Goal: Information Seeking & Learning: Learn about a topic

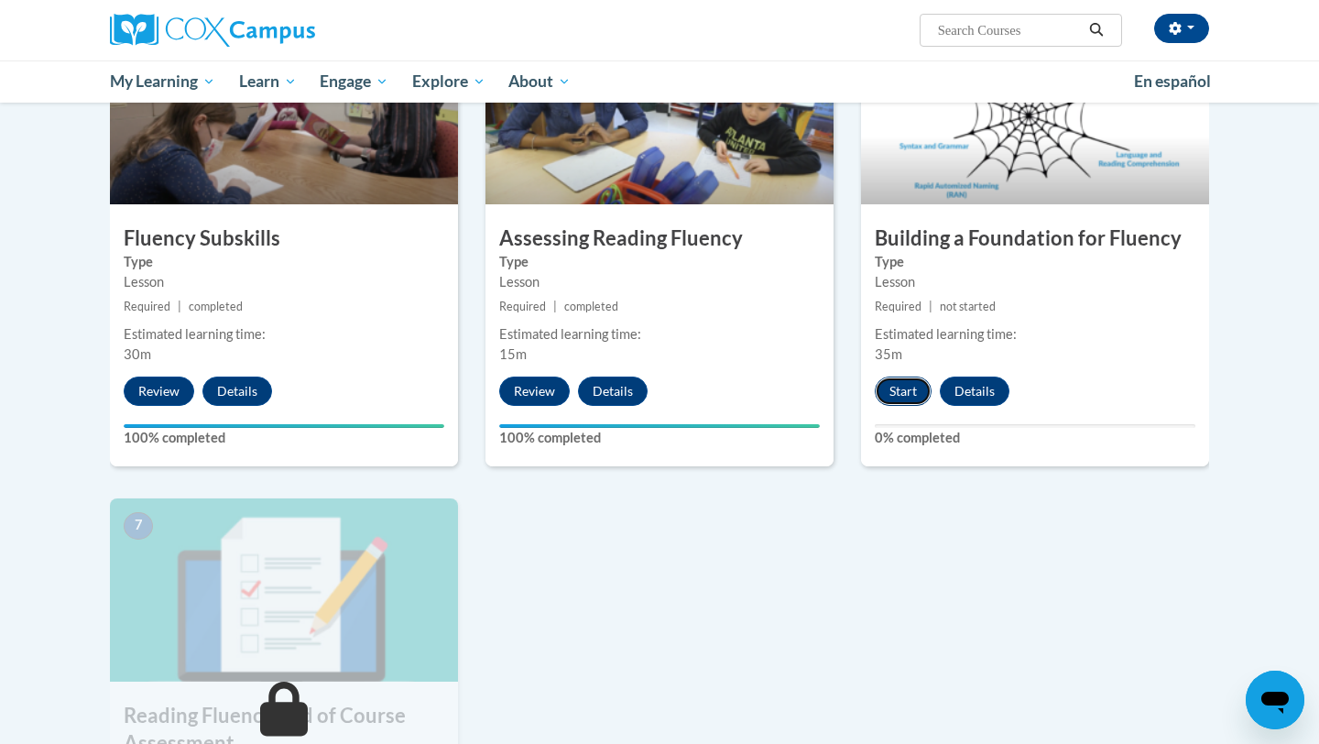
click at [900, 390] on button "Start" at bounding box center [903, 390] width 57 height 29
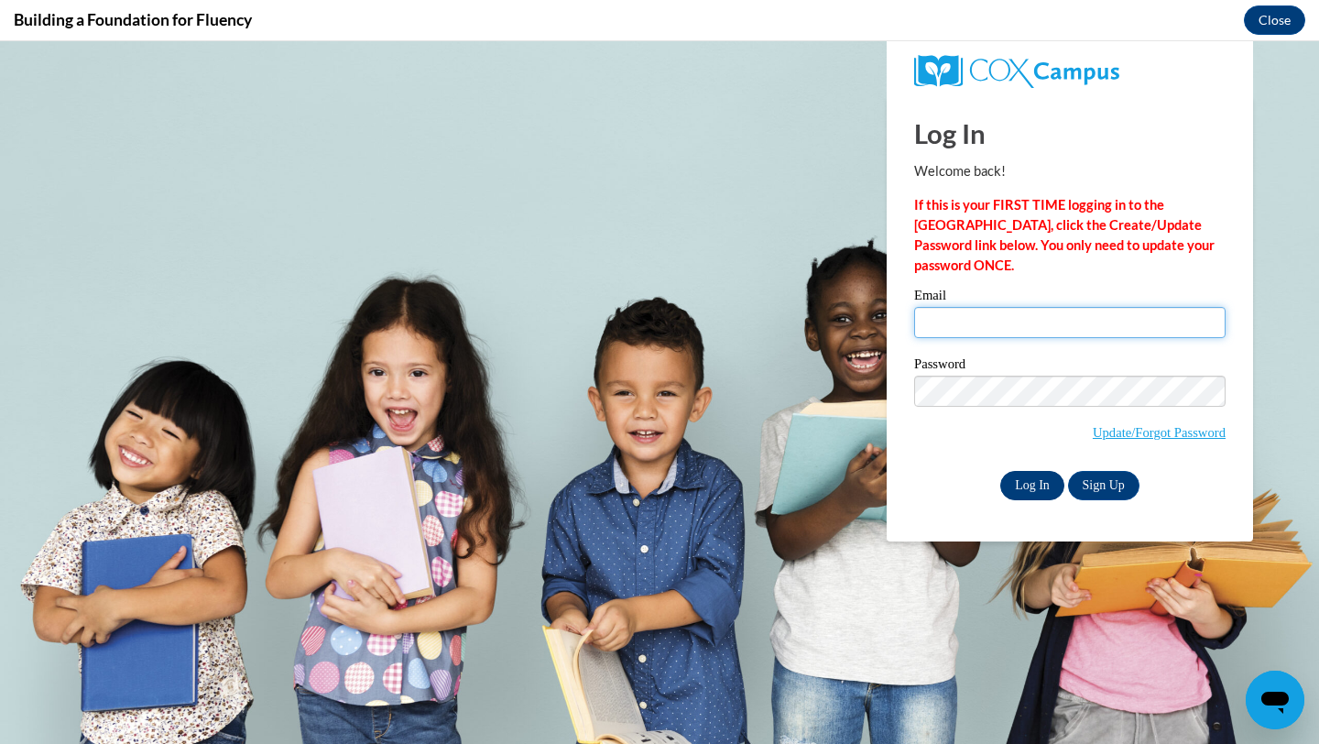
type input "cmschultz@waukesha.k12.wi.us"
click at [1036, 491] on input "Log In" at bounding box center [1032, 485] width 64 height 29
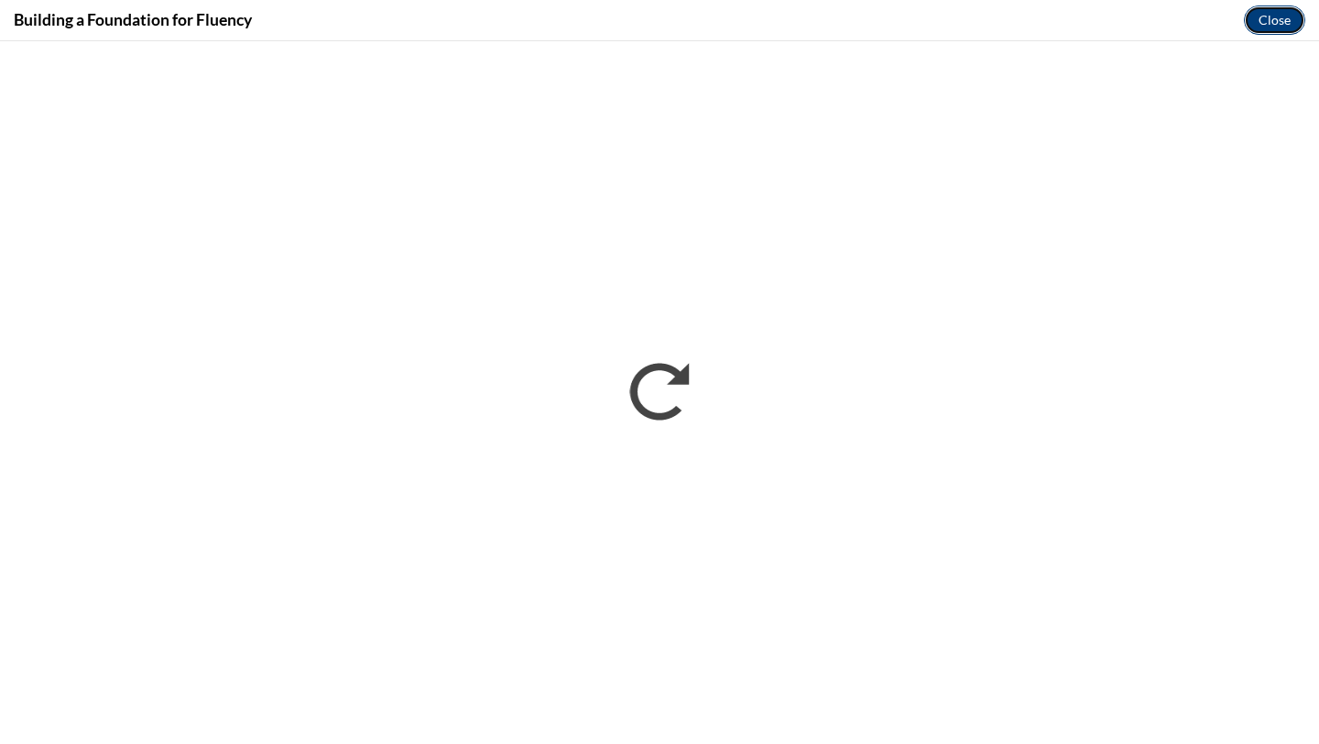
click at [1272, 18] on button "Close" at bounding box center [1274, 19] width 61 height 29
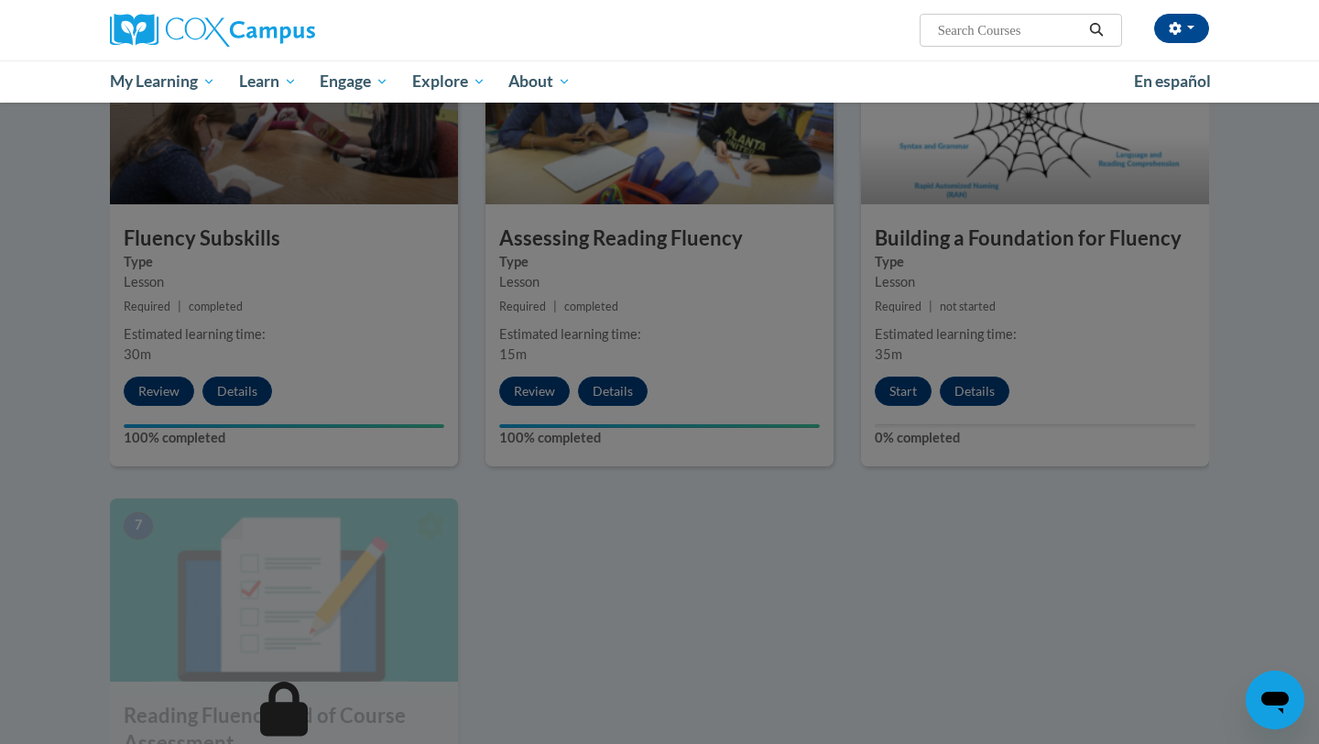
click at [910, 397] on div at bounding box center [659, 372] width 1319 height 744
click at [825, 583] on div at bounding box center [659, 372] width 1319 height 744
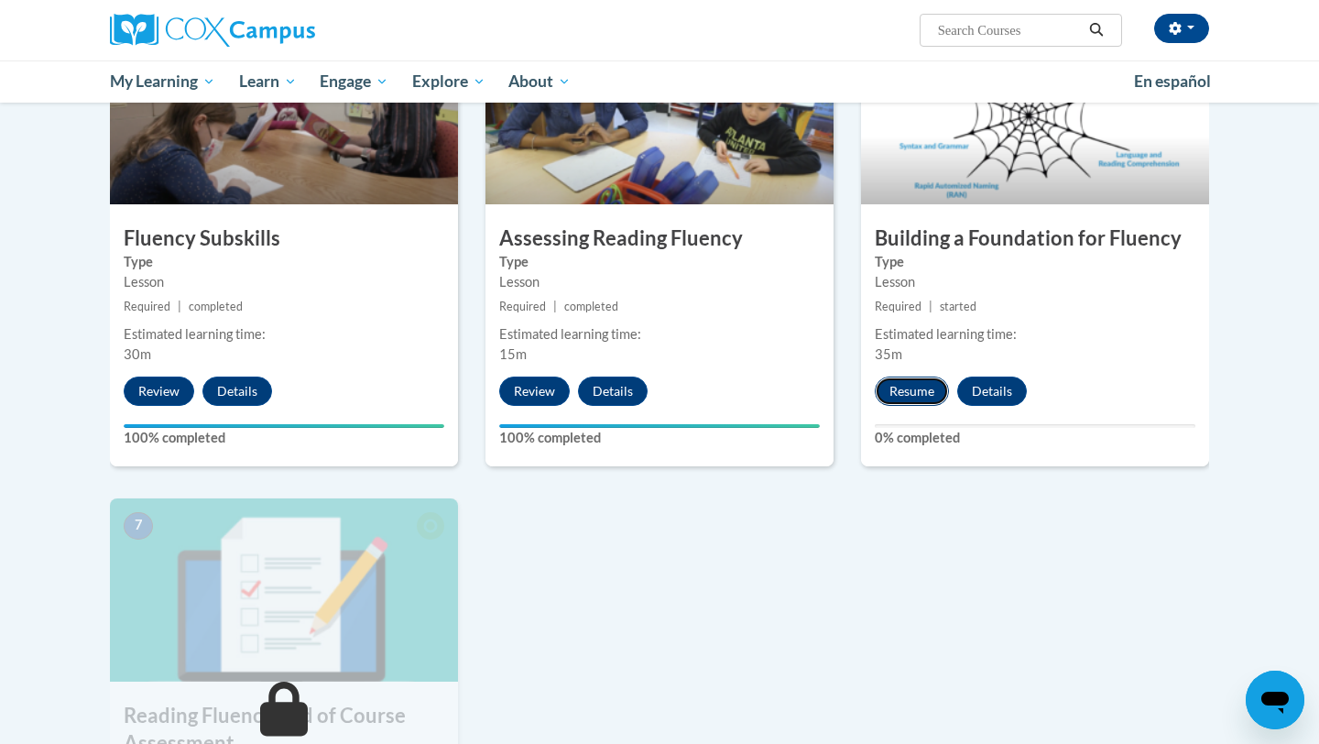
click at [921, 391] on button "Resume" at bounding box center [912, 390] width 74 height 29
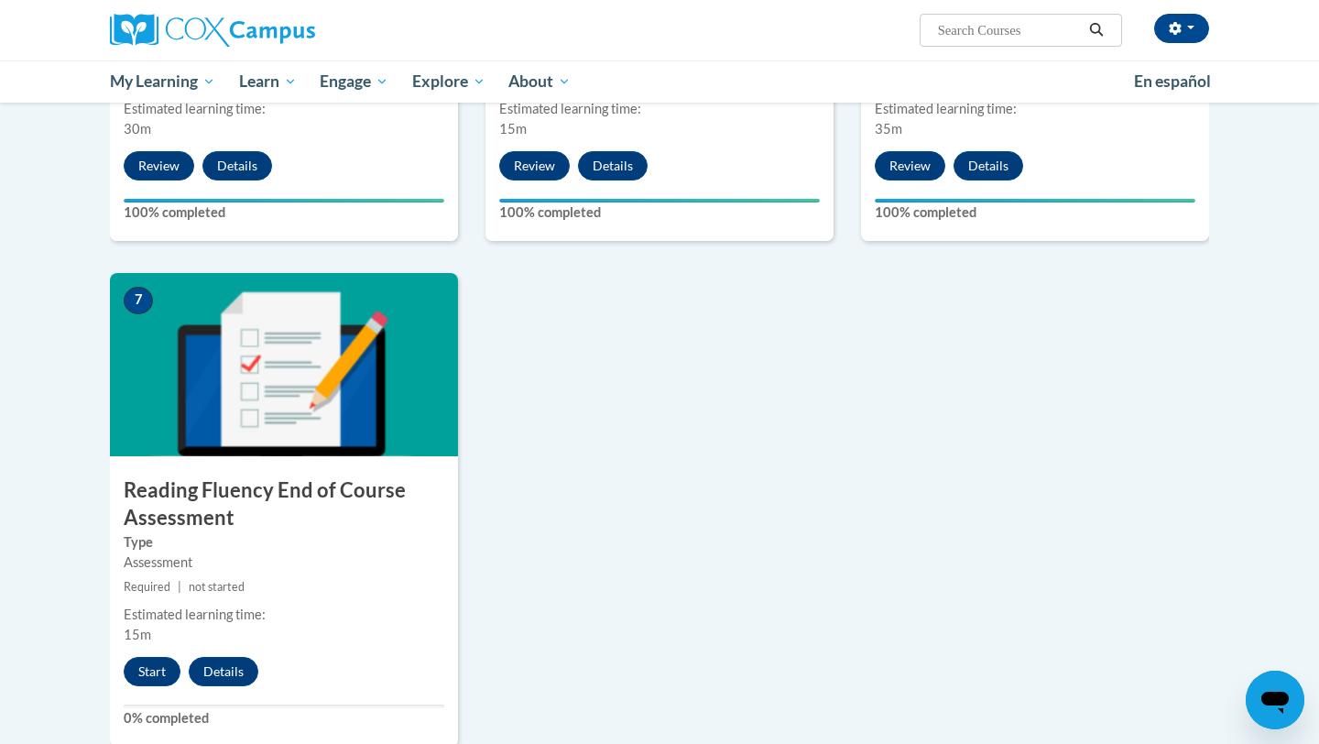
scroll to position [1162, 0]
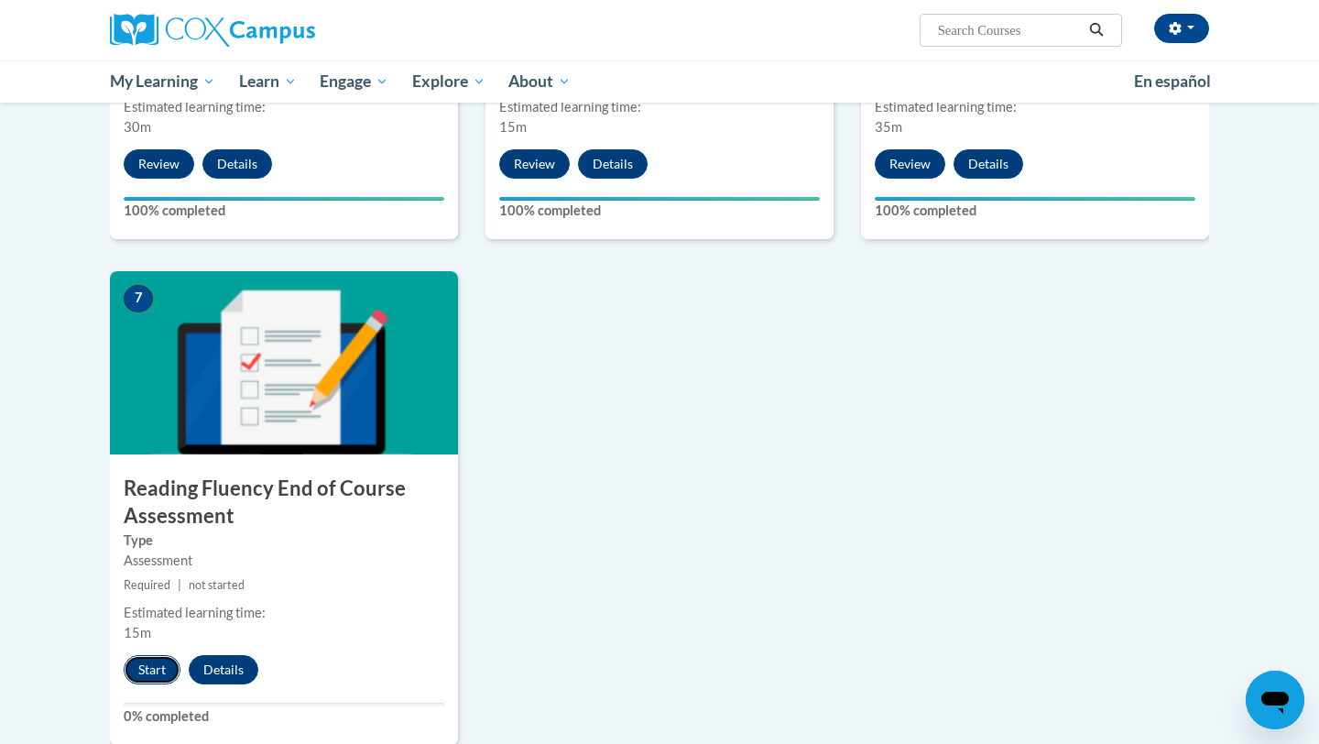
click at [137, 668] on button "Start" at bounding box center [152, 669] width 57 height 29
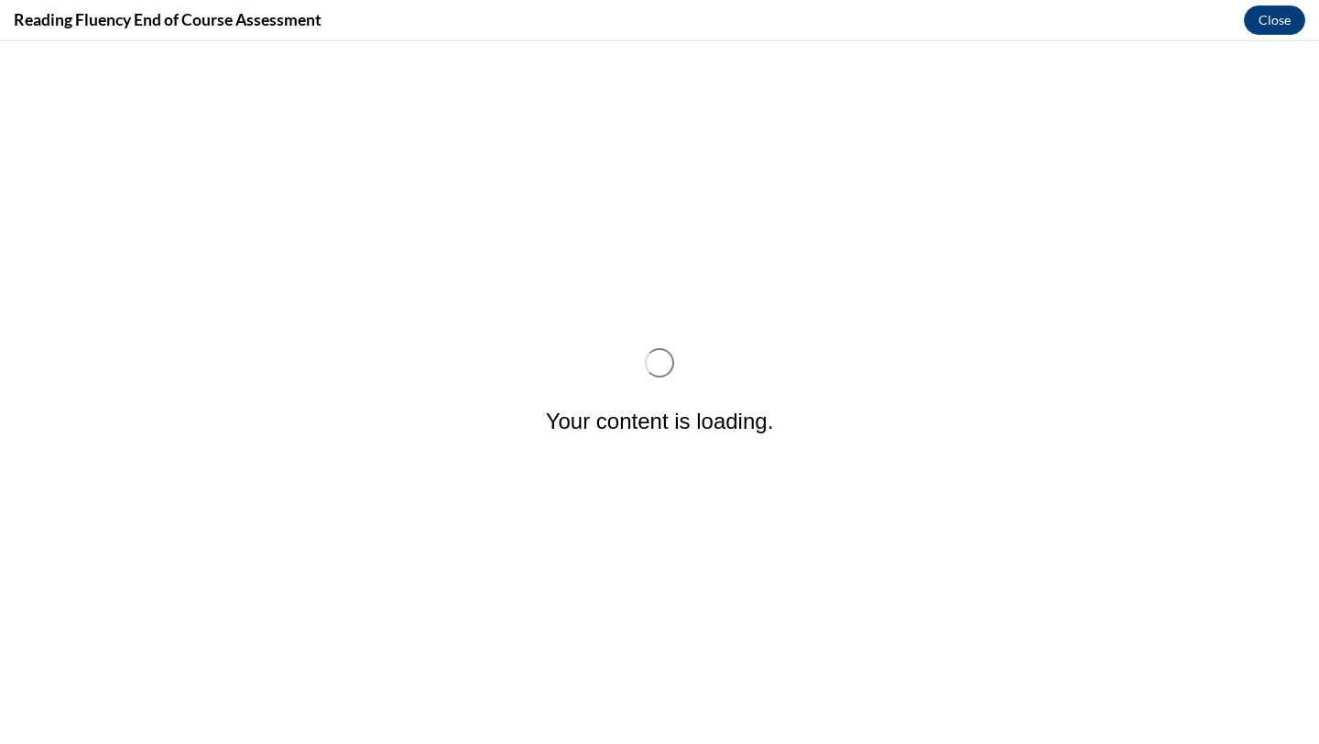
scroll to position [0, 0]
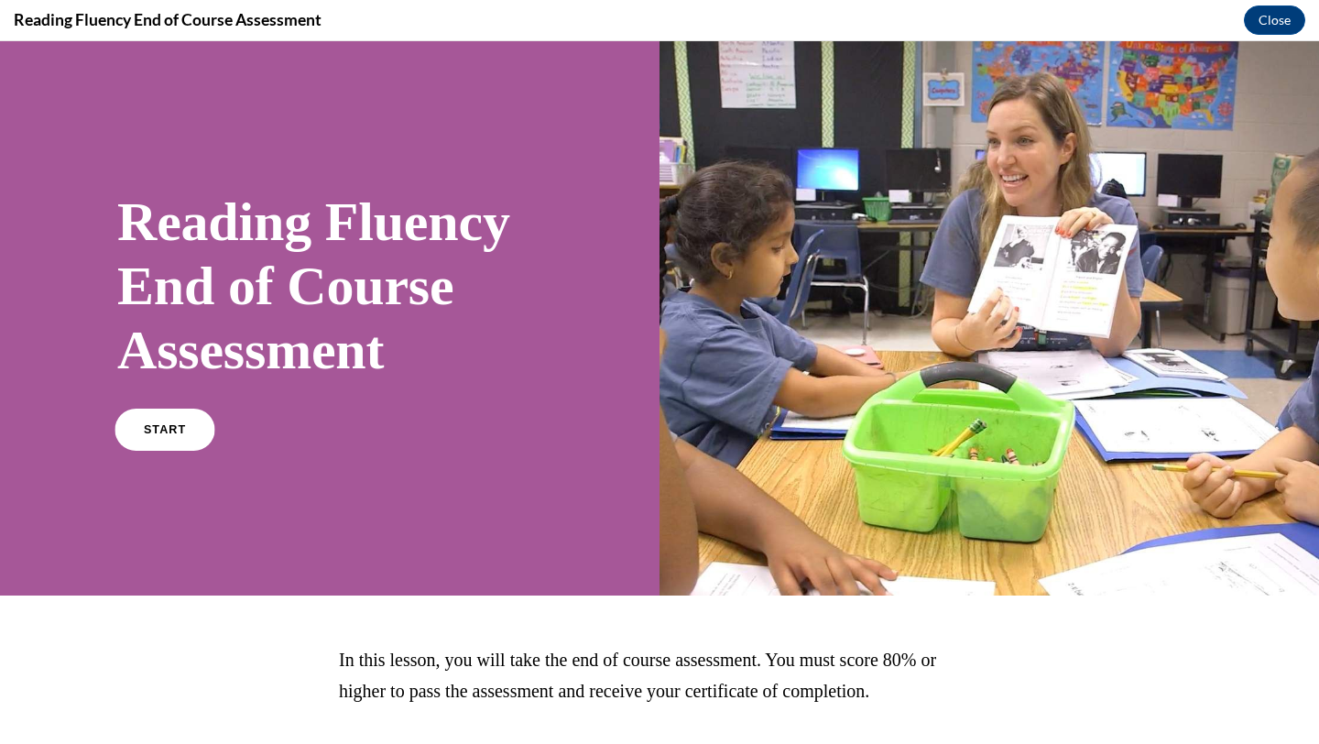
click at [181, 416] on link "START" at bounding box center [164, 430] width 100 height 42
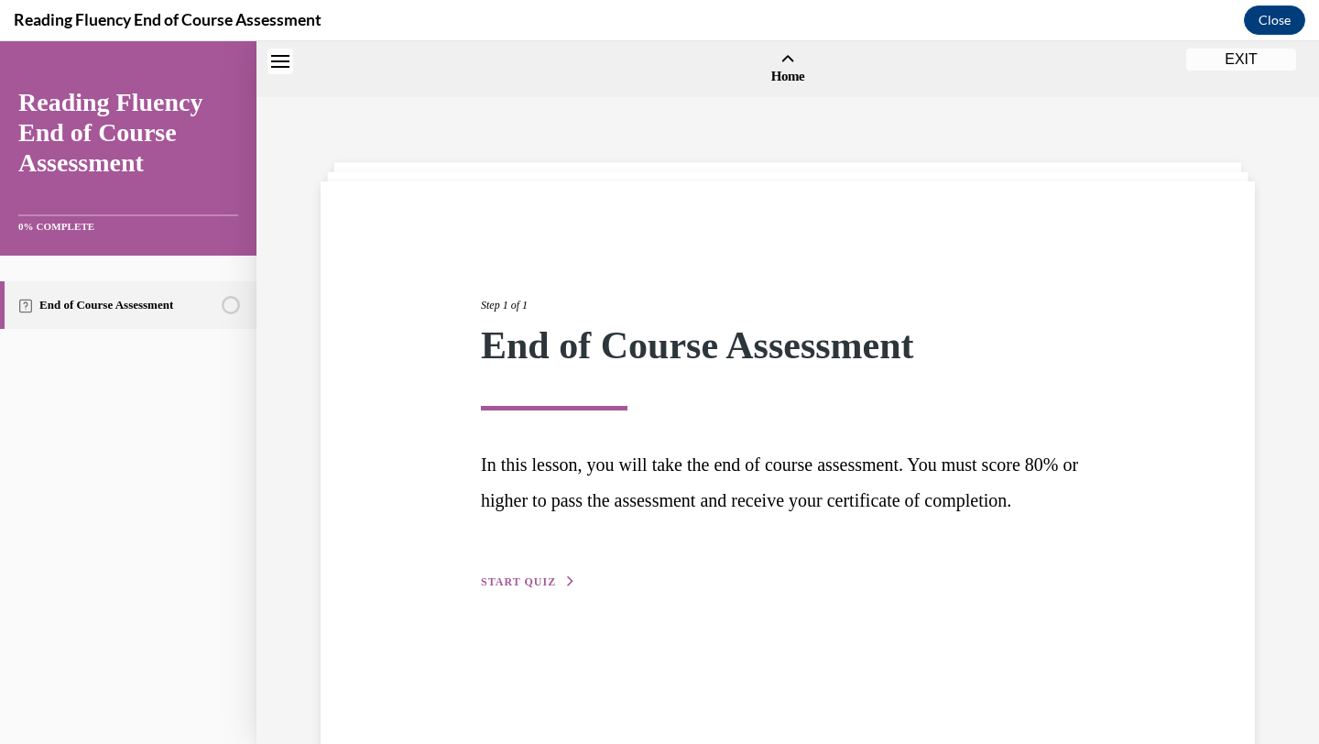
scroll to position [57, 0]
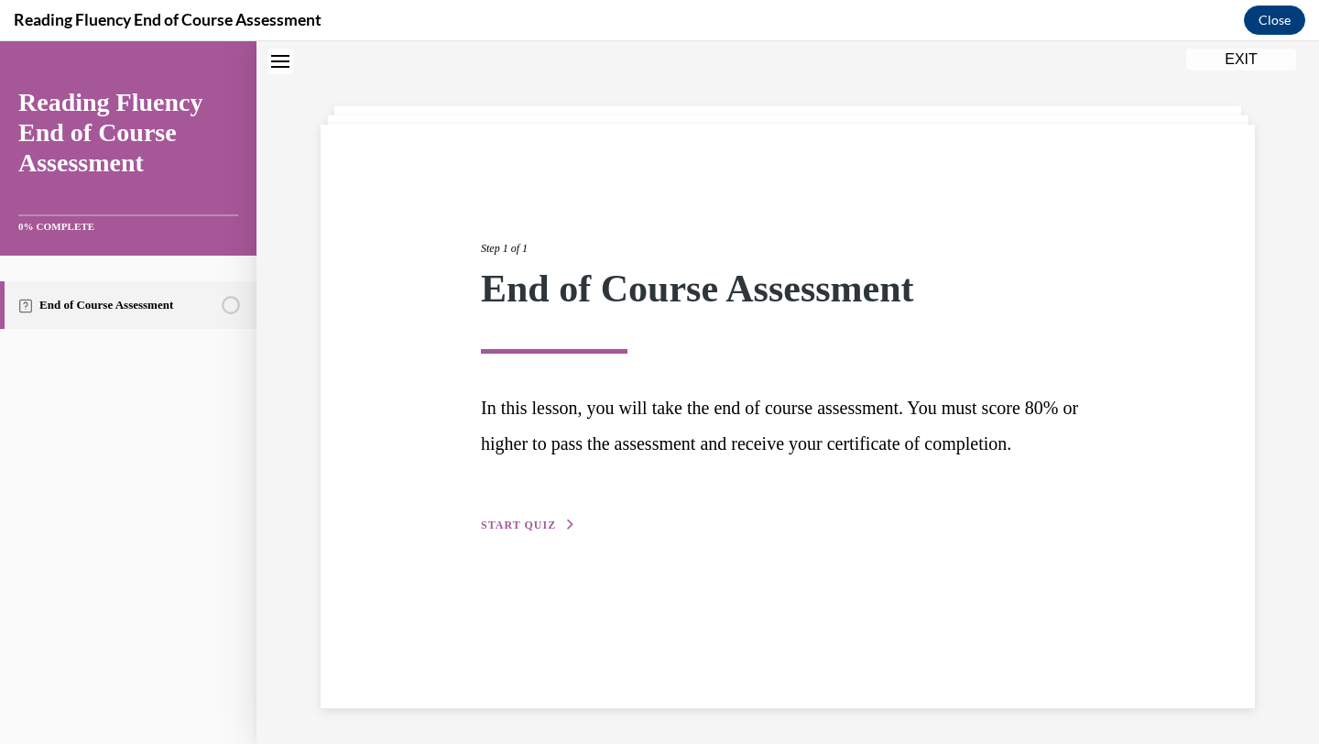
click at [496, 531] on span "START QUIZ" at bounding box center [518, 524] width 75 height 13
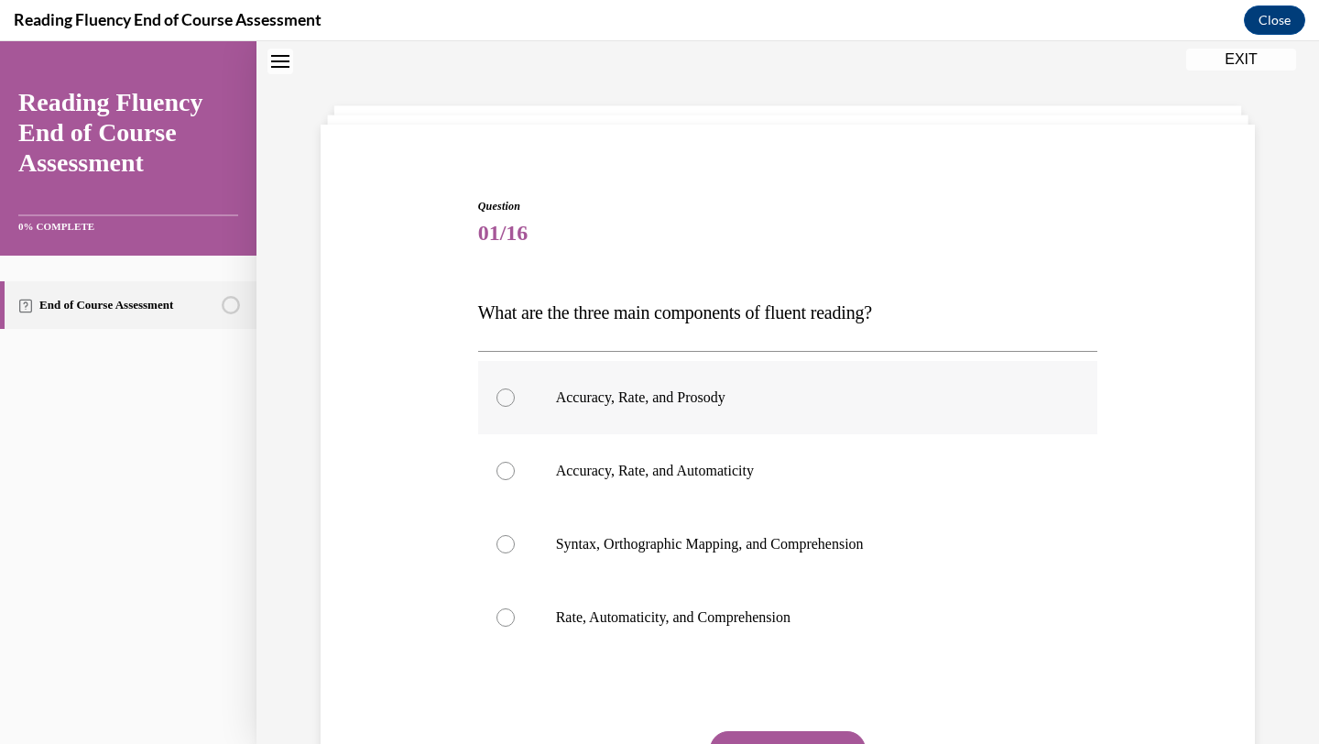
click at [596, 403] on p "Accuracy, Rate, and Prosody" at bounding box center [804, 397] width 496 height 18
click at [515, 403] on input "Accuracy, Rate, and Prosody" at bounding box center [505, 397] width 18 height 18
radio input "true"
click at [737, 734] on button "SUBMIT" at bounding box center [788, 749] width 156 height 37
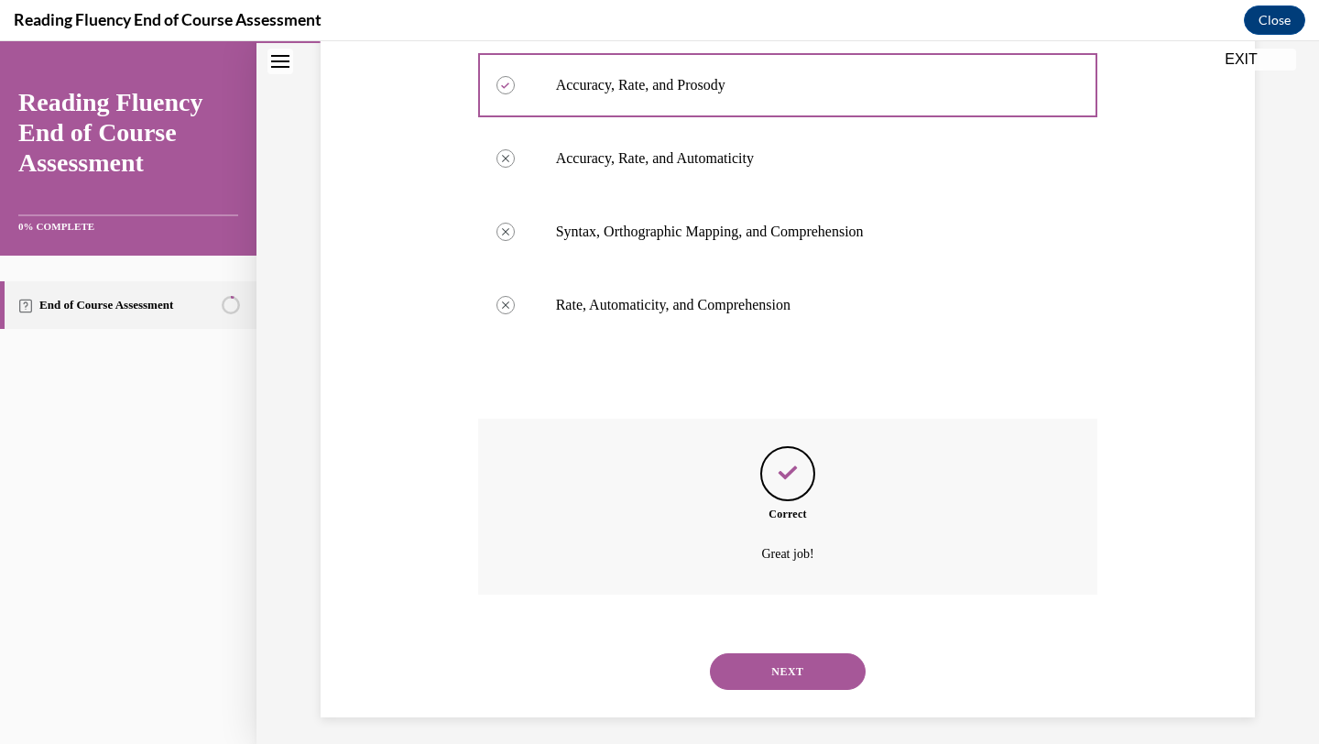
scroll to position [379, 0]
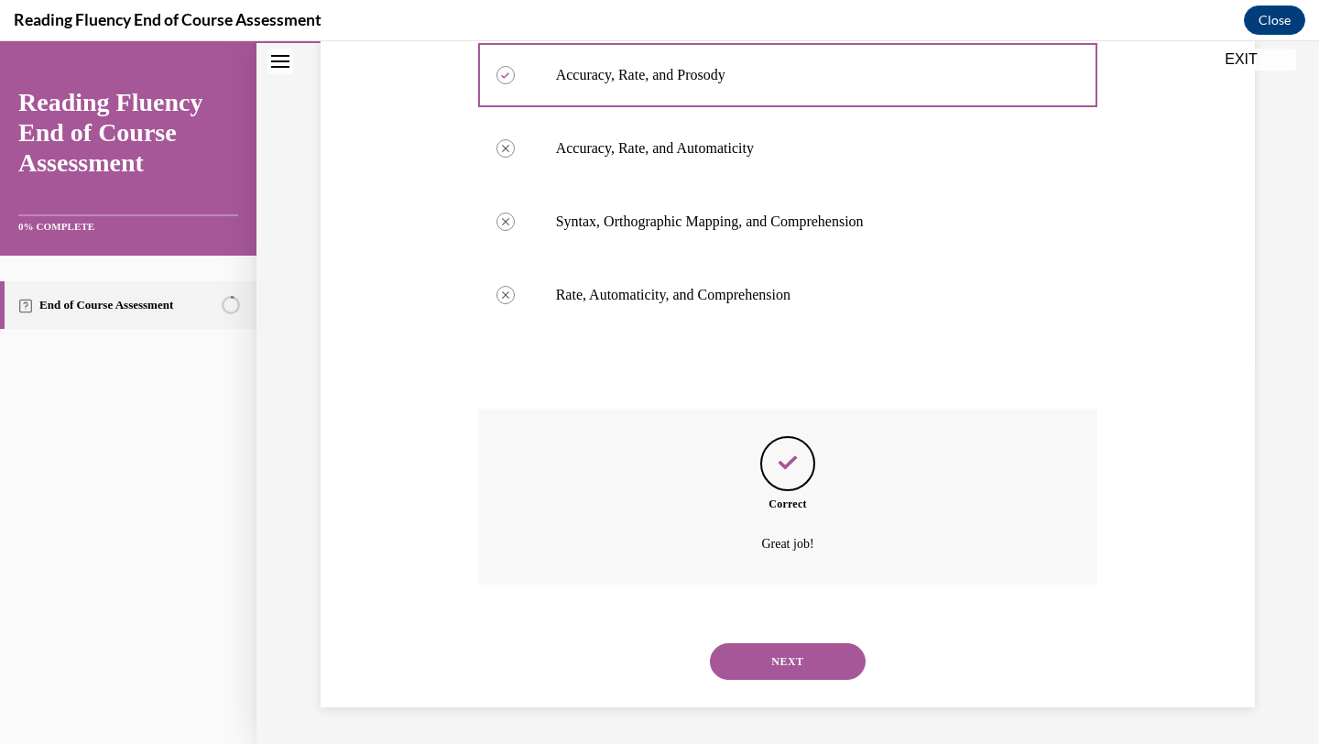
click at [758, 666] on button "NEXT" at bounding box center [788, 661] width 156 height 37
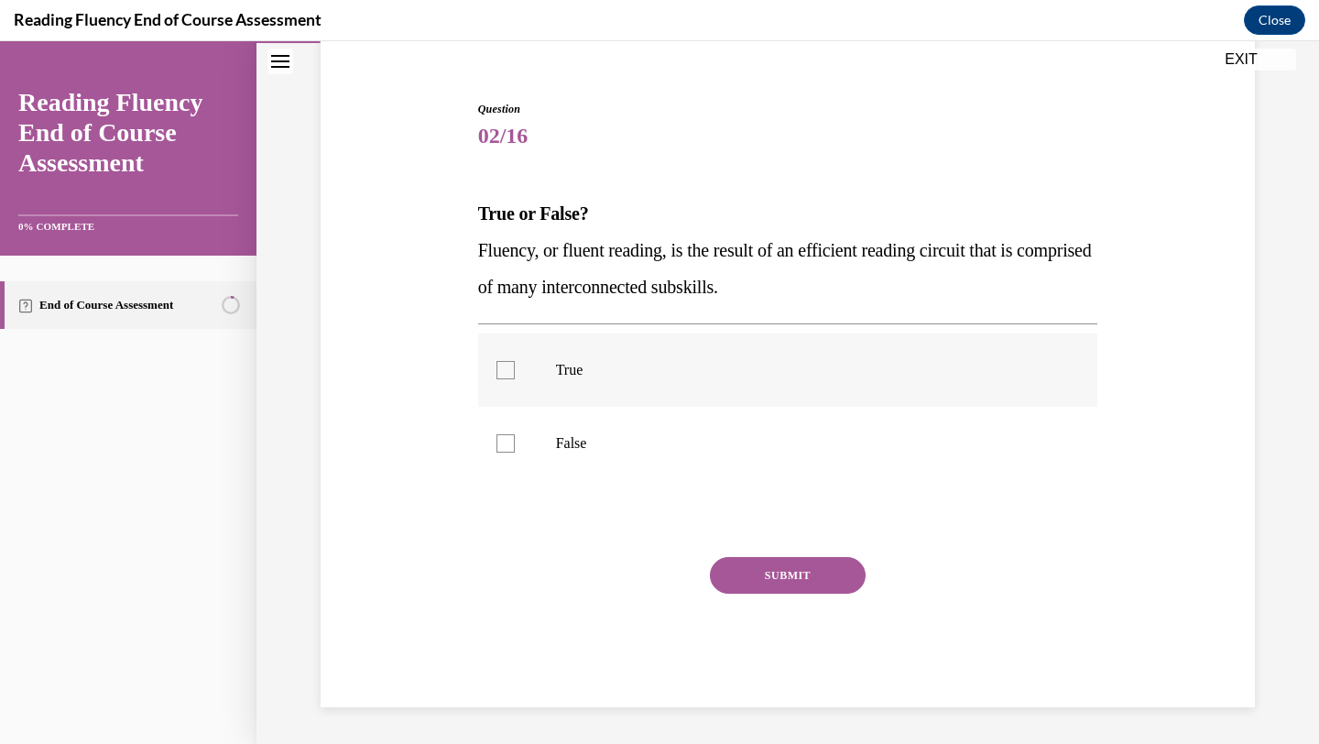
click at [518, 379] on label "True" at bounding box center [788, 369] width 620 height 73
click at [515, 379] on input "True" at bounding box center [505, 370] width 18 height 18
checkbox input "true"
click at [748, 570] on button "SUBMIT" at bounding box center [788, 575] width 156 height 37
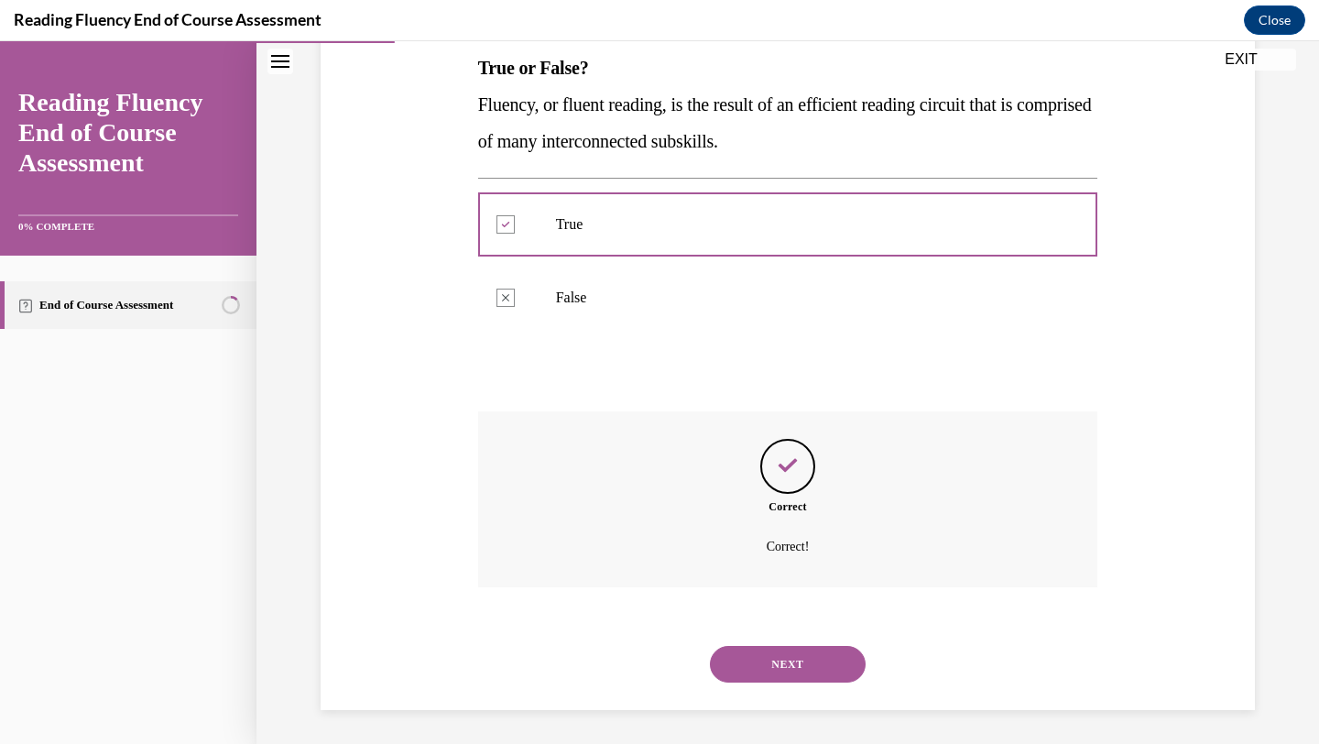
scroll to position [302, 0]
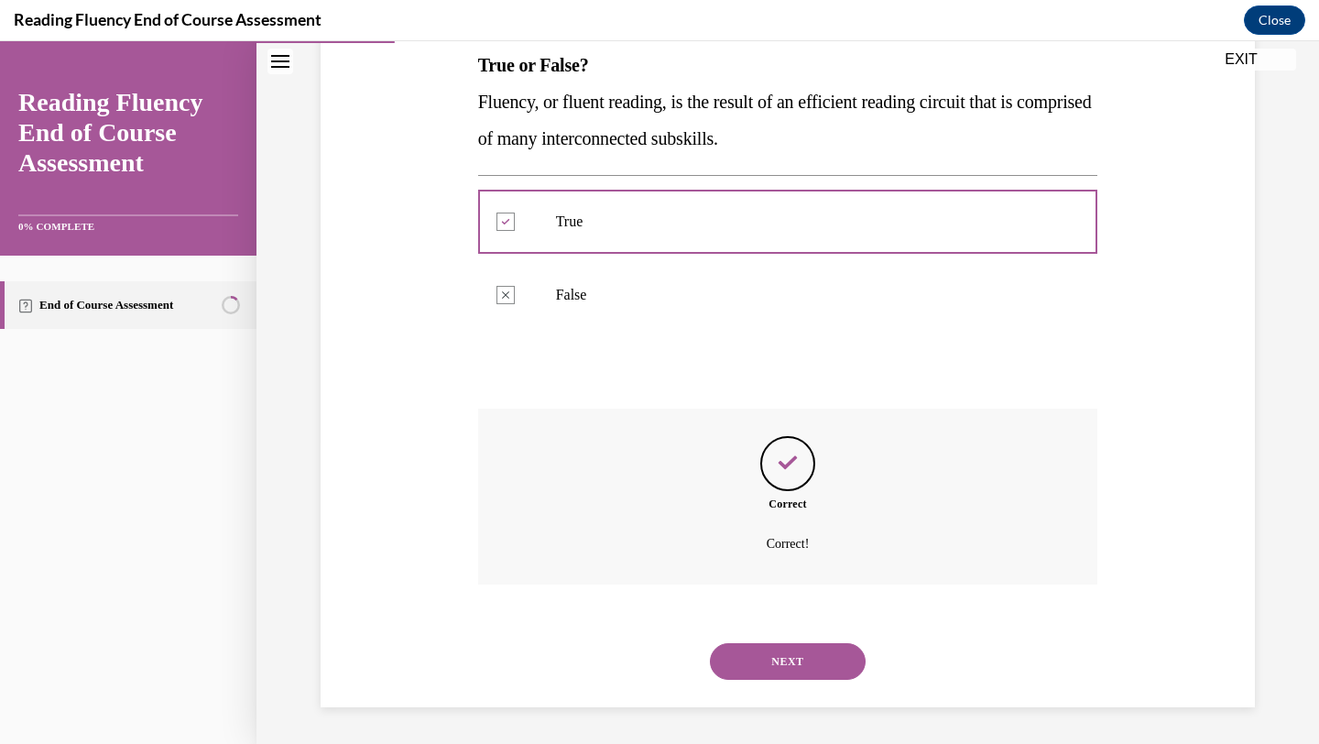
click at [771, 653] on button "NEXT" at bounding box center [788, 661] width 156 height 37
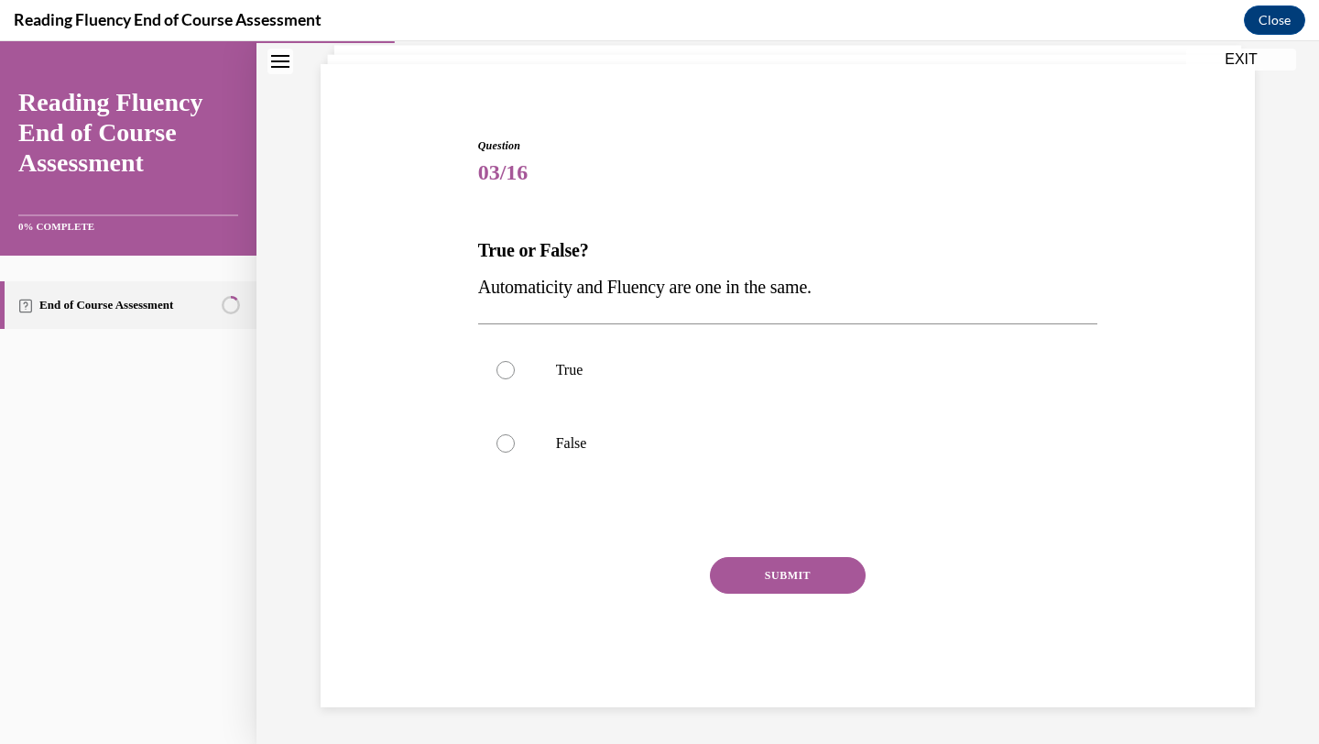
scroll to position [117, 0]
click at [584, 456] on label "False" at bounding box center [788, 443] width 620 height 73
click at [515, 452] on input "False" at bounding box center [505, 443] width 18 height 18
radio input "true"
click at [738, 587] on button "SUBMIT" at bounding box center [788, 575] width 156 height 37
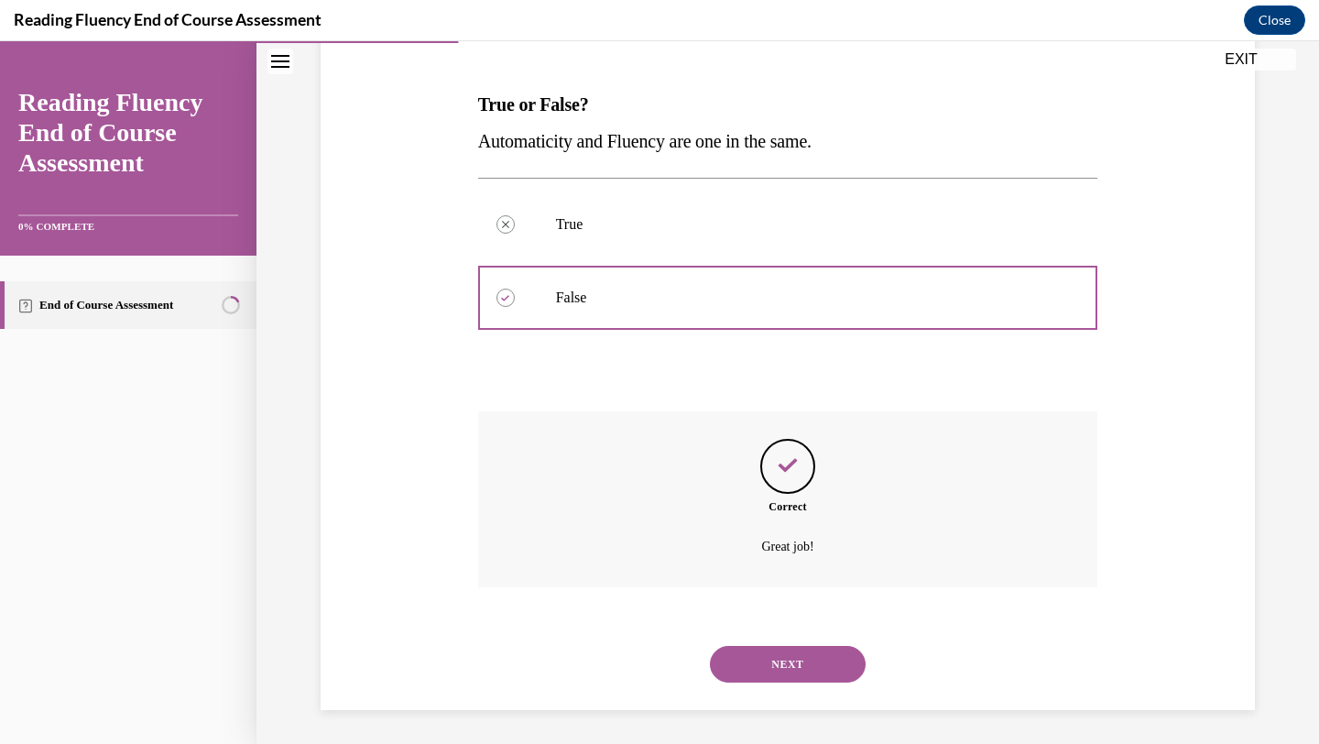
scroll to position [266, 0]
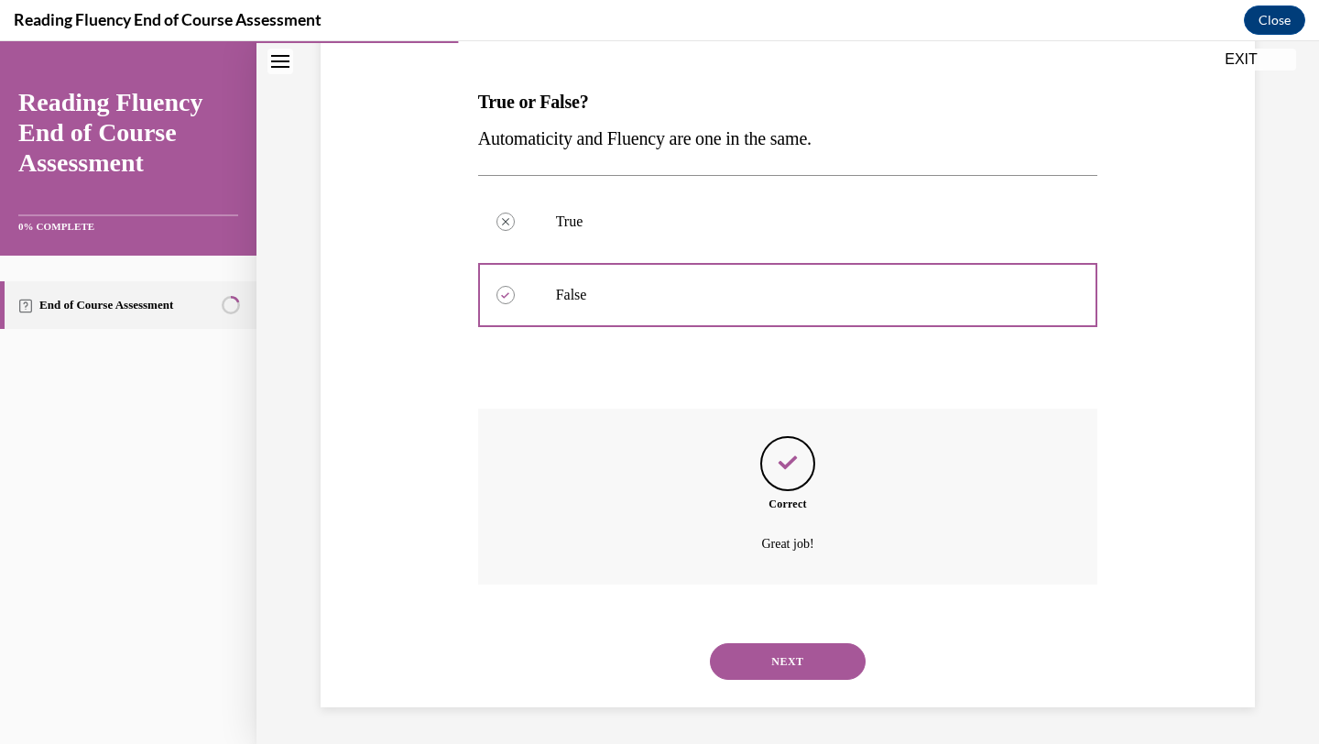
click at [753, 657] on button "NEXT" at bounding box center [788, 661] width 156 height 37
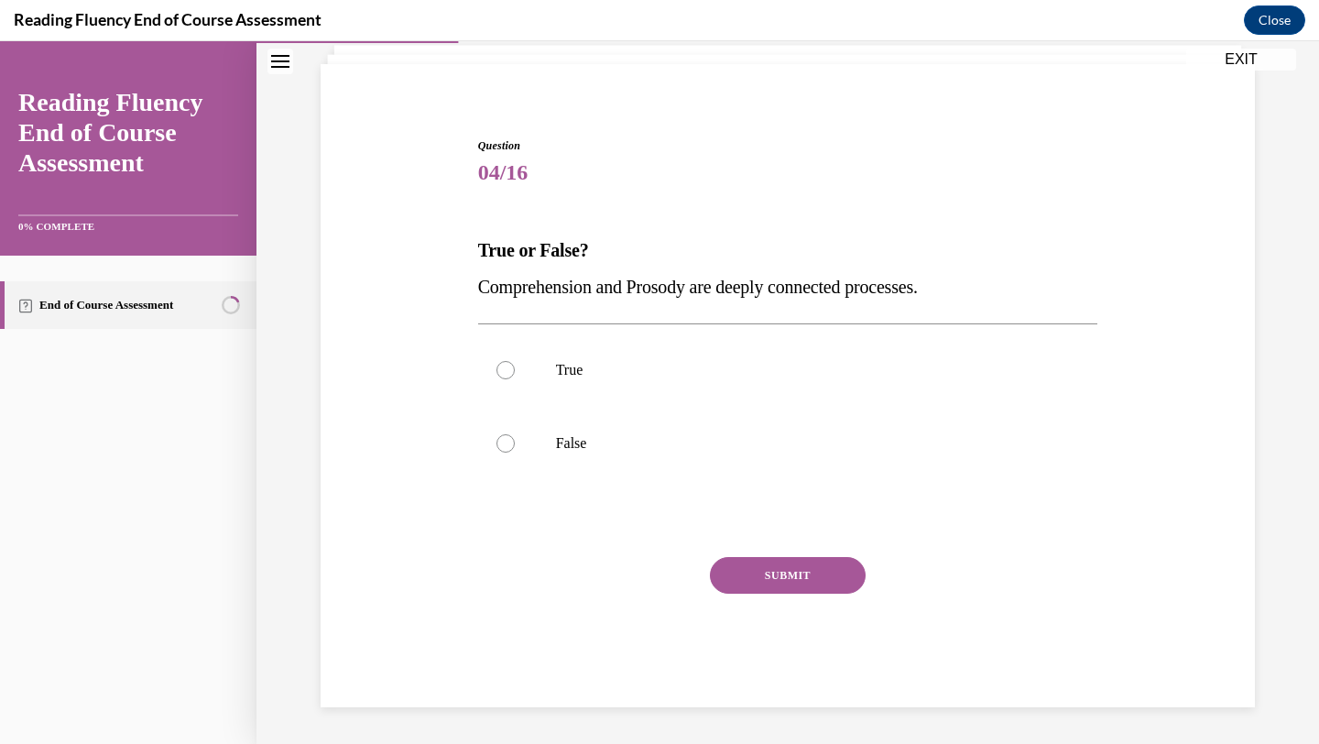
drag, startPoint x: 964, startPoint y: 288, endPoint x: 482, endPoint y: 290, distance: 482.7
click at [482, 290] on span "Comprehension and Prosody are deeply connected processes." at bounding box center [698, 287] width 440 height 20
copy span "Comprehension and Prosody are deeply connected processes."
click at [580, 369] on p "True" at bounding box center [804, 370] width 496 height 18
click at [515, 369] on input "True" at bounding box center [505, 370] width 18 height 18
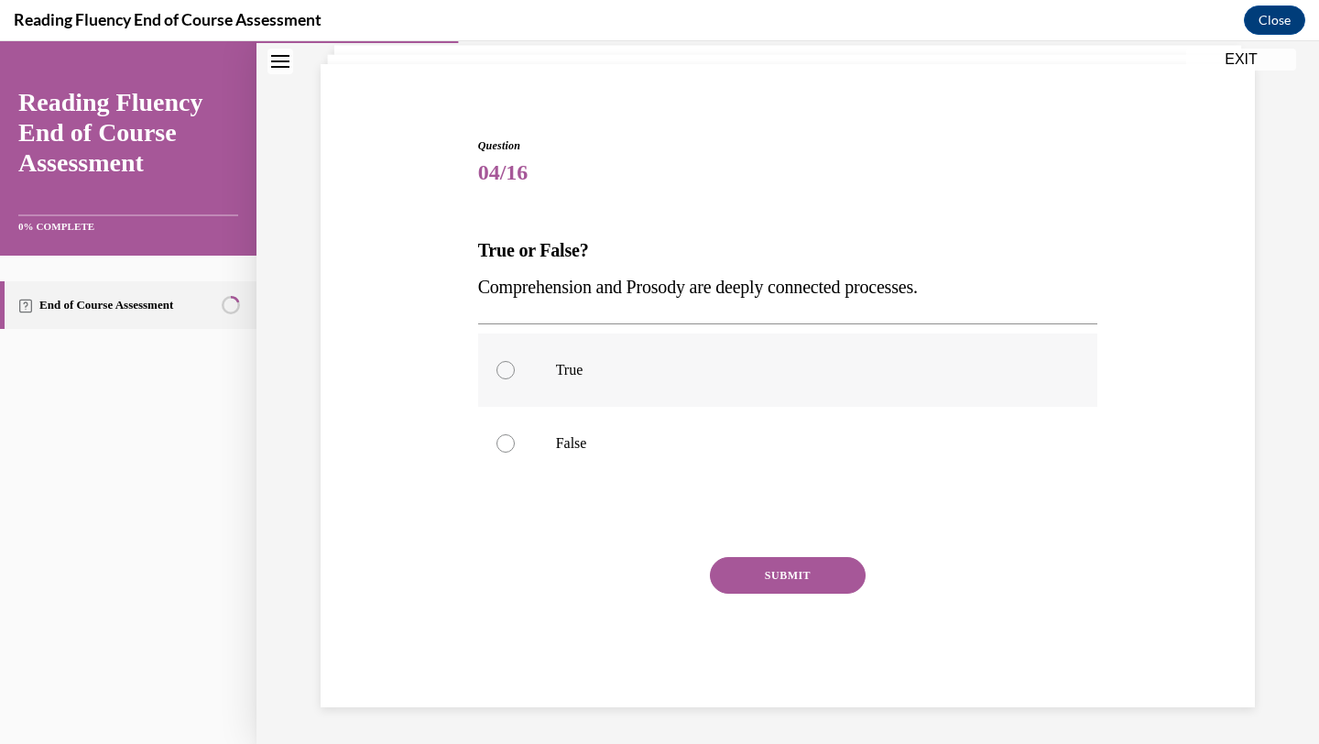
radio input "true"
click at [764, 571] on button "SUBMIT" at bounding box center [788, 575] width 156 height 37
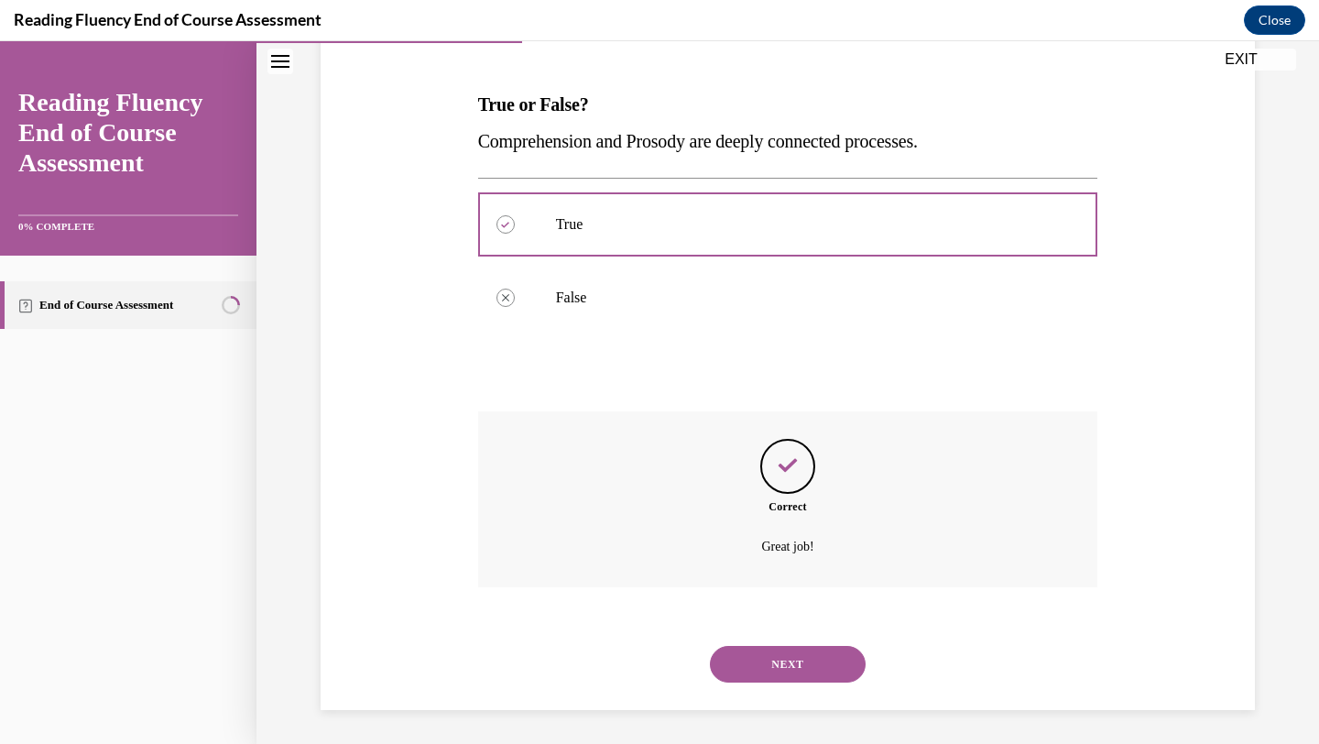
scroll to position [266, 0]
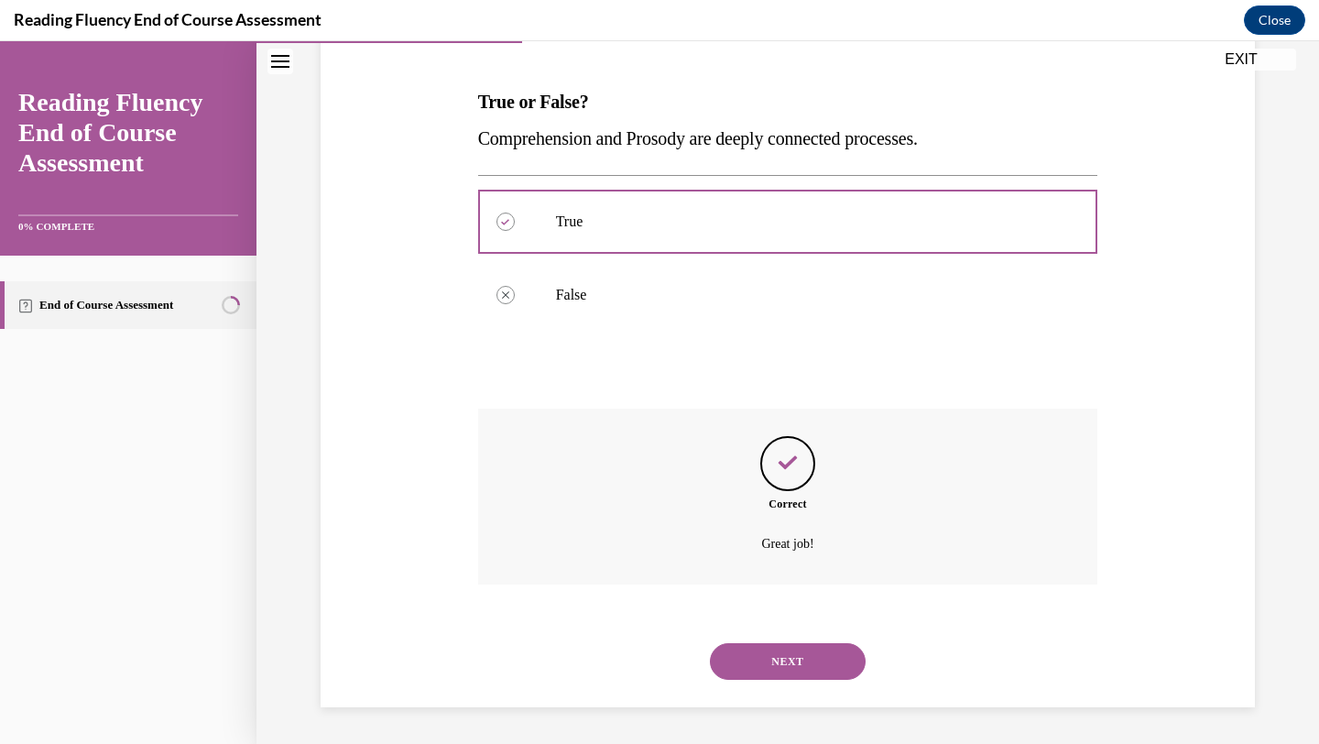
click at [765, 661] on button "NEXT" at bounding box center [788, 661] width 156 height 37
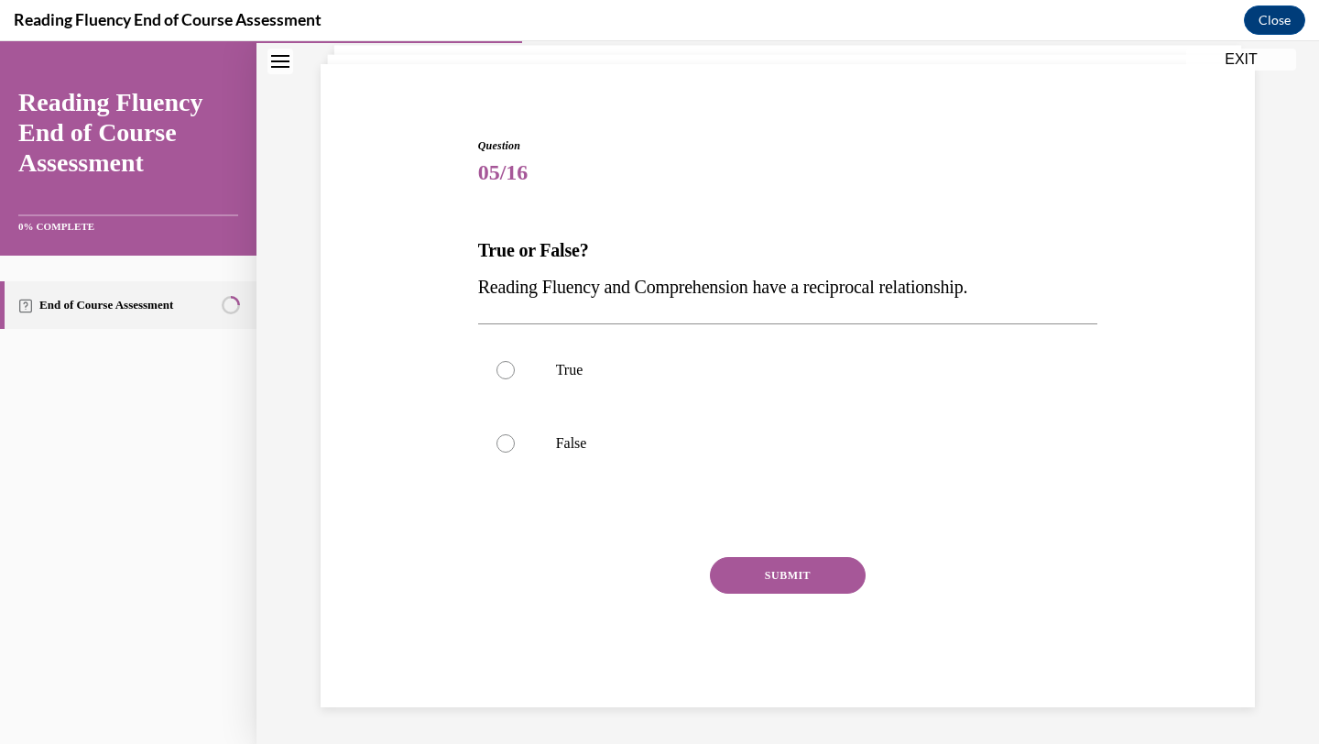
scroll to position [117, 0]
click at [568, 367] on p "True" at bounding box center [804, 370] width 496 height 18
click at [515, 367] on input "True" at bounding box center [505, 370] width 18 height 18
radio input "true"
click at [759, 565] on button "SUBMIT" at bounding box center [788, 575] width 156 height 37
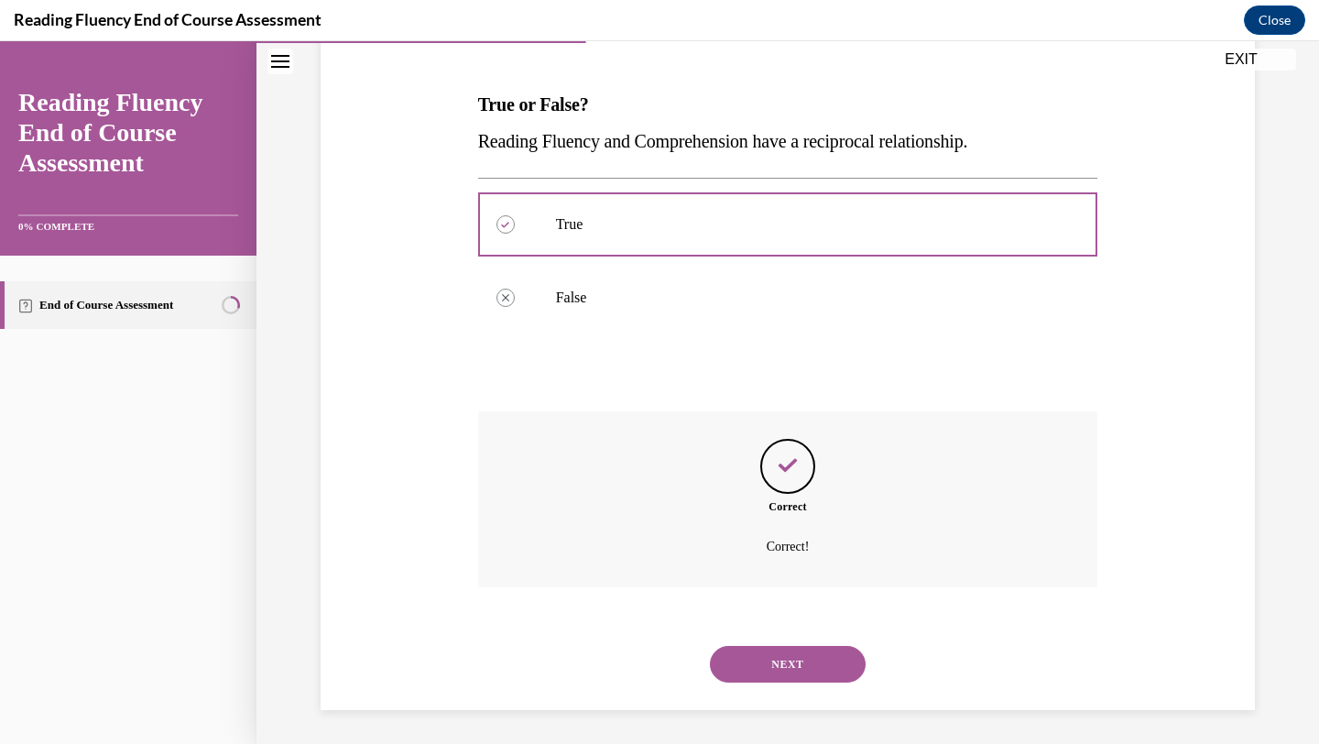
scroll to position [266, 0]
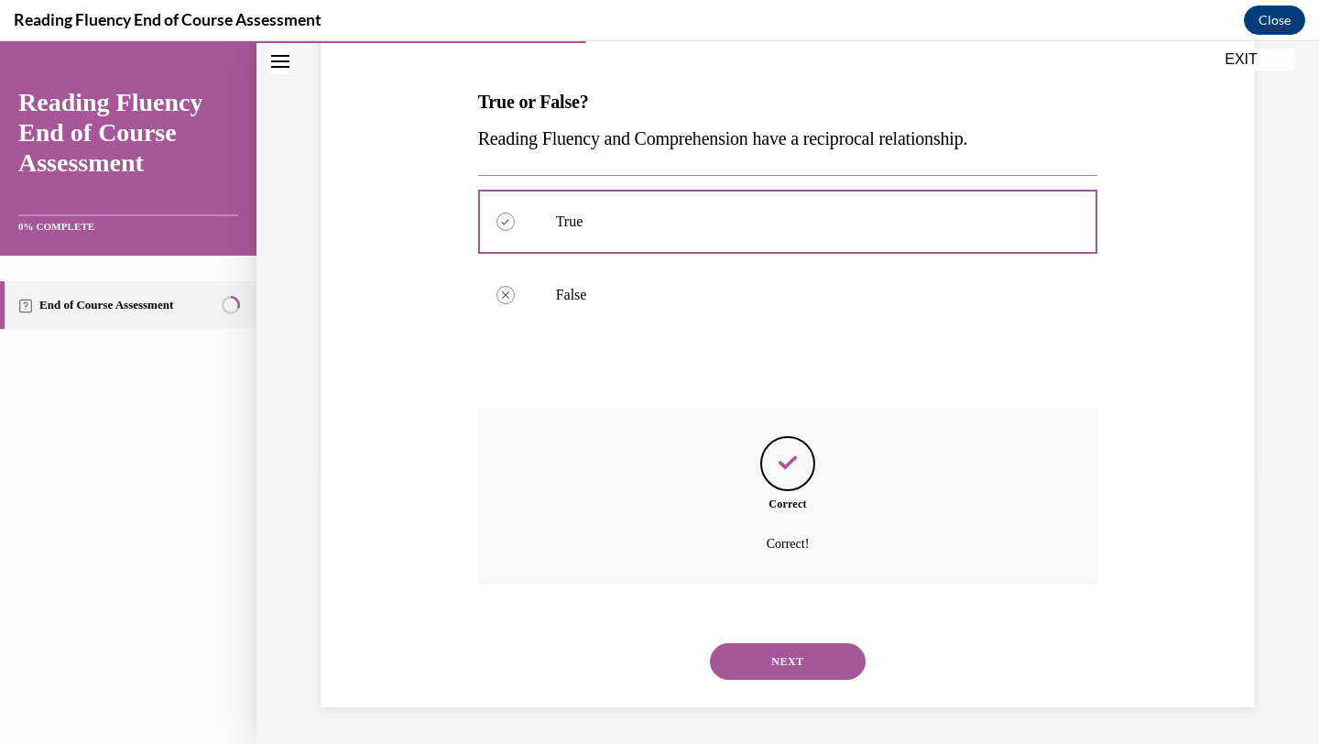
click at [810, 670] on button "NEXT" at bounding box center [788, 661] width 156 height 37
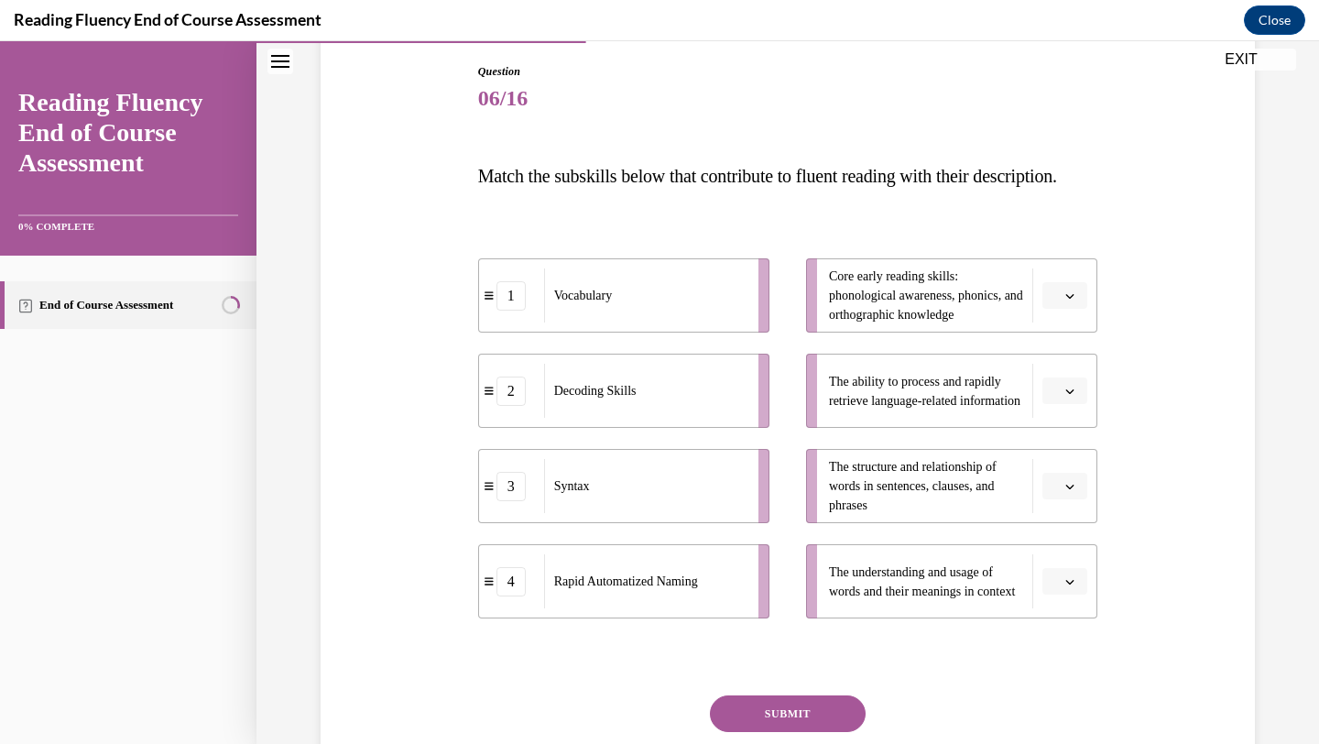
scroll to position [193, 0]
click at [1074, 491] on span "button" at bounding box center [1069, 484] width 13 height 13
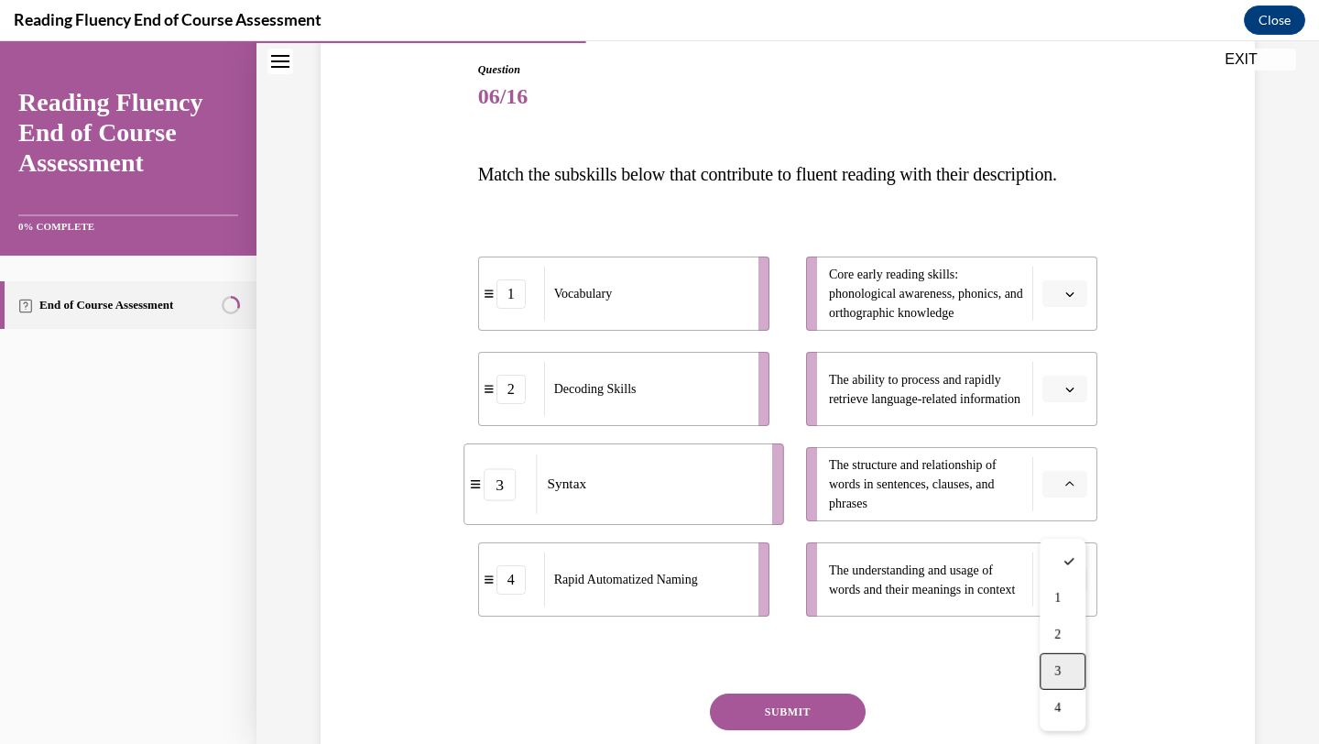
click at [1076, 666] on div "3" at bounding box center [1063, 671] width 46 height 37
click at [1067, 299] on icon "button" at bounding box center [1069, 293] width 9 height 9
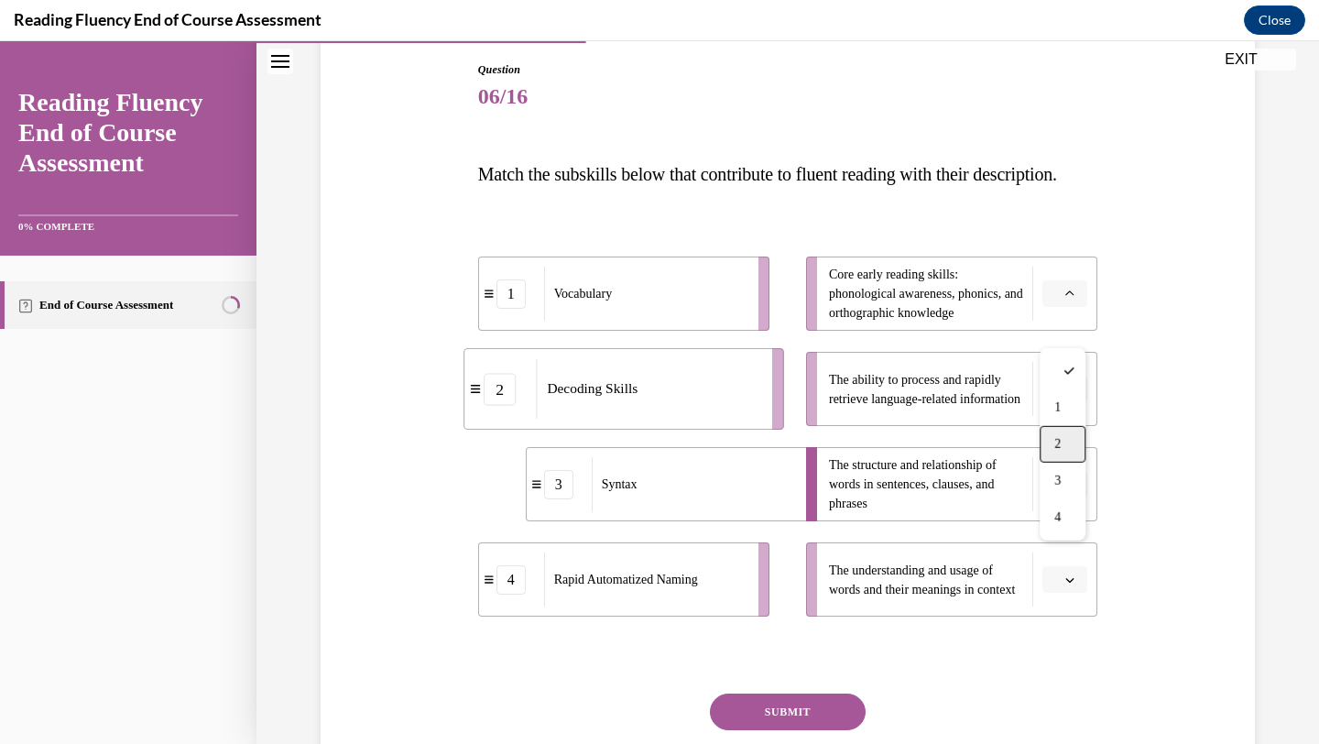
click at [1057, 449] on span "2" at bounding box center [1057, 444] width 6 height 15
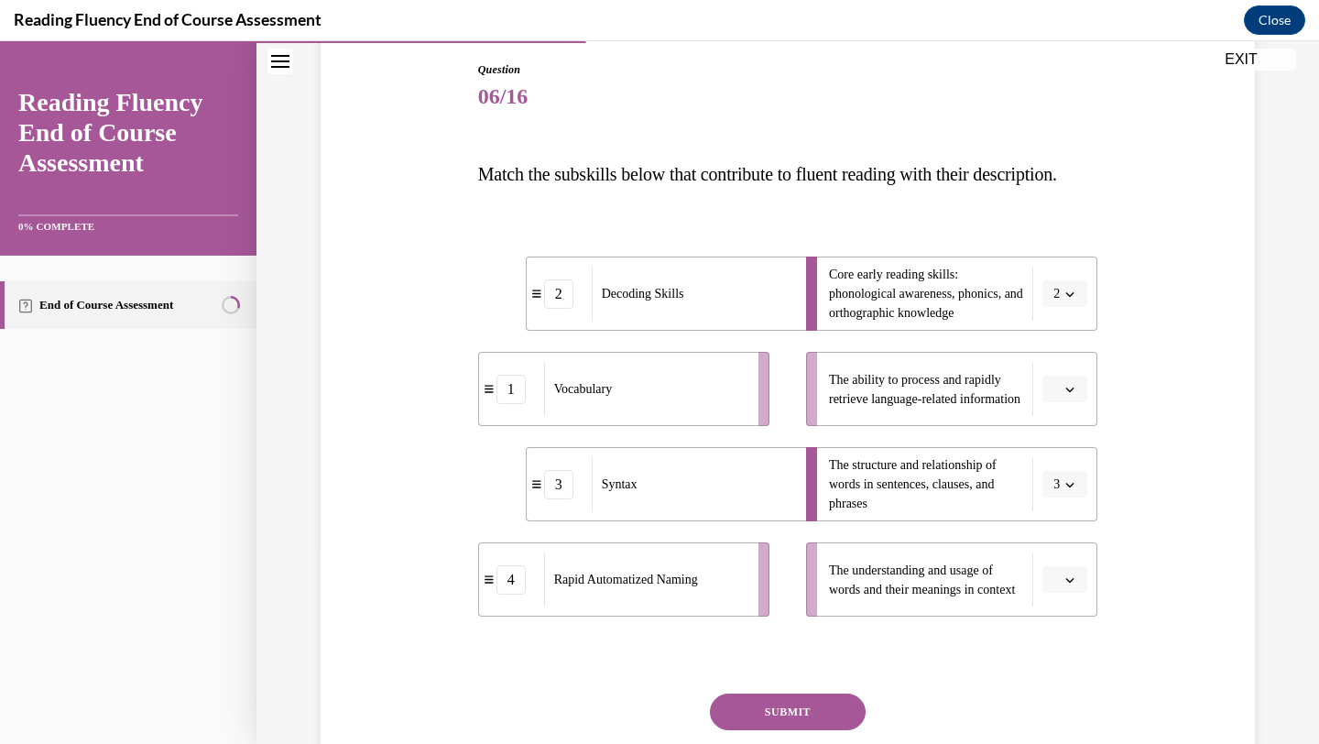
click at [1068, 586] on span "button" at bounding box center [1069, 579] width 13 height 13
click at [1052, 462] on div "1" at bounding box center [1063, 464] width 46 height 37
click at [1074, 394] on icon "button" at bounding box center [1069, 389] width 9 height 9
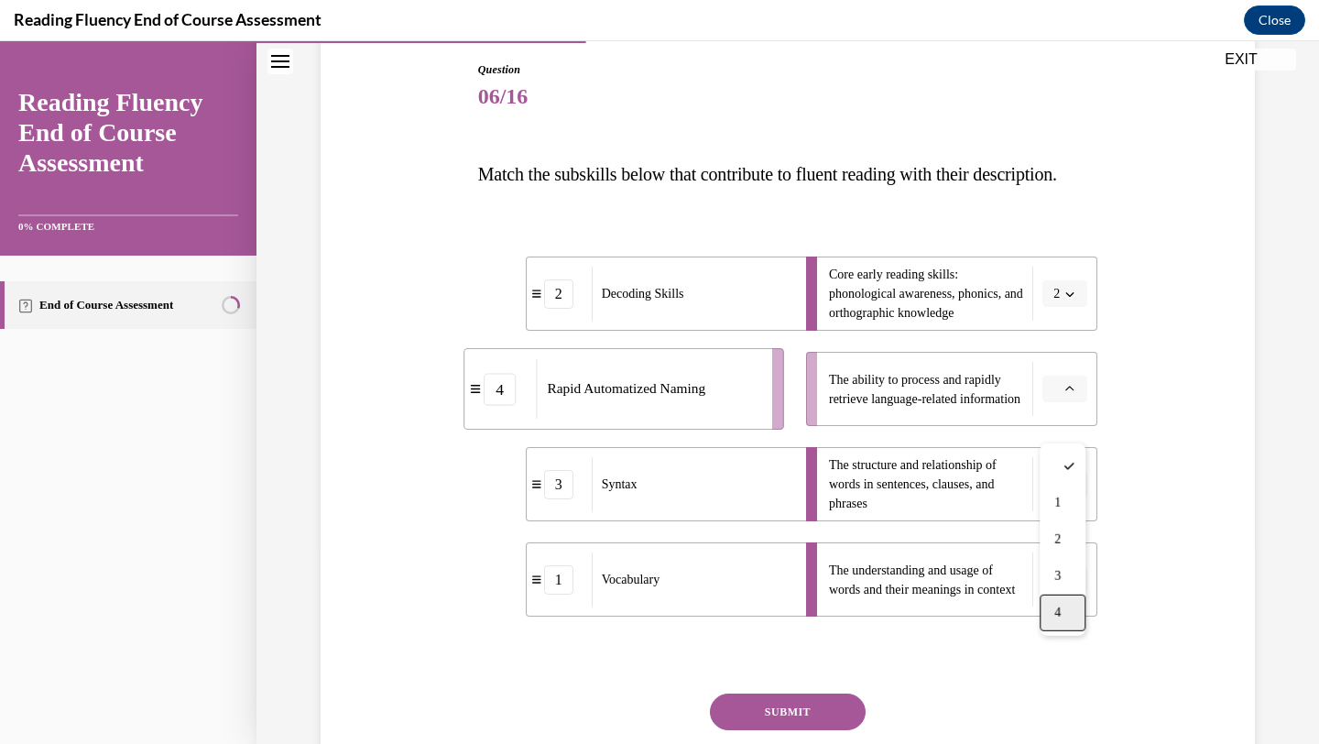
click at [1068, 613] on div "4" at bounding box center [1063, 612] width 46 height 37
click at [842, 730] on button "SUBMIT" at bounding box center [788, 711] width 156 height 37
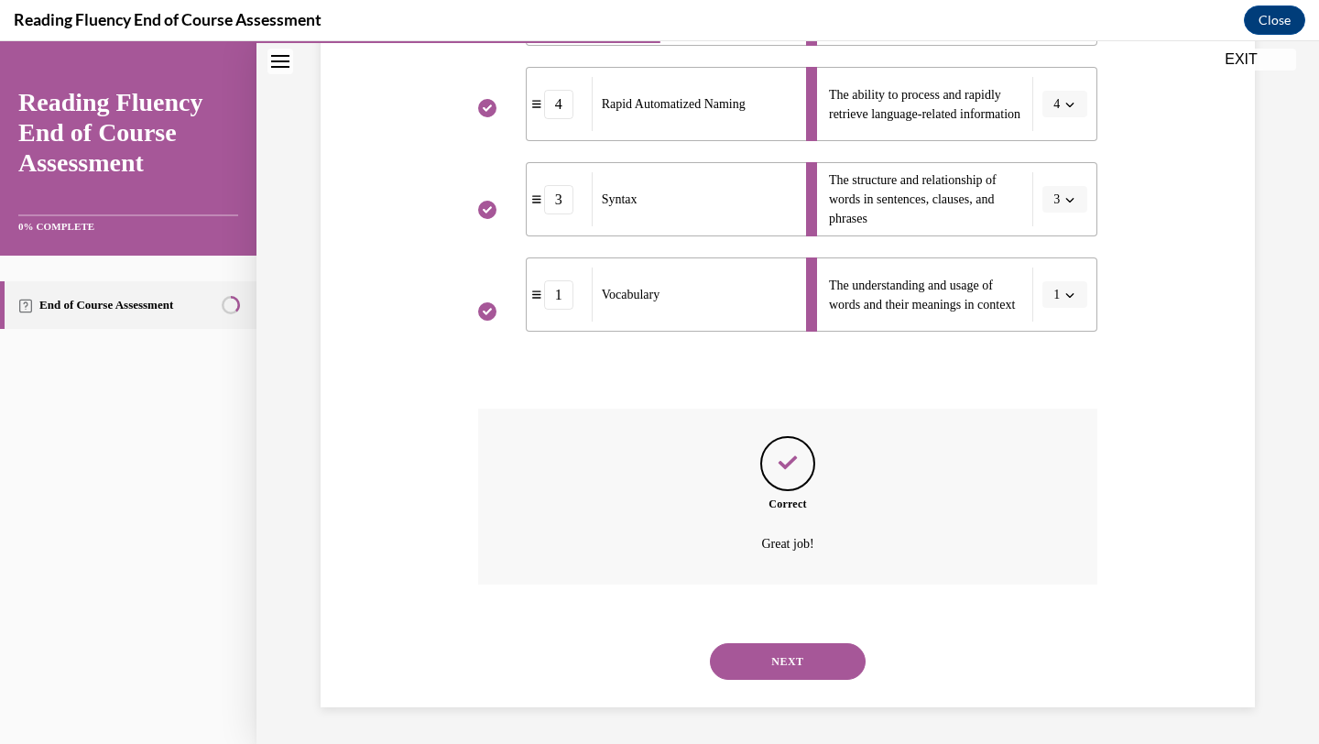
scroll to position [515, 0]
click at [818, 671] on button "NEXT" at bounding box center [788, 661] width 156 height 37
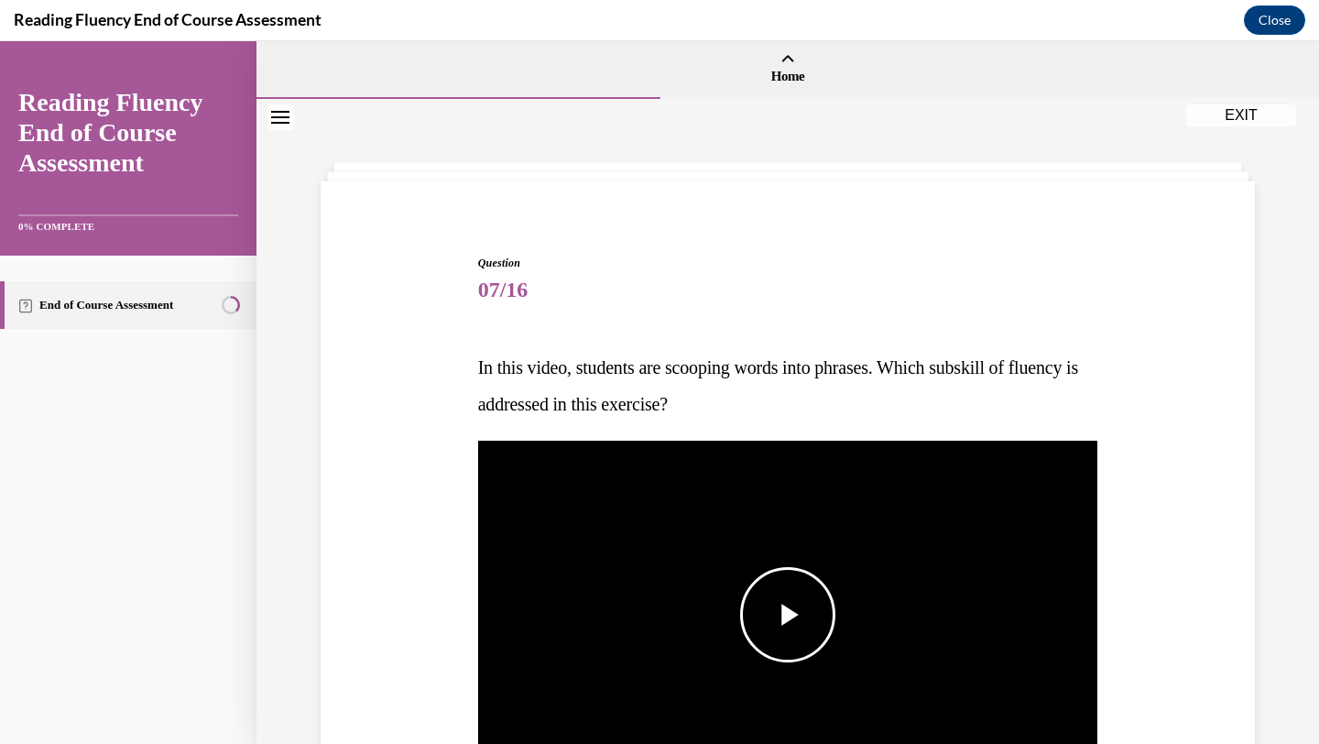
click at [788, 615] on span "Video player" at bounding box center [788, 615] width 0 height 0
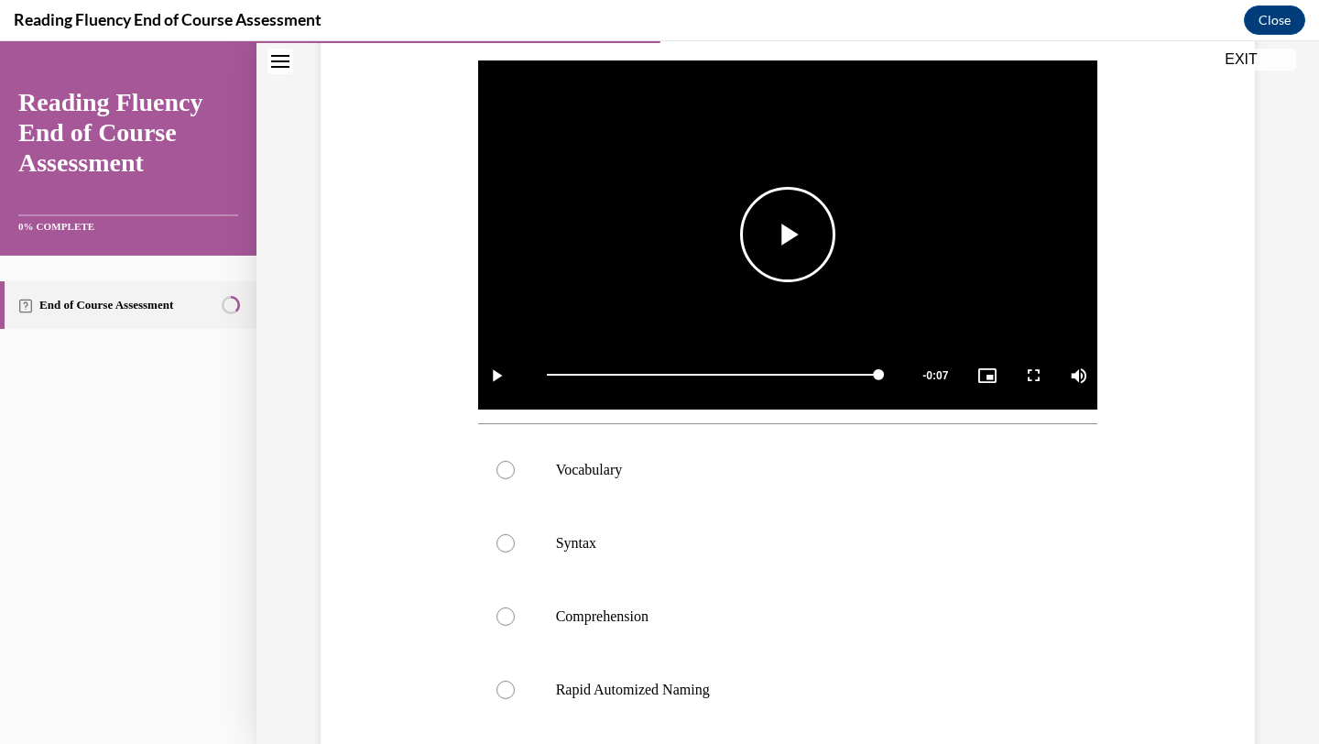
scroll to position [378, 0]
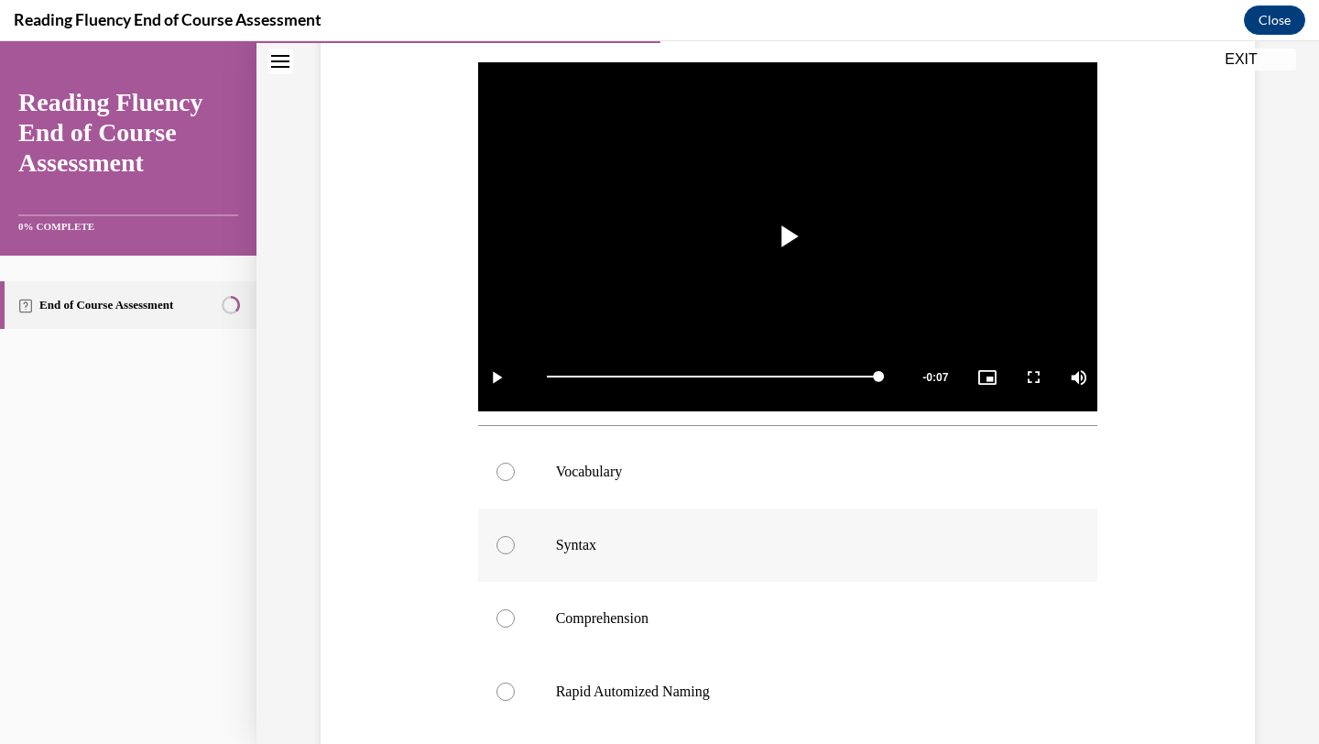
click at [614, 539] on p "Syntax" at bounding box center [804, 545] width 496 height 18
click at [515, 539] on input "Syntax" at bounding box center [505, 545] width 18 height 18
radio input "true"
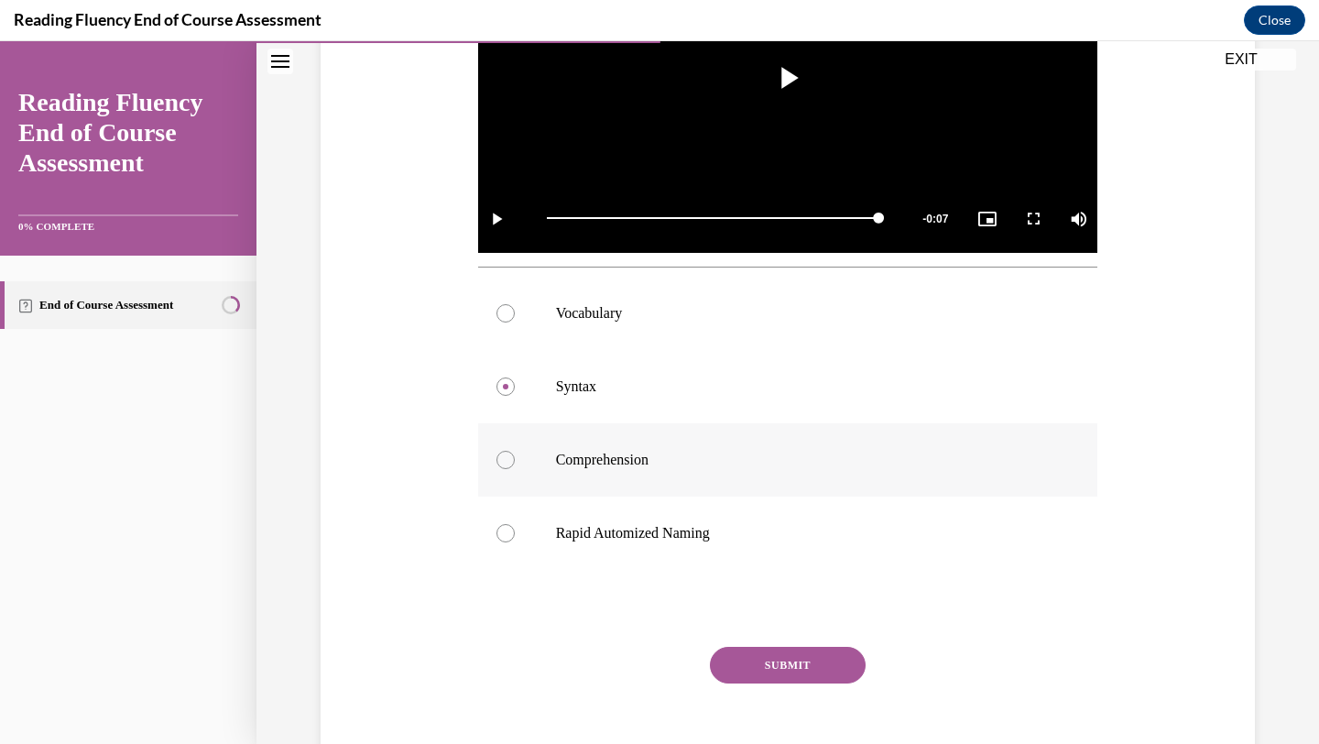
scroll to position [602, 0]
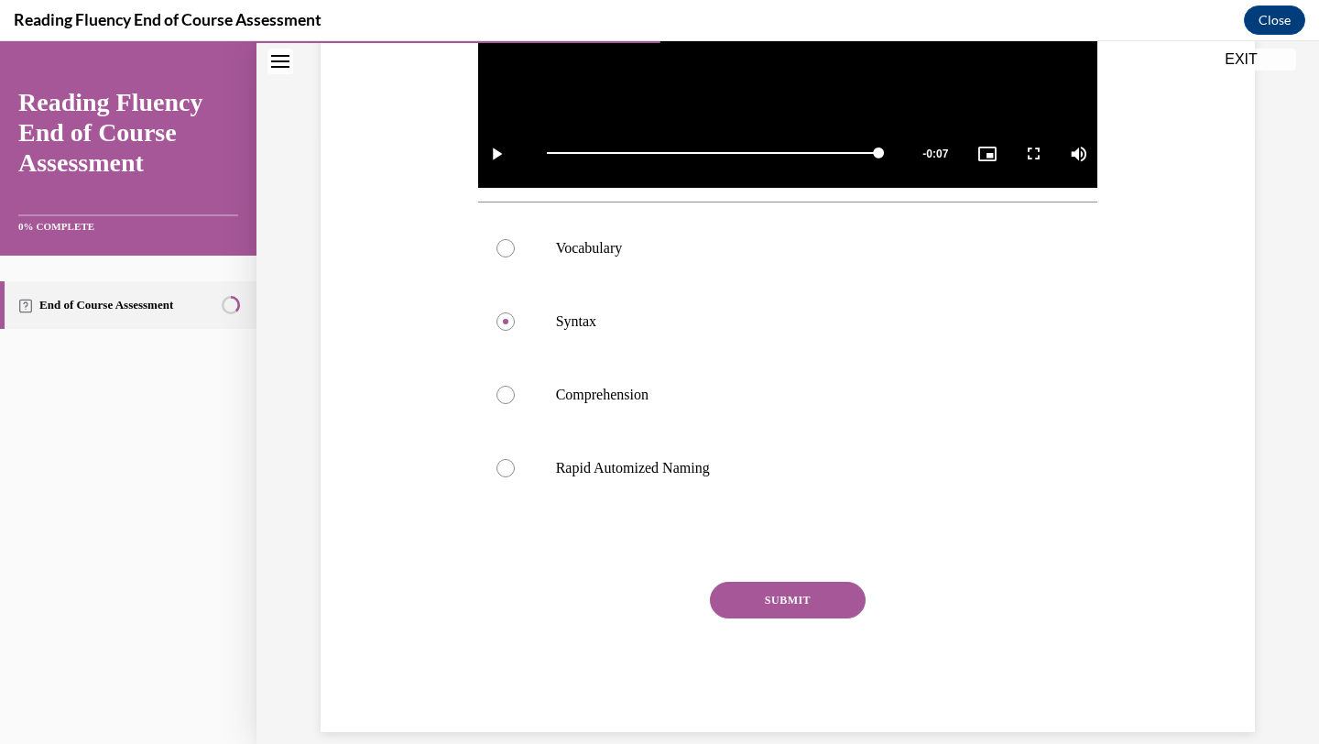
click at [802, 608] on button "SUBMIT" at bounding box center [788, 600] width 156 height 37
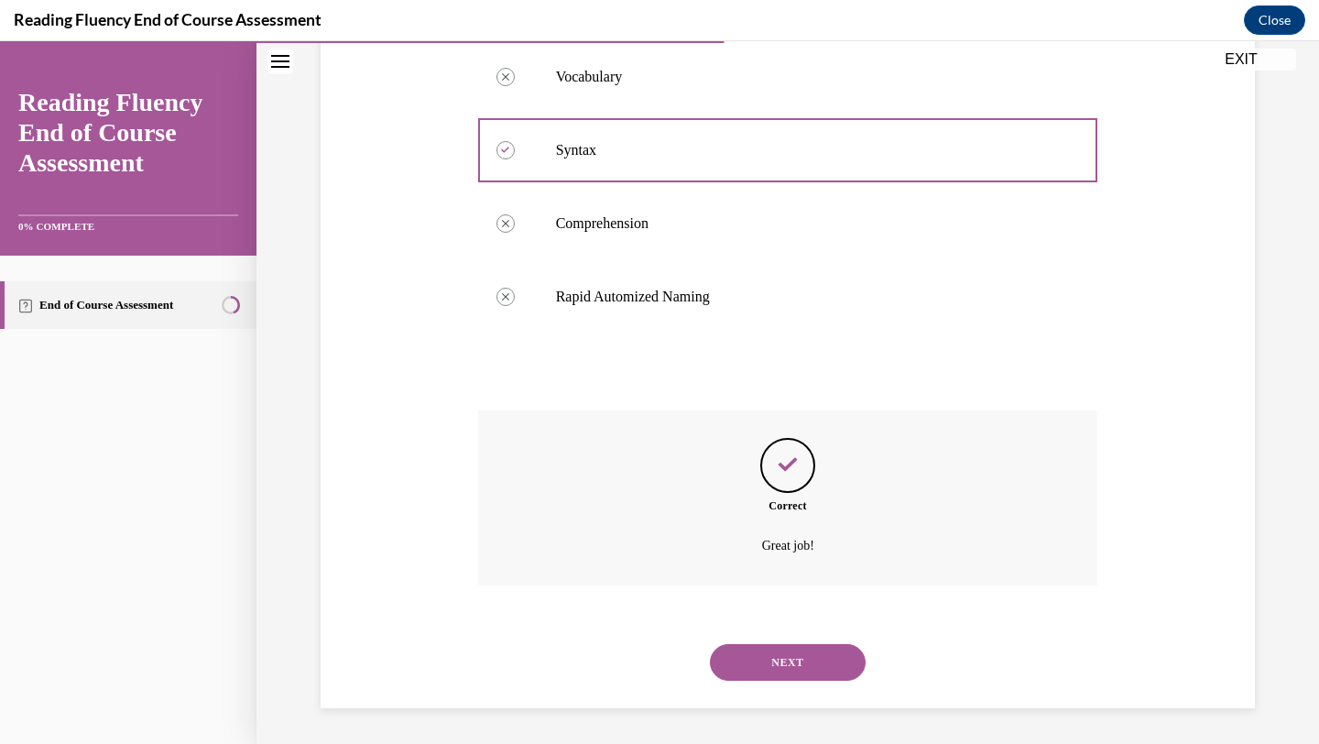
scroll to position [774, 0]
click at [806, 659] on button "NEXT" at bounding box center [788, 661] width 156 height 37
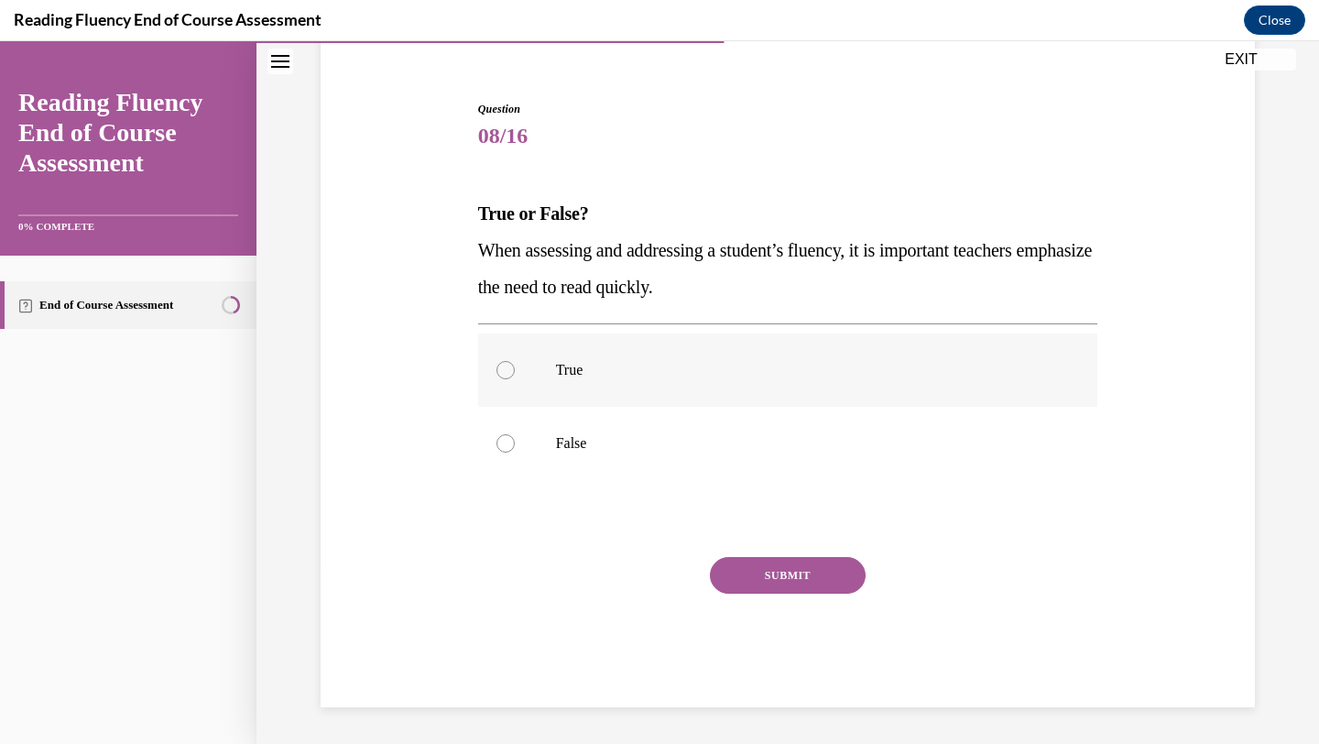
click at [546, 376] on label "True" at bounding box center [788, 369] width 620 height 73
click at [515, 376] on input "True" at bounding box center [505, 370] width 18 height 18
radio input "true"
click at [740, 573] on button "SUBMIT" at bounding box center [788, 575] width 156 height 37
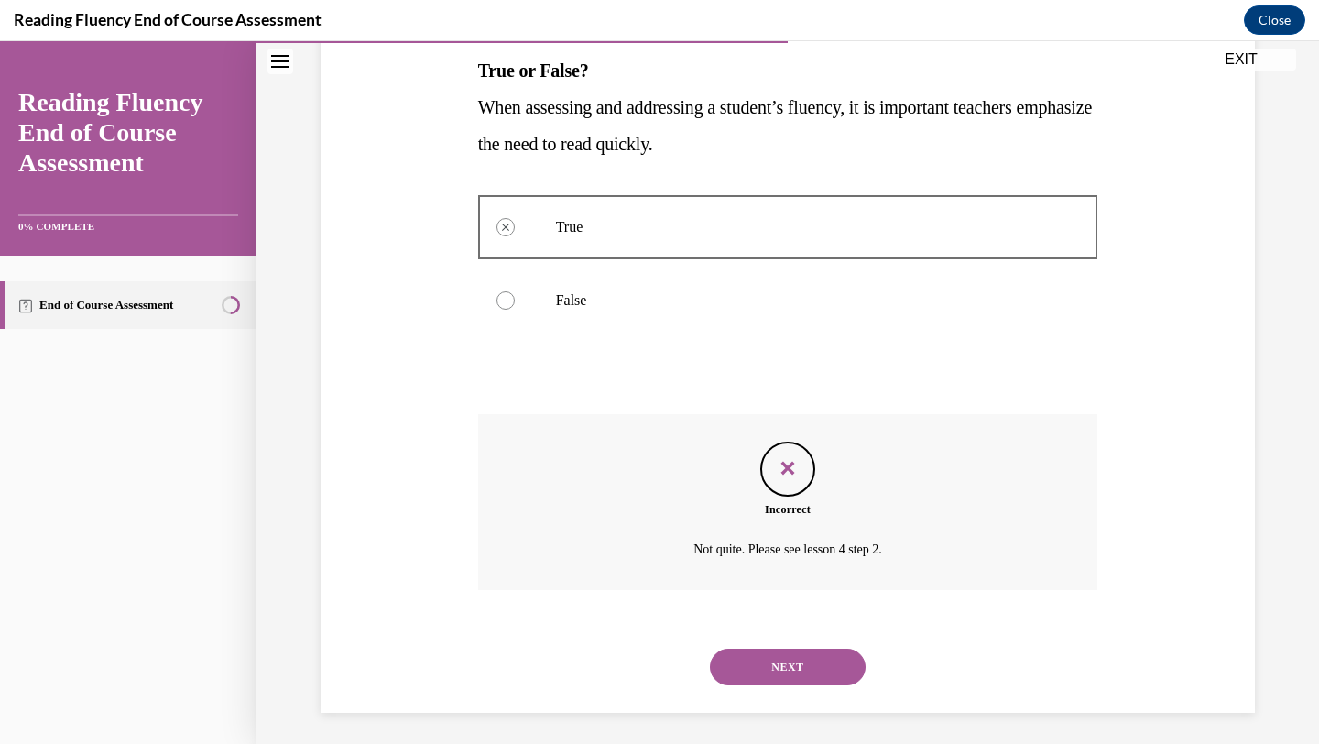
scroll to position [302, 0]
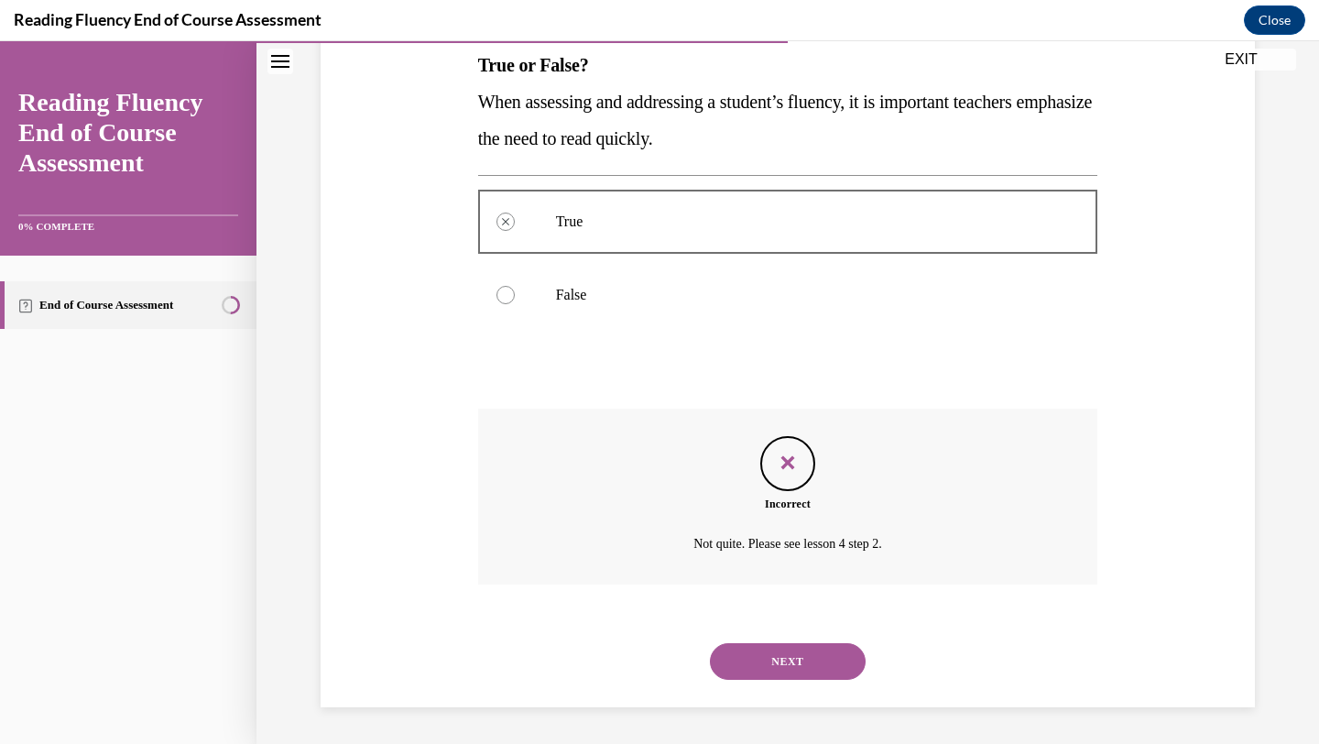
click at [770, 651] on button "NEXT" at bounding box center [788, 661] width 156 height 37
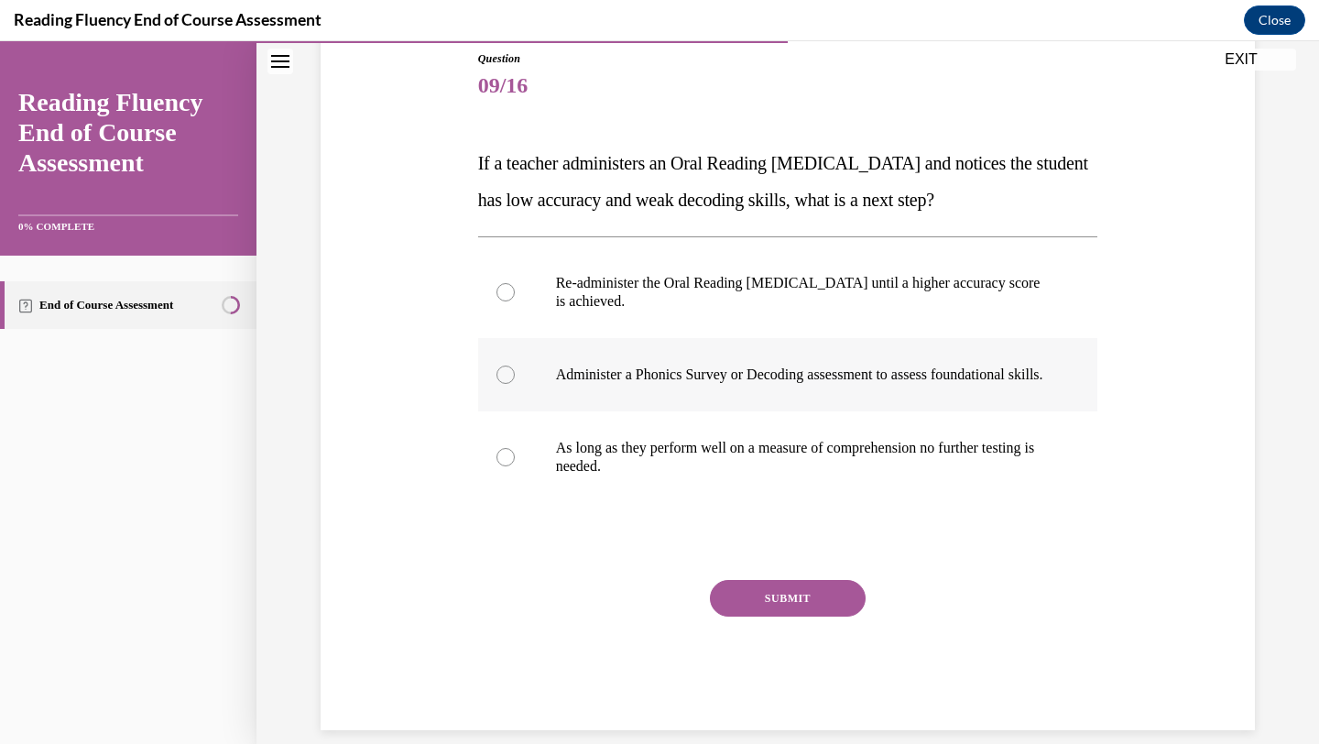
click at [622, 363] on label "Administer a Phonics Survey or Decoding assessment to assess foundational skill…" at bounding box center [788, 374] width 620 height 73
click at [515, 365] on input "Administer a Phonics Survey or Decoding assessment to assess foundational skill…" at bounding box center [505, 374] width 18 height 18
radio input "true"
click at [797, 645] on div "SUBMIT" at bounding box center [788, 626] width 620 height 92
click at [796, 591] on div "Question 09/16 If a teacher administers an Oral Reading [MEDICAL_DATA] and noti…" at bounding box center [788, 390] width 620 height 680
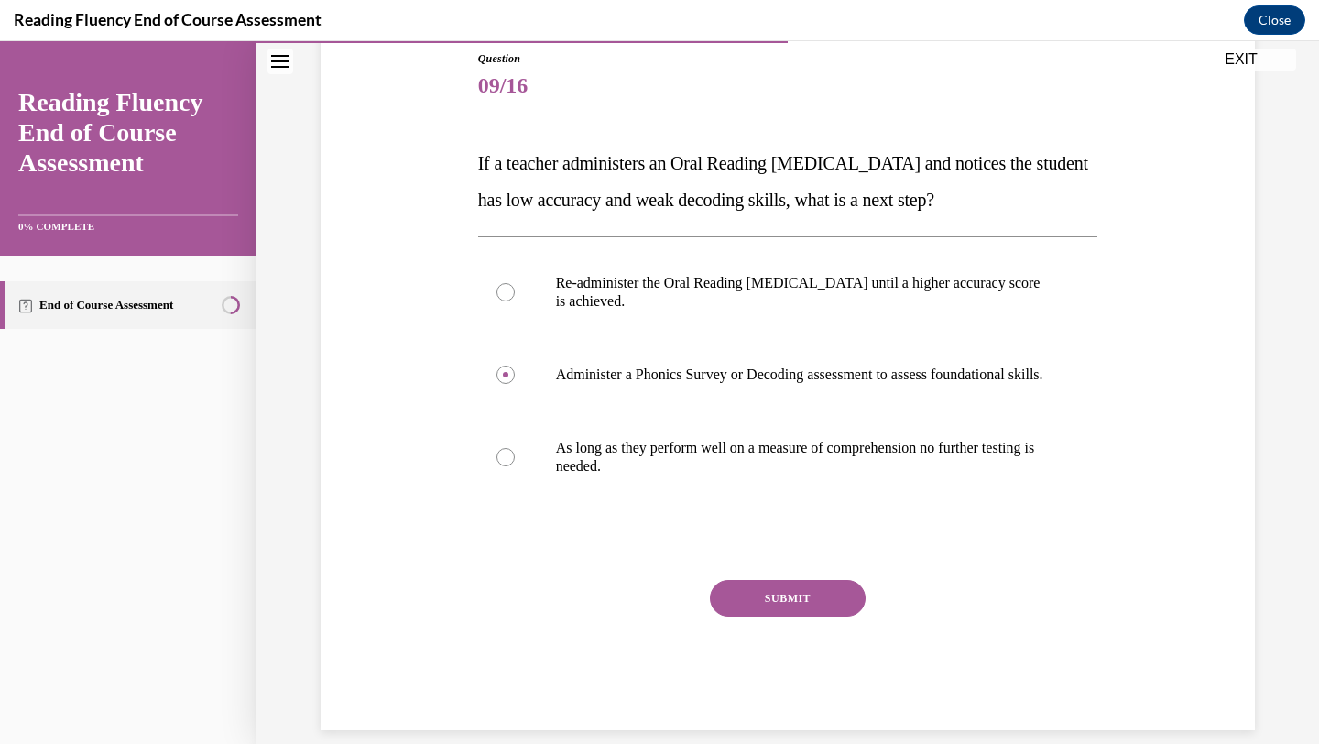
click at [797, 610] on button "SUBMIT" at bounding box center [788, 598] width 156 height 37
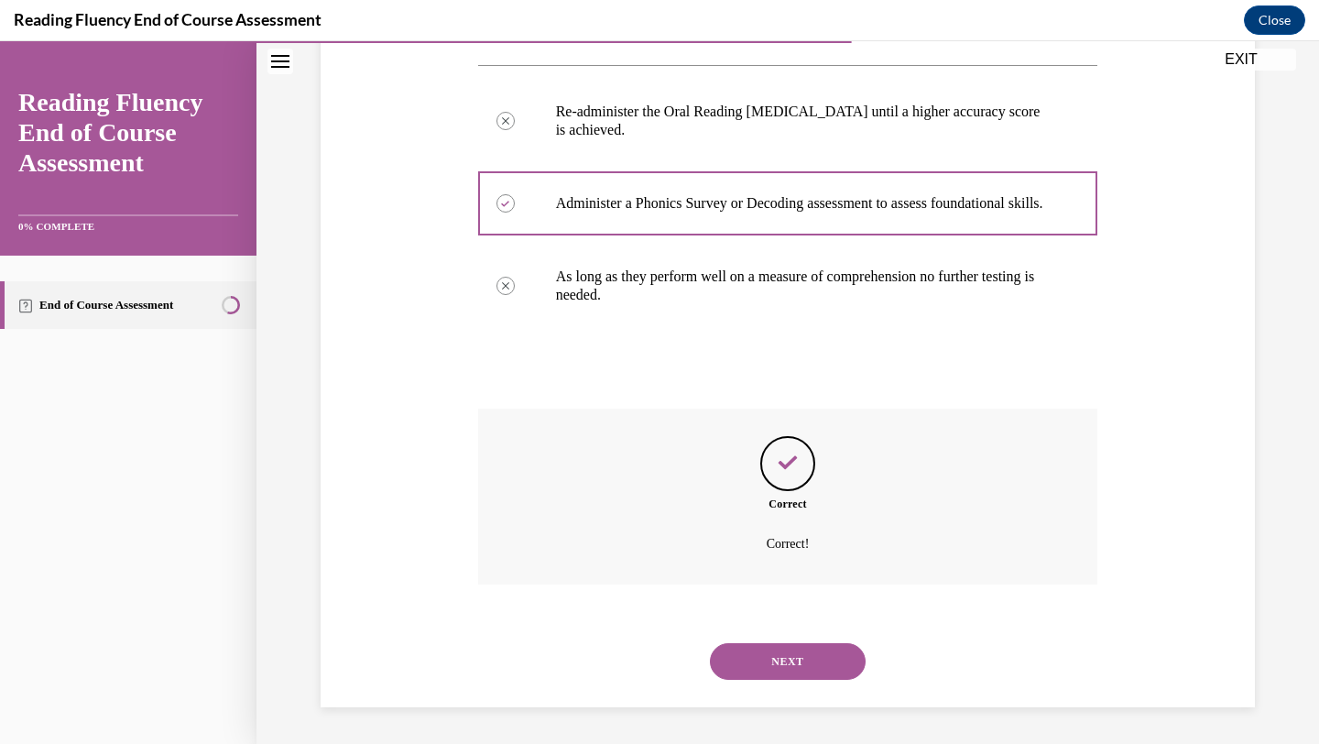
click at [789, 672] on button "NEXT" at bounding box center [788, 661] width 156 height 37
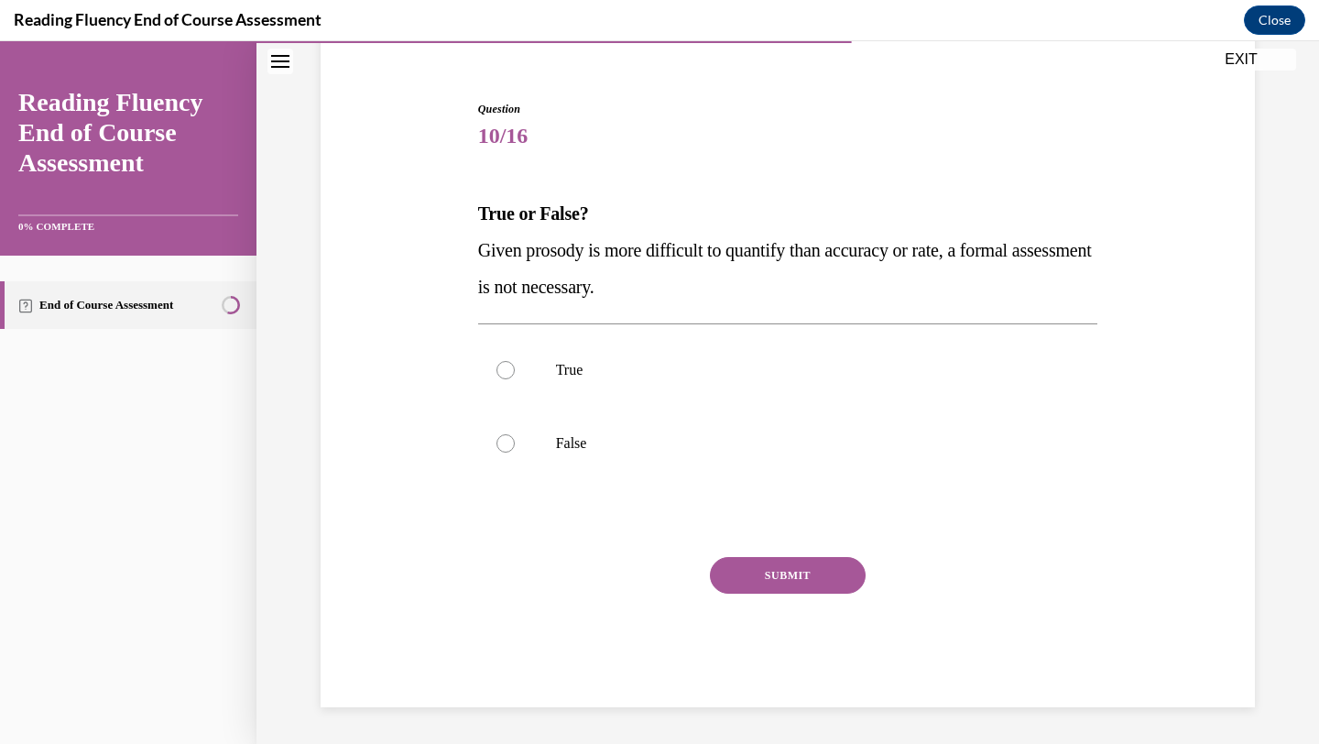
drag, startPoint x: 743, startPoint y: 278, endPoint x: 461, endPoint y: 256, distance: 282.9
click at [461, 256] on div "Question 10/16 True or False? Given prosody is more difficult to quantify than …" at bounding box center [787, 376] width 943 height 661
click at [445, 349] on div "Question 10/16 True or False? Given prosody is more difficult to quantify than …" at bounding box center [787, 376] width 943 height 661
click at [601, 453] on label "False" at bounding box center [788, 443] width 620 height 73
click at [515, 452] on input "False" at bounding box center [505, 443] width 18 height 18
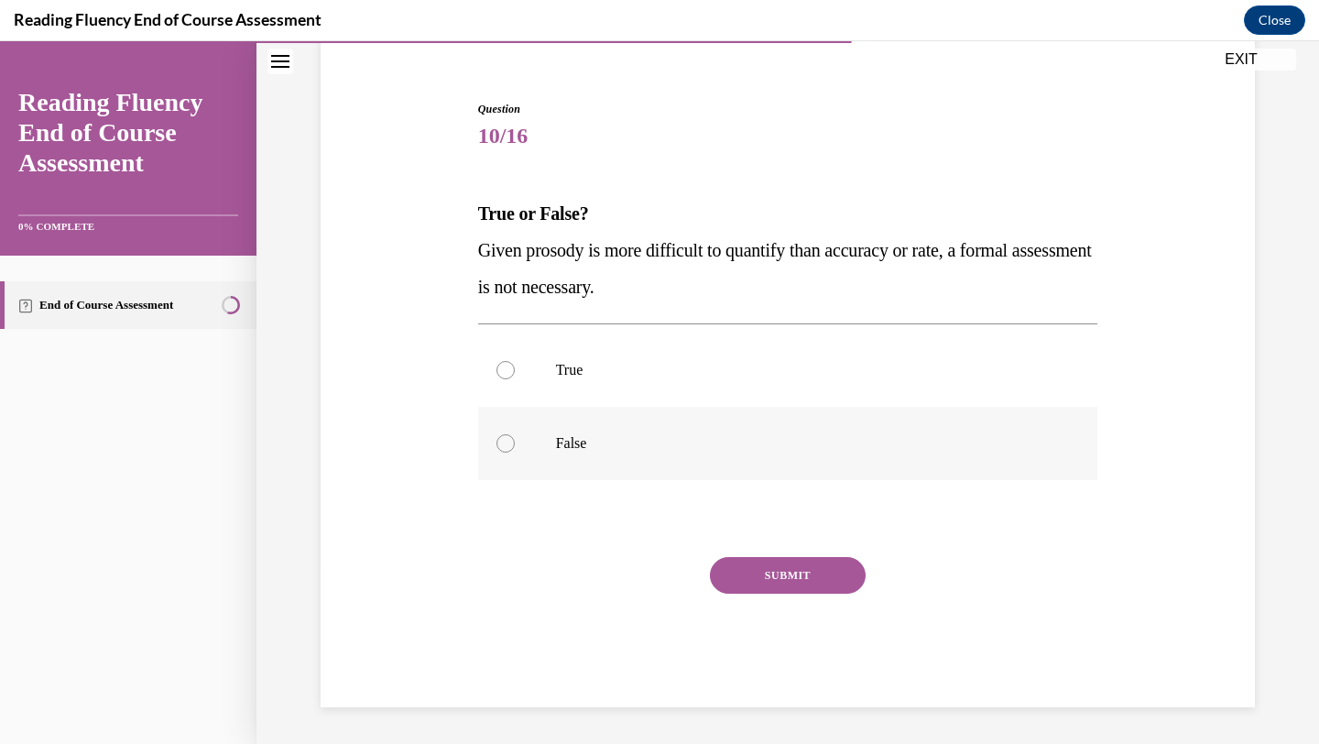
radio input "true"
click at [780, 605] on div "SUBMIT" at bounding box center [788, 603] width 620 height 92
click at [768, 566] on button "SUBMIT" at bounding box center [788, 575] width 156 height 37
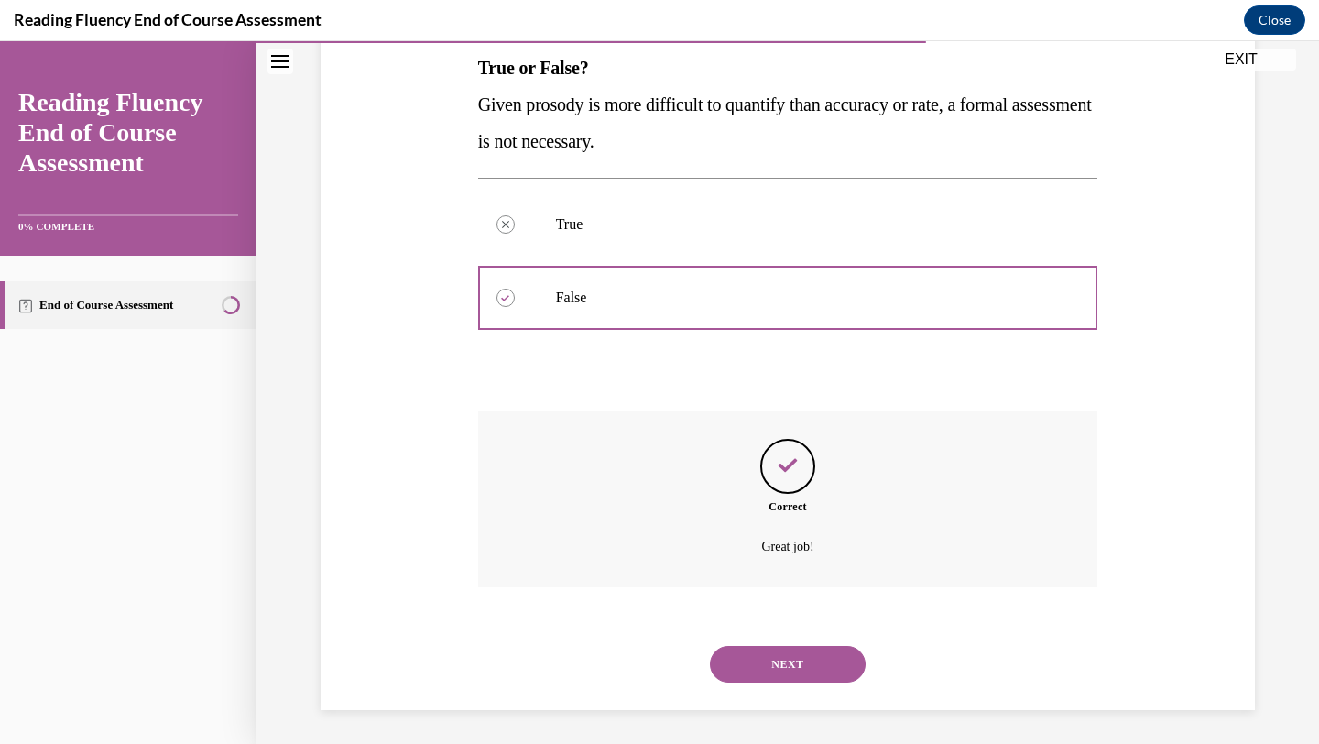
scroll to position [302, 0]
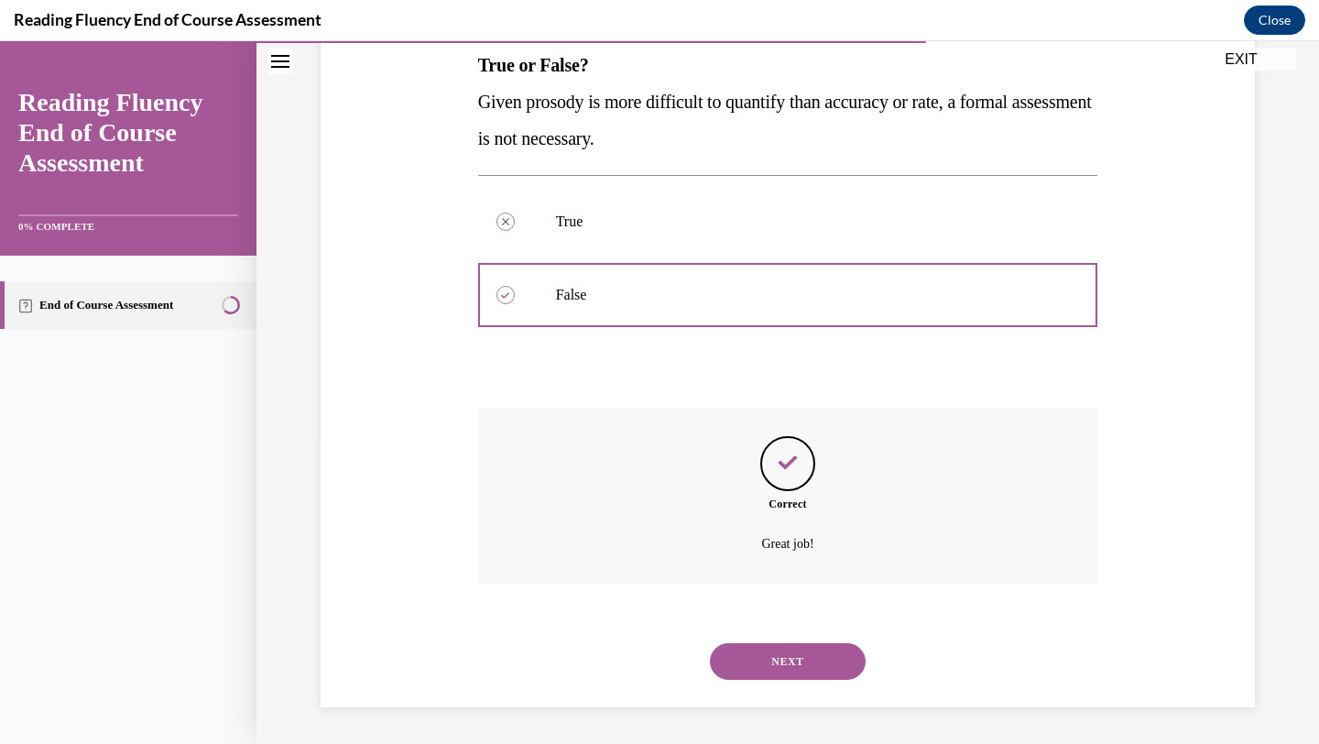
click at [794, 649] on button "NEXT" at bounding box center [788, 661] width 156 height 37
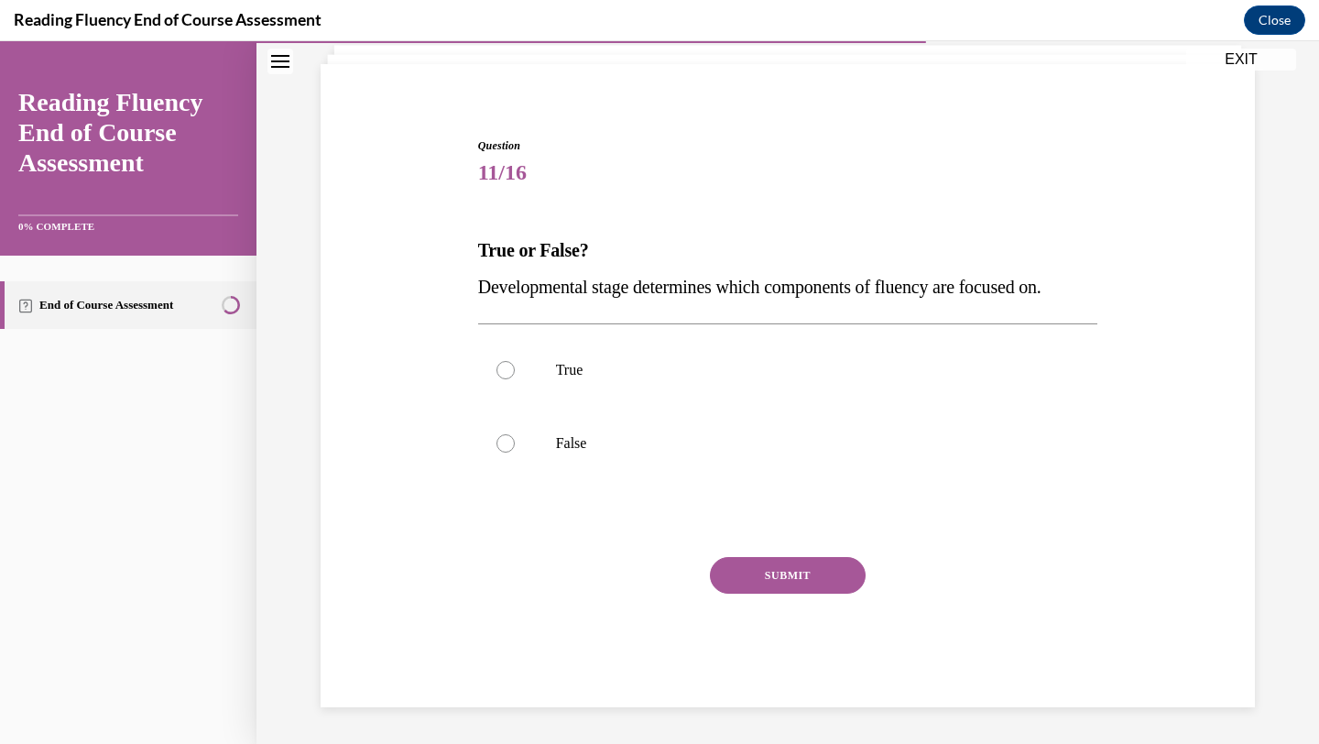
scroll to position [117, 0]
click at [617, 365] on p "True" at bounding box center [804, 370] width 496 height 18
click at [515, 365] on input "True" at bounding box center [505, 370] width 18 height 18
radio input "true"
click at [755, 566] on button "SUBMIT" at bounding box center [788, 575] width 156 height 37
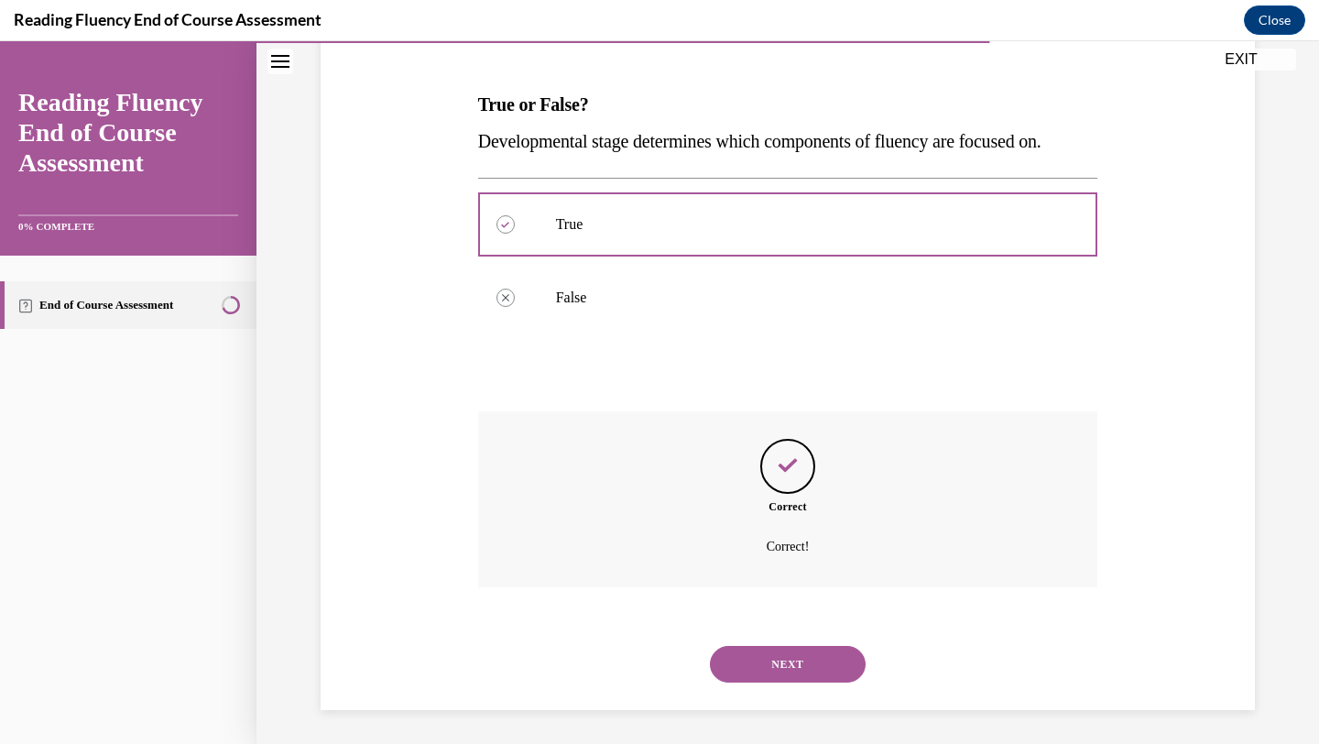
scroll to position [266, 0]
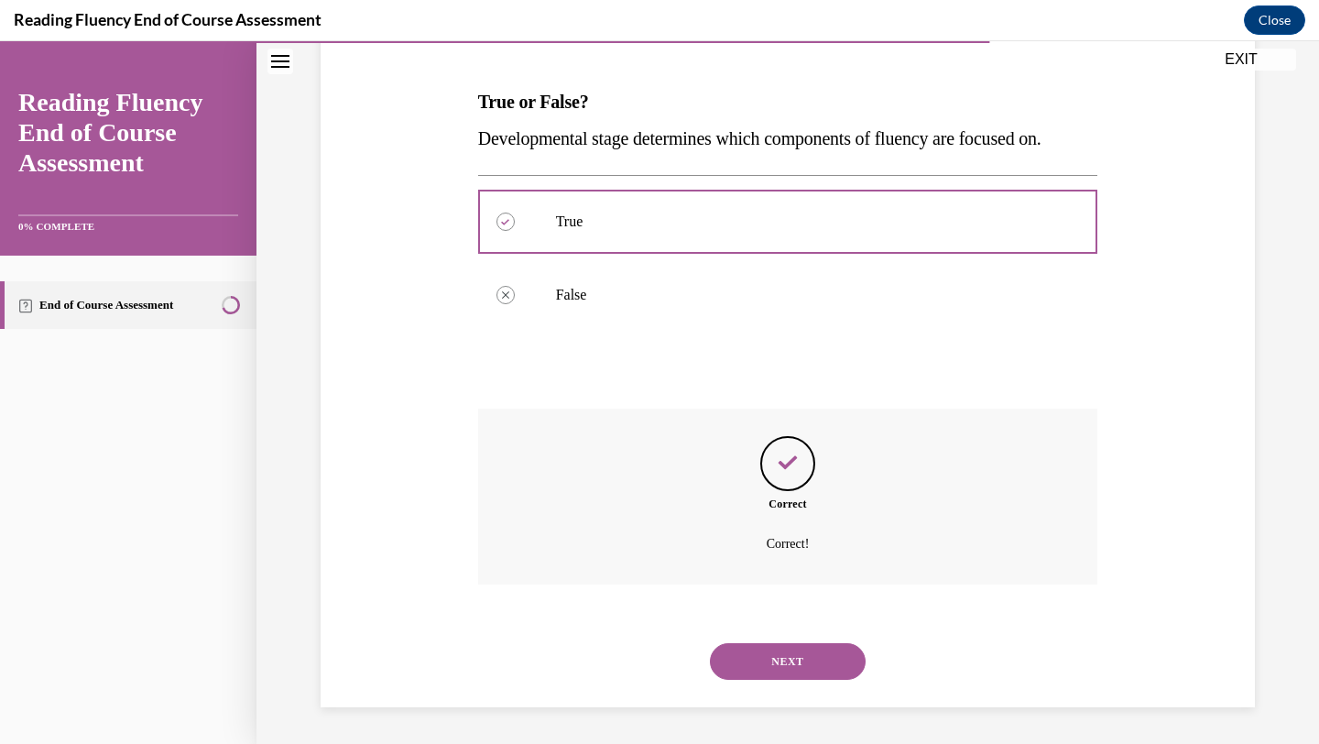
click at [778, 668] on button "NEXT" at bounding box center [788, 661] width 156 height 37
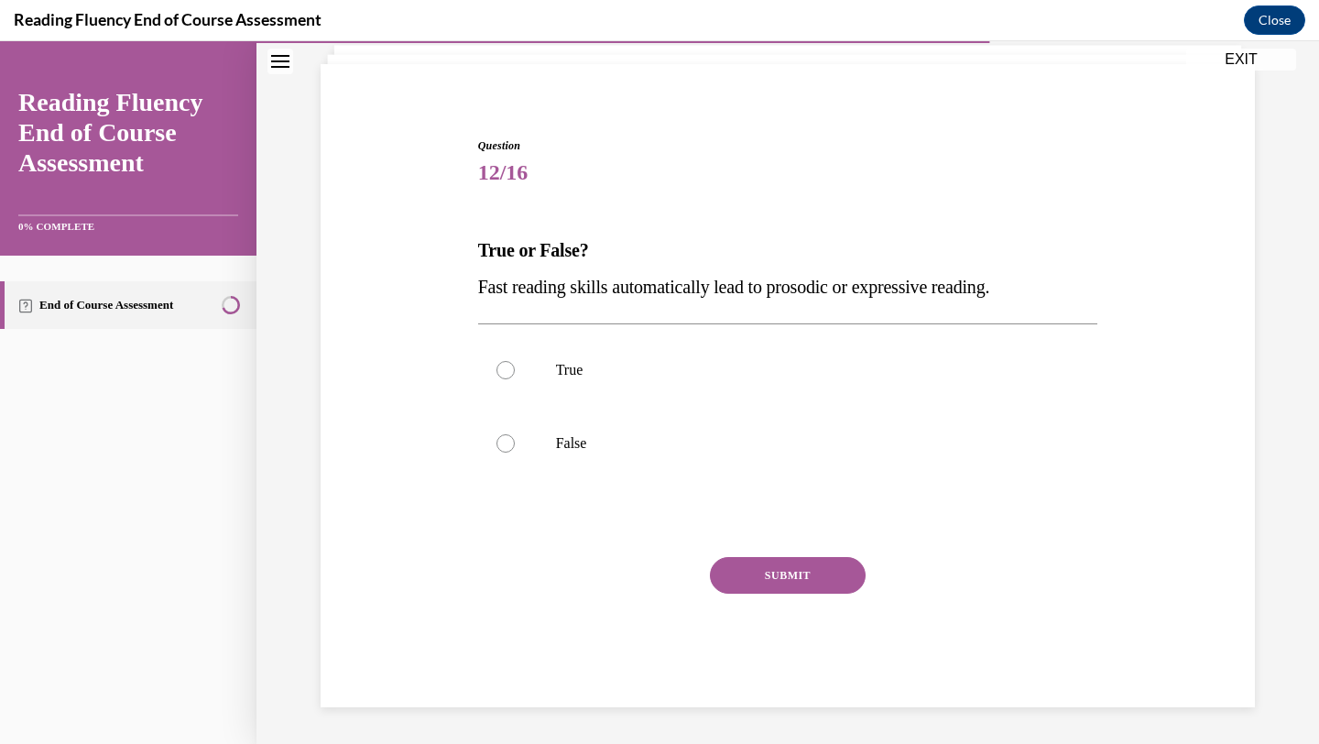
scroll to position [117, 0]
click at [628, 440] on p "False" at bounding box center [804, 443] width 496 height 18
click at [515, 440] on input "False" at bounding box center [505, 443] width 18 height 18
radio input "true"
click at [760, 571] on button "SUBMIT" at bounding box center [788, 575] width 156 height 37
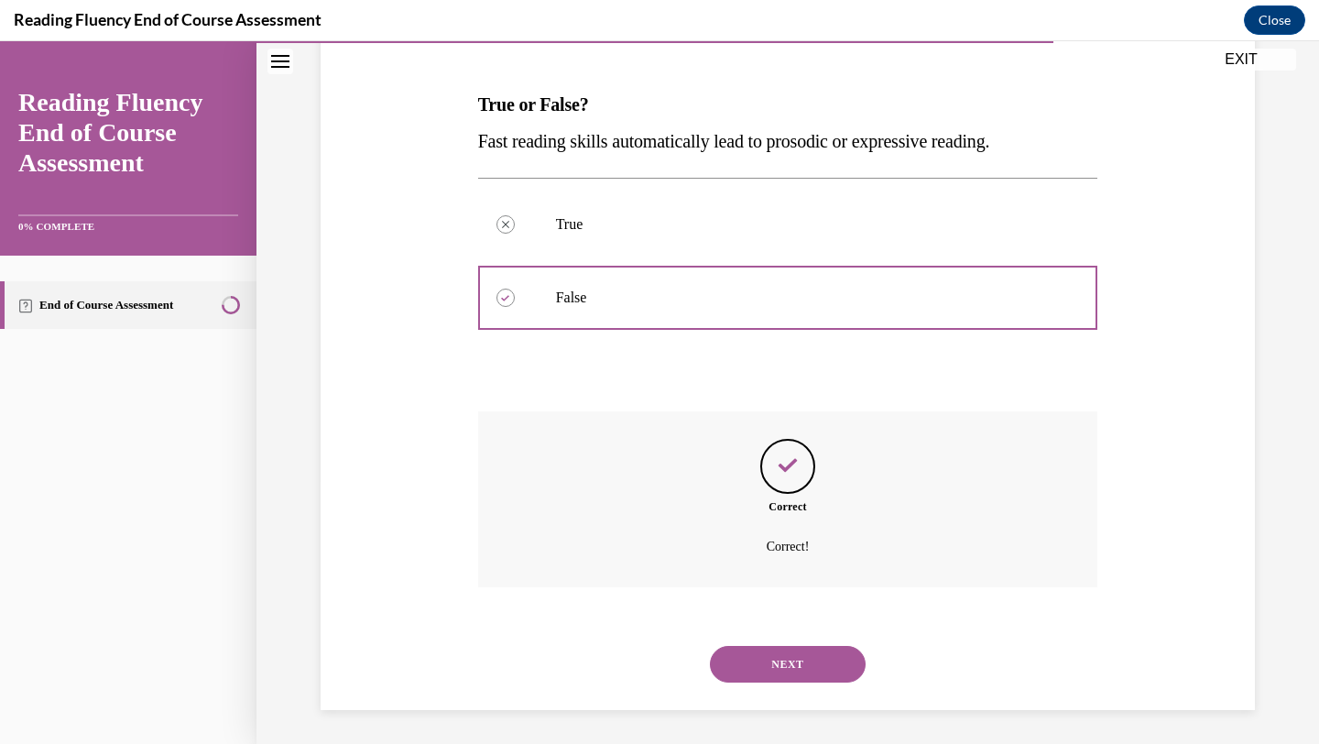
scroll to position [266, 0]
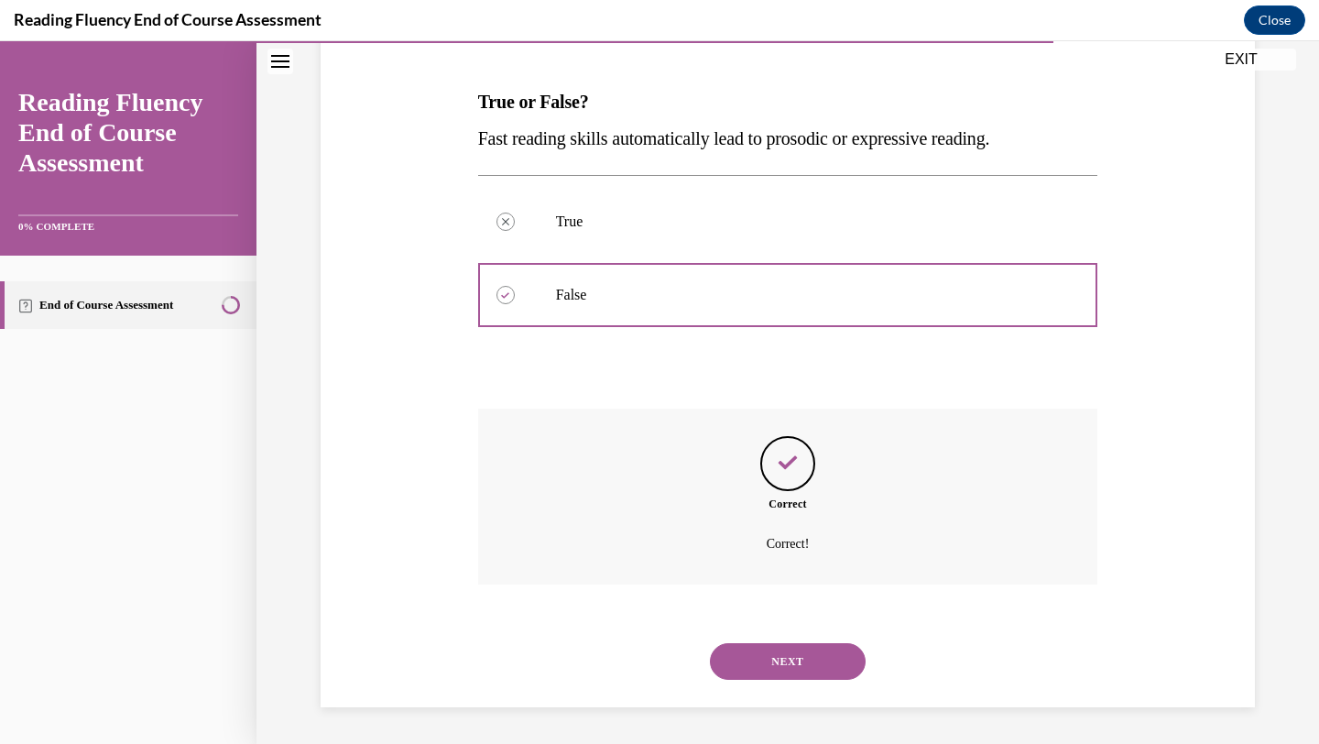
click at [782, 638] on div "NEXT" at bounding box center [788, 661] width 620 height 73
click at [784, 650] on button "NEXT" at bounding box center [788, 661] width 156 height 37
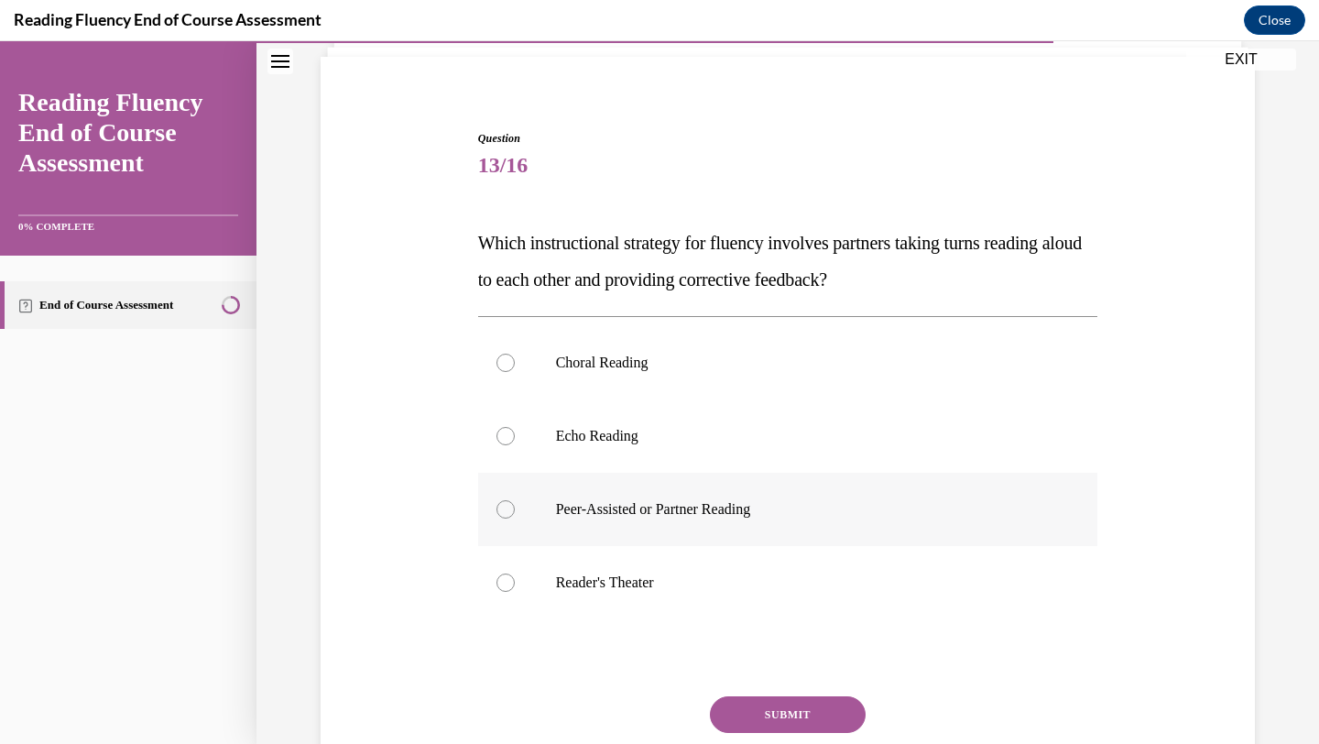
scroll to position [145, 0]
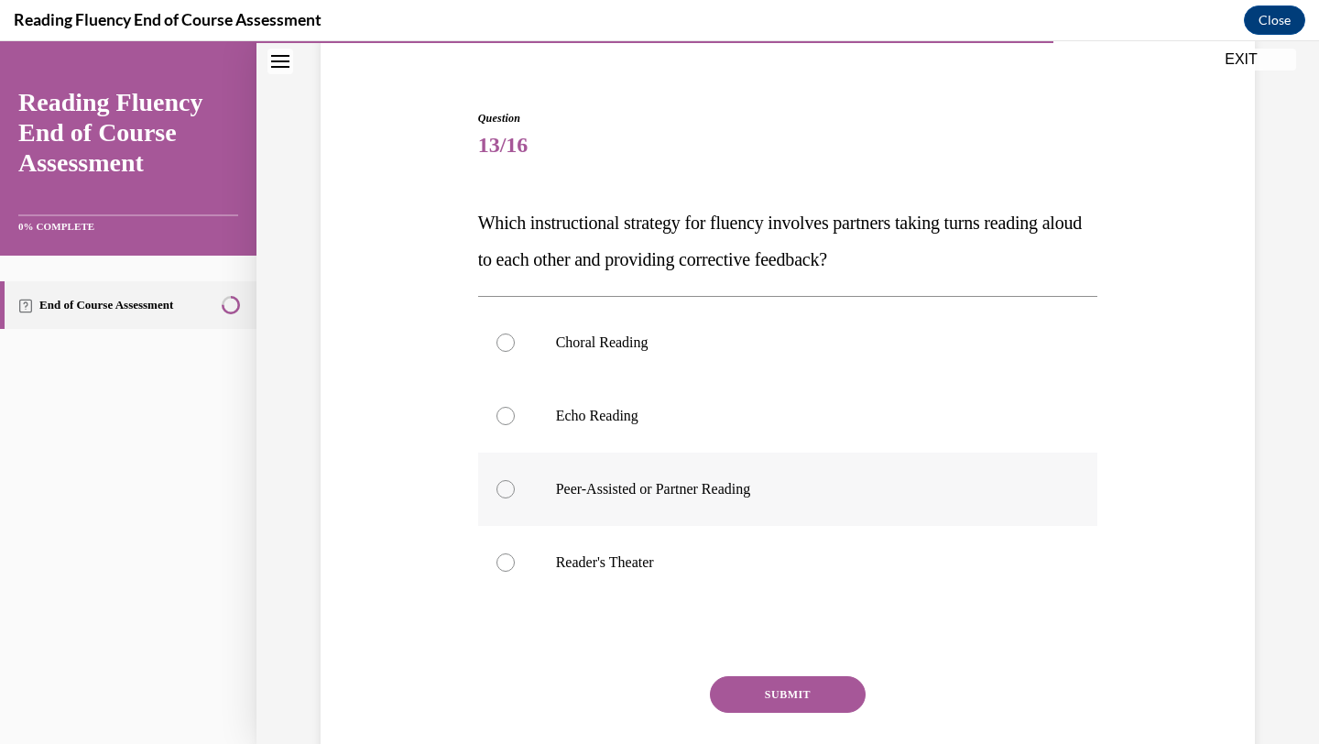
click at [672, 483] on p "Peer-Assisted or Partner Reading" at bounding box center [804, 489] width 496 height 18
click at [515, 483] on input "Peer-Assisted or Partner Reading" at bounding box center [505, 489] width 18 height 18
radio input "true"
click at [779, 687] on button "SUBMIT" at bounding box center [788, 694] width 156 height 37
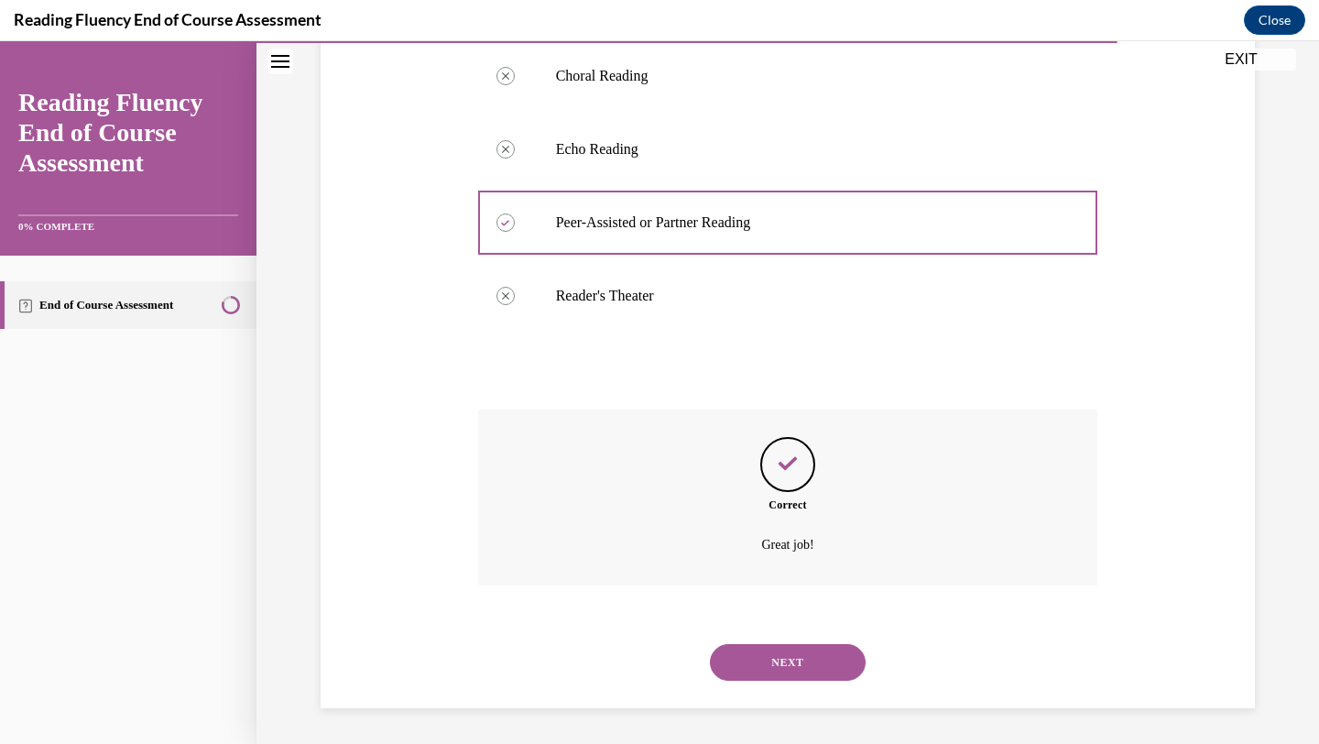
scroll to position [412, 0]
click at [784, 663] on button "NEXT" at bounding box center [788, 661] width 156 height 37
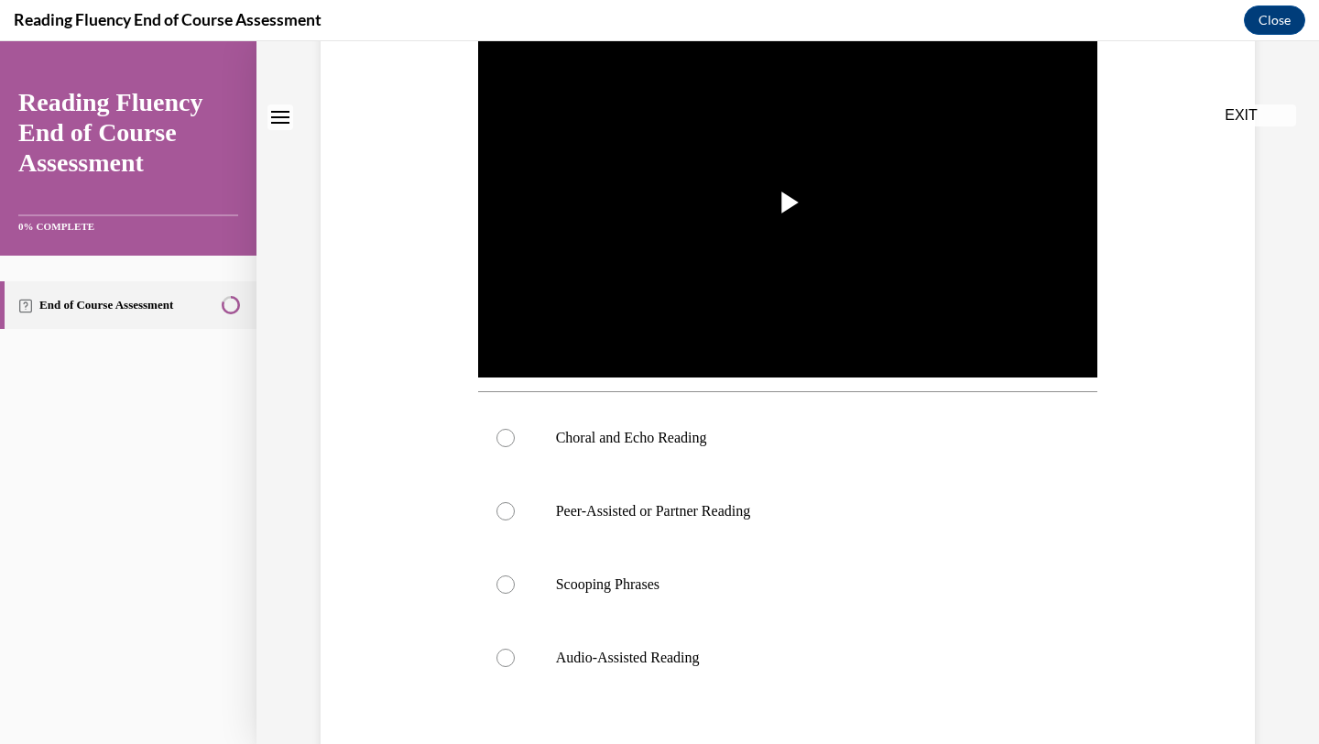
scroll to position [0, 0]
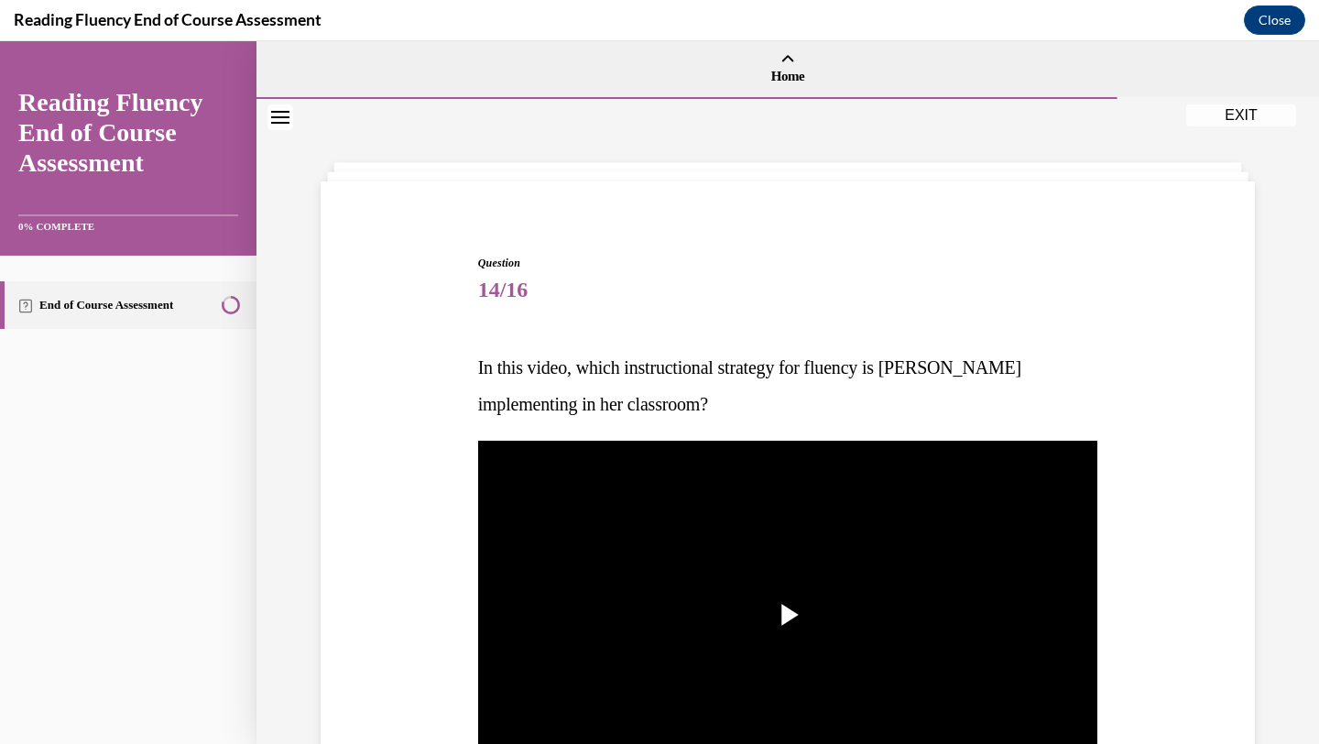
click at [784, 663] on img "Video player" at bounding box center [788, 615] width 620 height 349
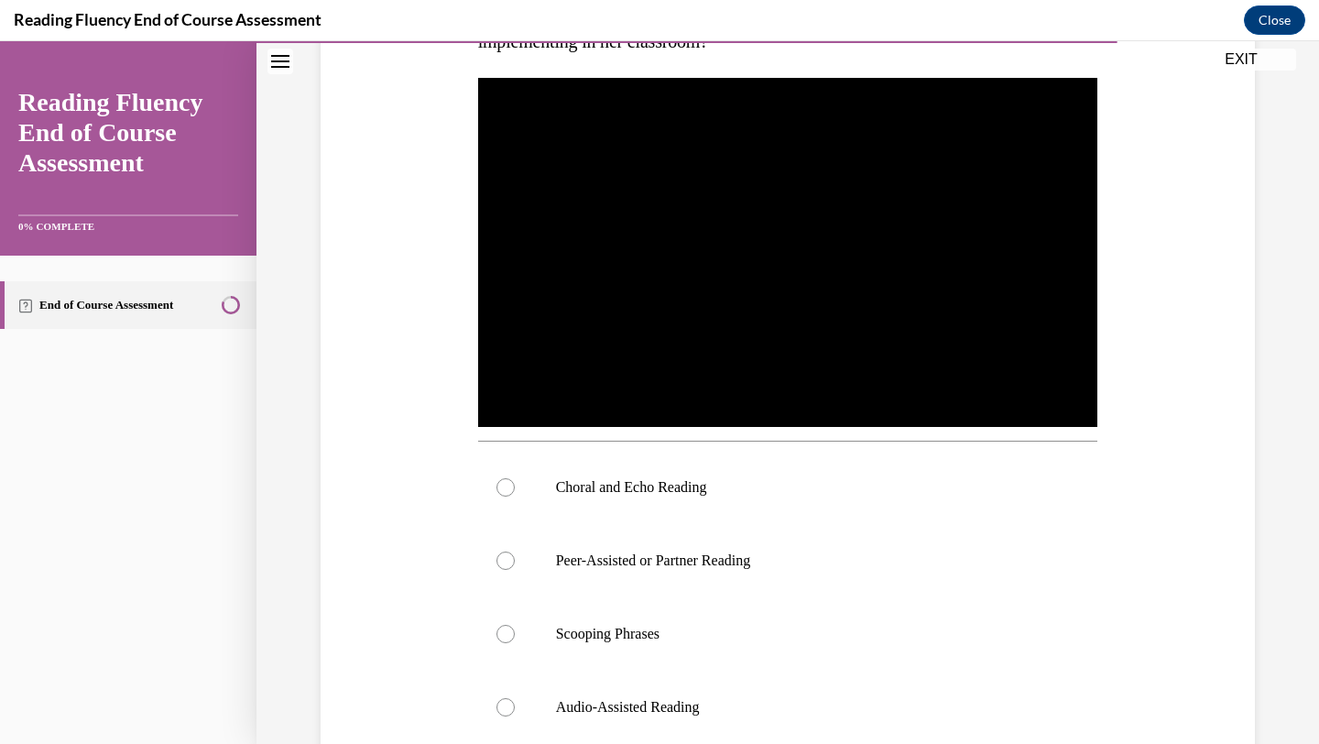
scroll to position [365, 0]
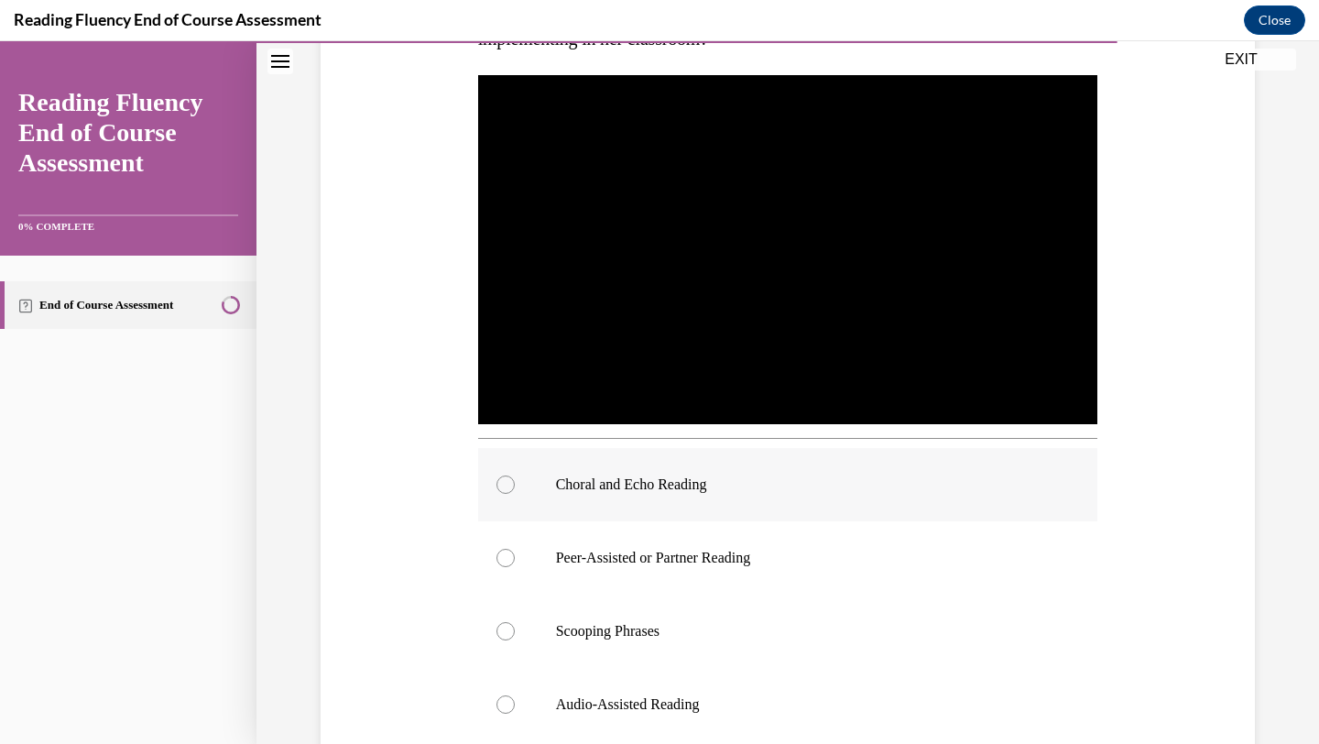
click at [721, 476] on p "Choral and Echo Reading" at bounding box center [804, 484] width 496 height 18
click at [515, 476] on input "Choral and Echo Reading" at bounding box center [505, 484] width 18 height 18
radio input "true"
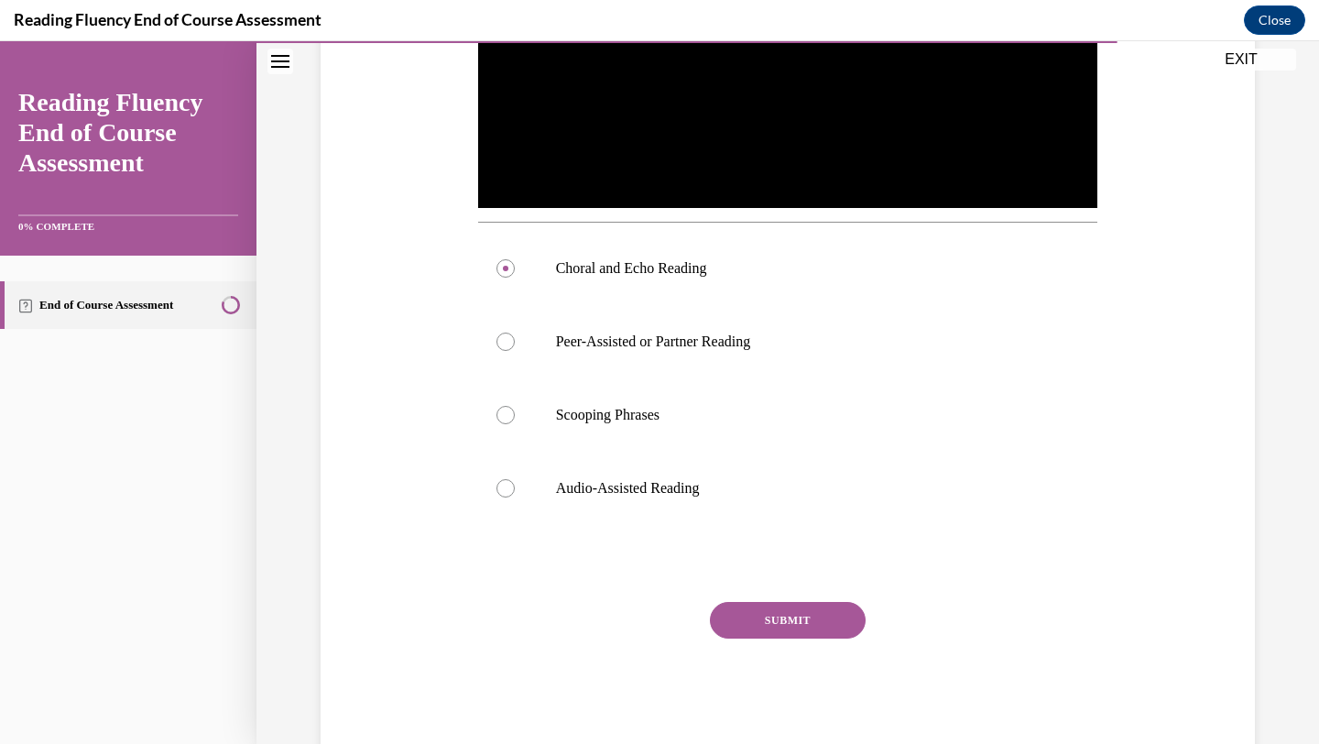
click at [791, 607] on button "SUBMIT" at bounding box center [788, 620] width 156 height 37
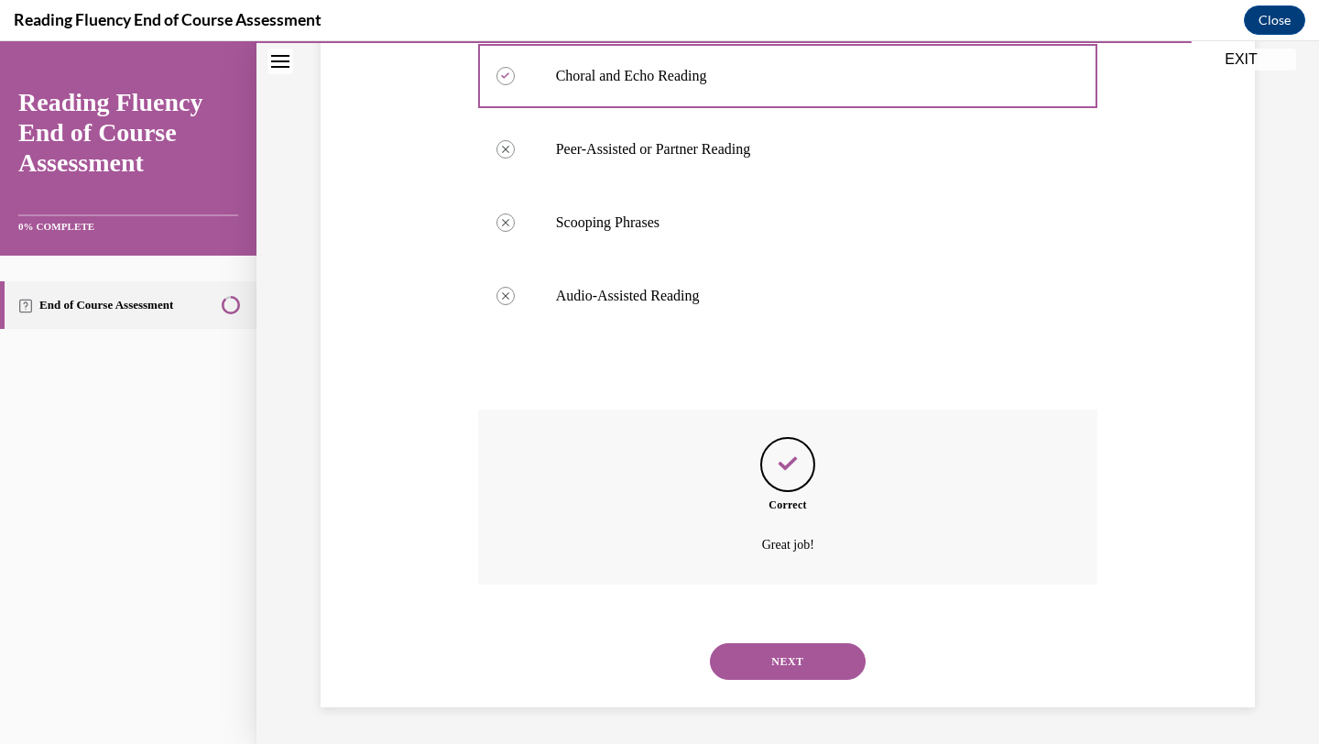
scroll to position [774, 0]
click at [801, 677] on button "NEXT" at bounding box center [788, 661] width 156 height 37
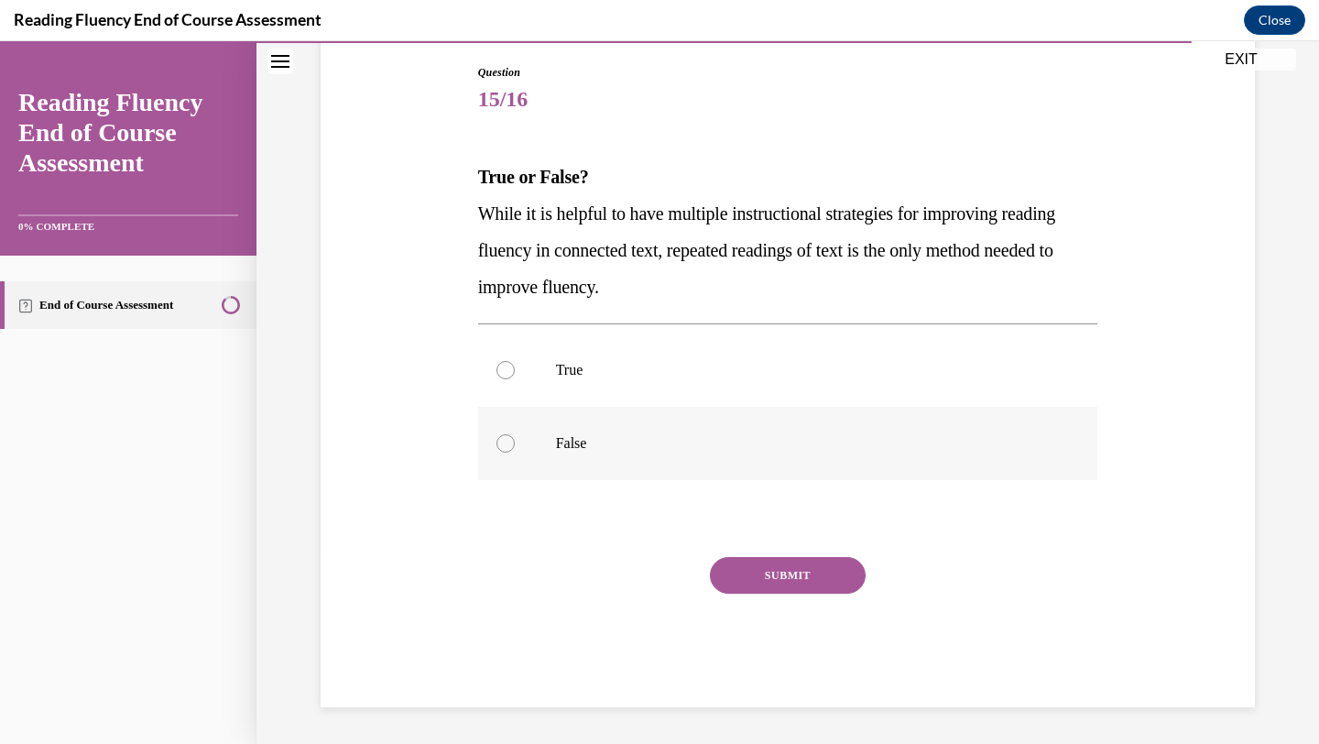
click at [548, 452] on label "False" at bounding box center [788, 443] width 620 height 73
click at [515, 452] on input "False" at bounding box center [505, 443] width 18 height 18
radio input "true"
click at [830, 580] on button "SUBMIT" at bounding box center [788, 575] width 156 height 37
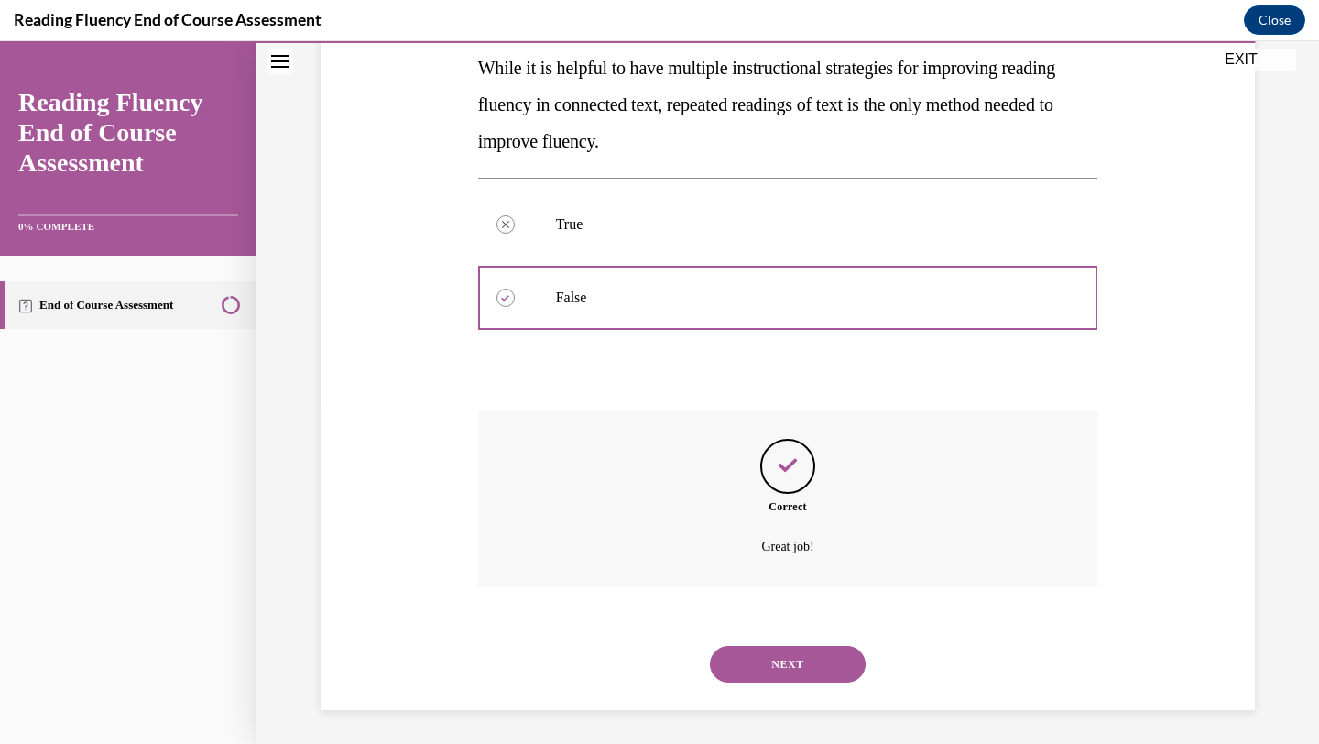
scroll to position [339, 0]
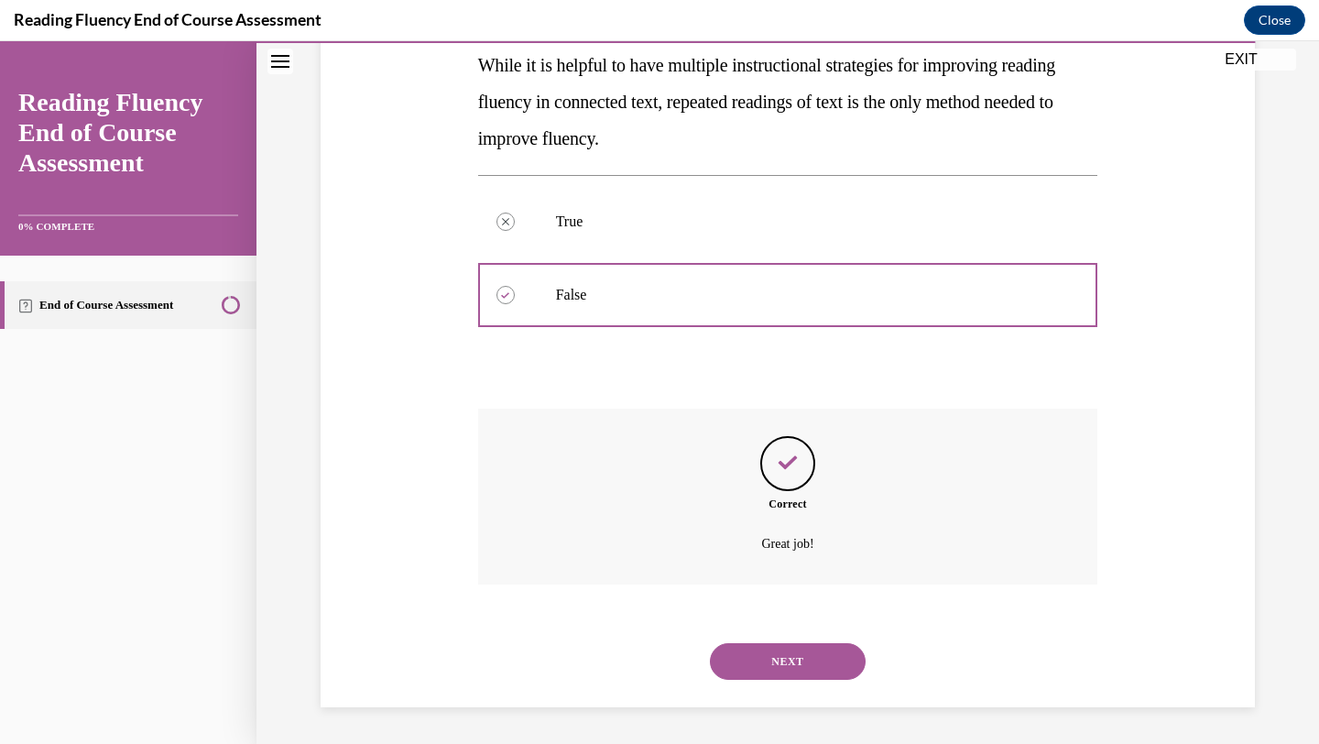
click at [818, 648] on button "NEXT" at bounding box center [788, 661] width 156 height 37
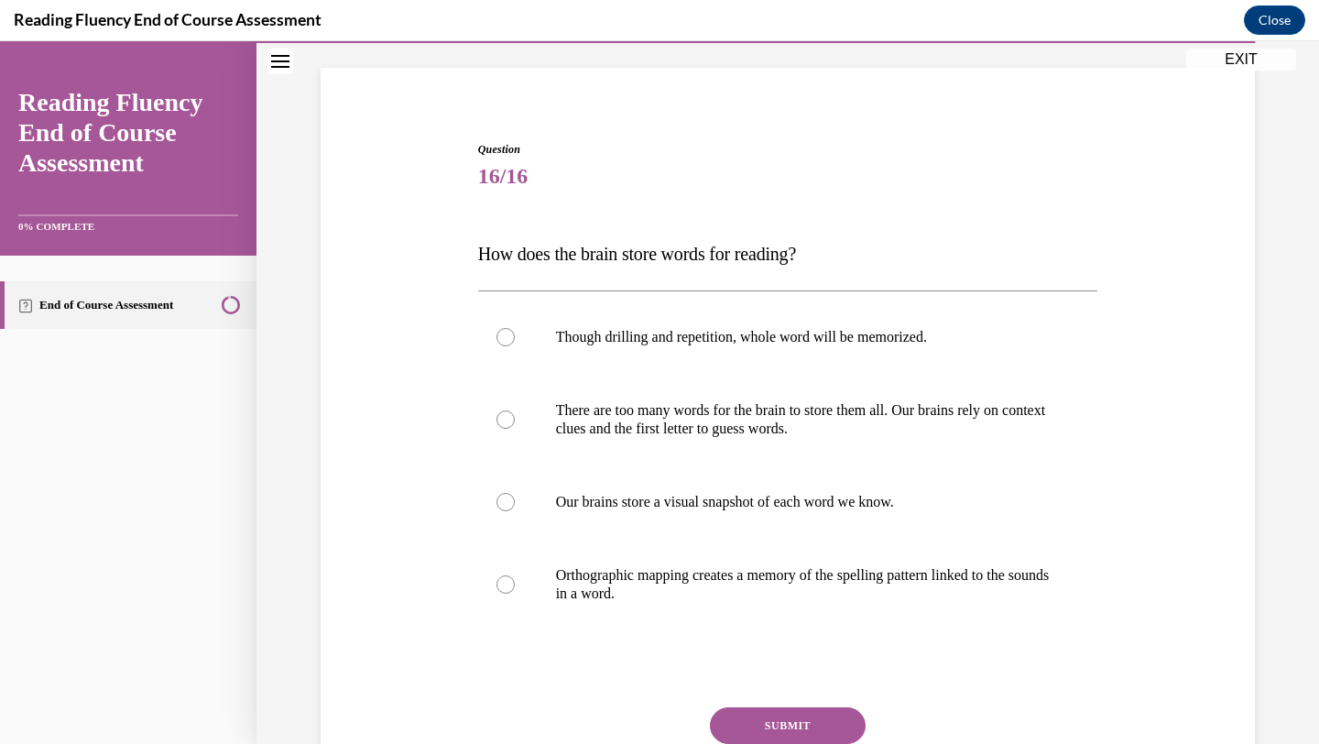
scroll to position [169, 0]
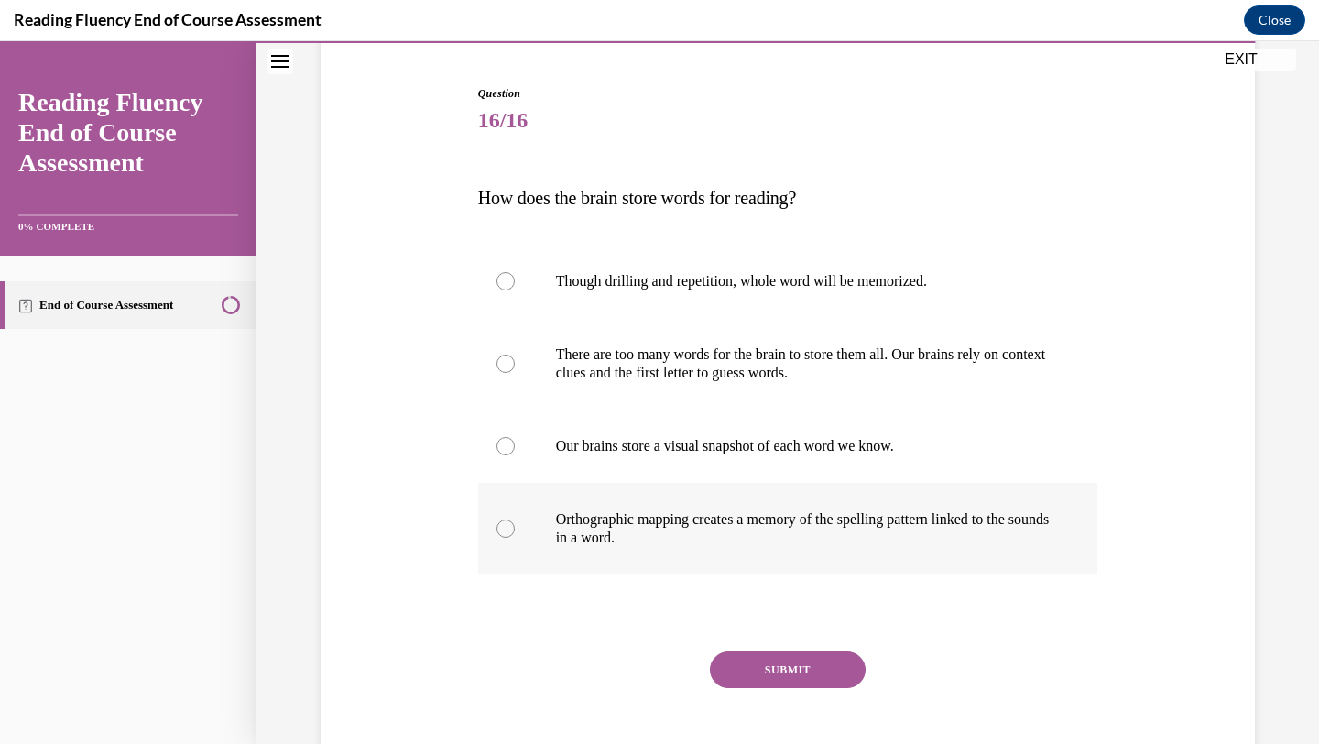
click at [616, 540] on p "Orthographic mapping creates a memory of the spelling pattern linked to the sou…" at bounding box center [804, 528] width 496 height 37
click at [515, 538] on input "Orthographic mapping creates a memory of the spelling pattern linked to the sou…" at bounding box center [505, 528] width 18 height 18
radio input "true"
click at [798, 681] on button "SUBMIT" at bounding box center [788, 669] width 156 height 37
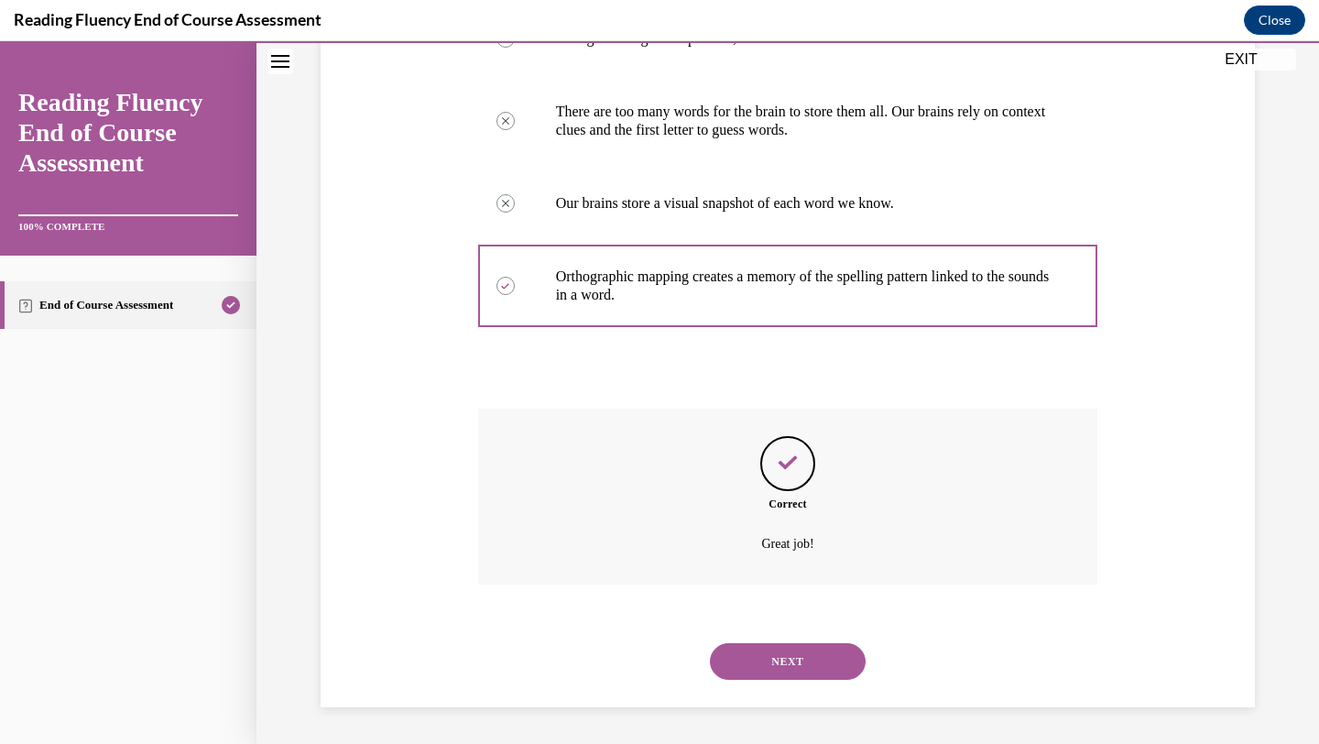
click at [798, 670] on button "NEXT" at bounding box center [788, 661] width 156 height 37
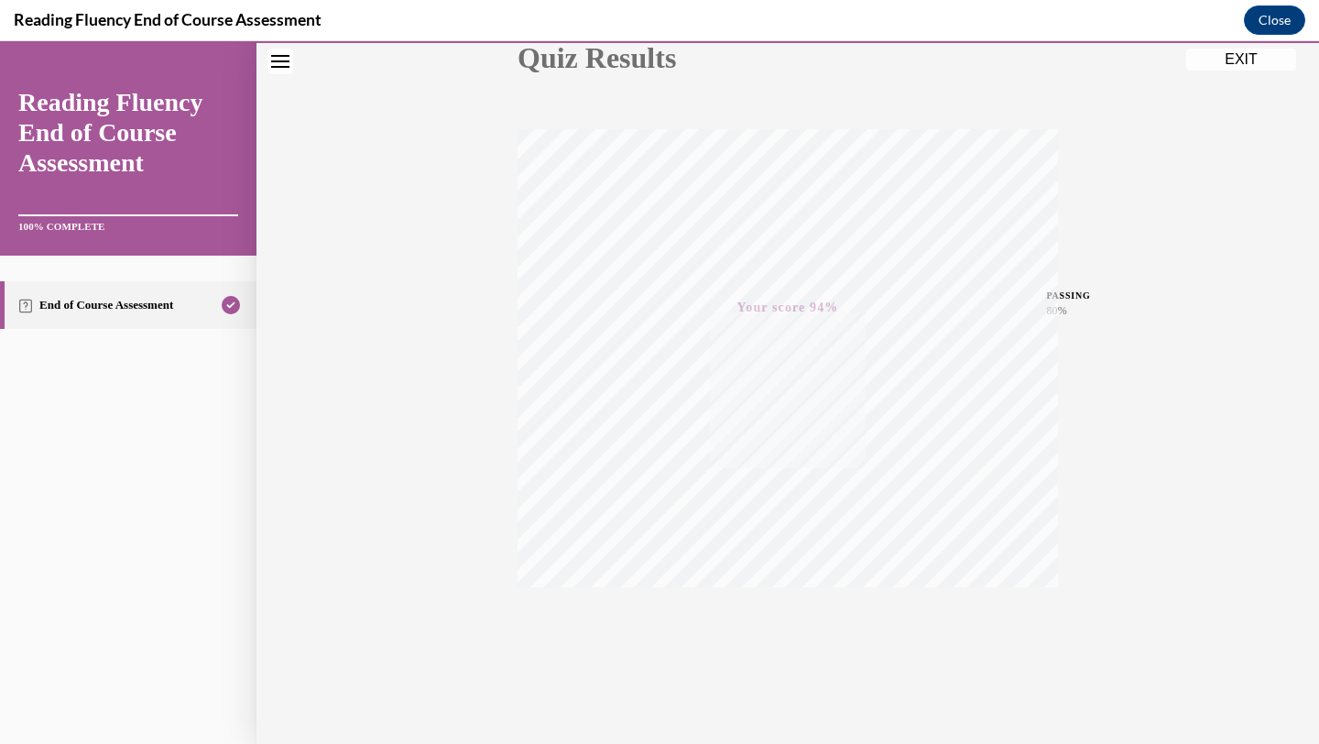
scroll to position [236, 0]
